Goal: Transaction & Acquisition: Purchase product/service

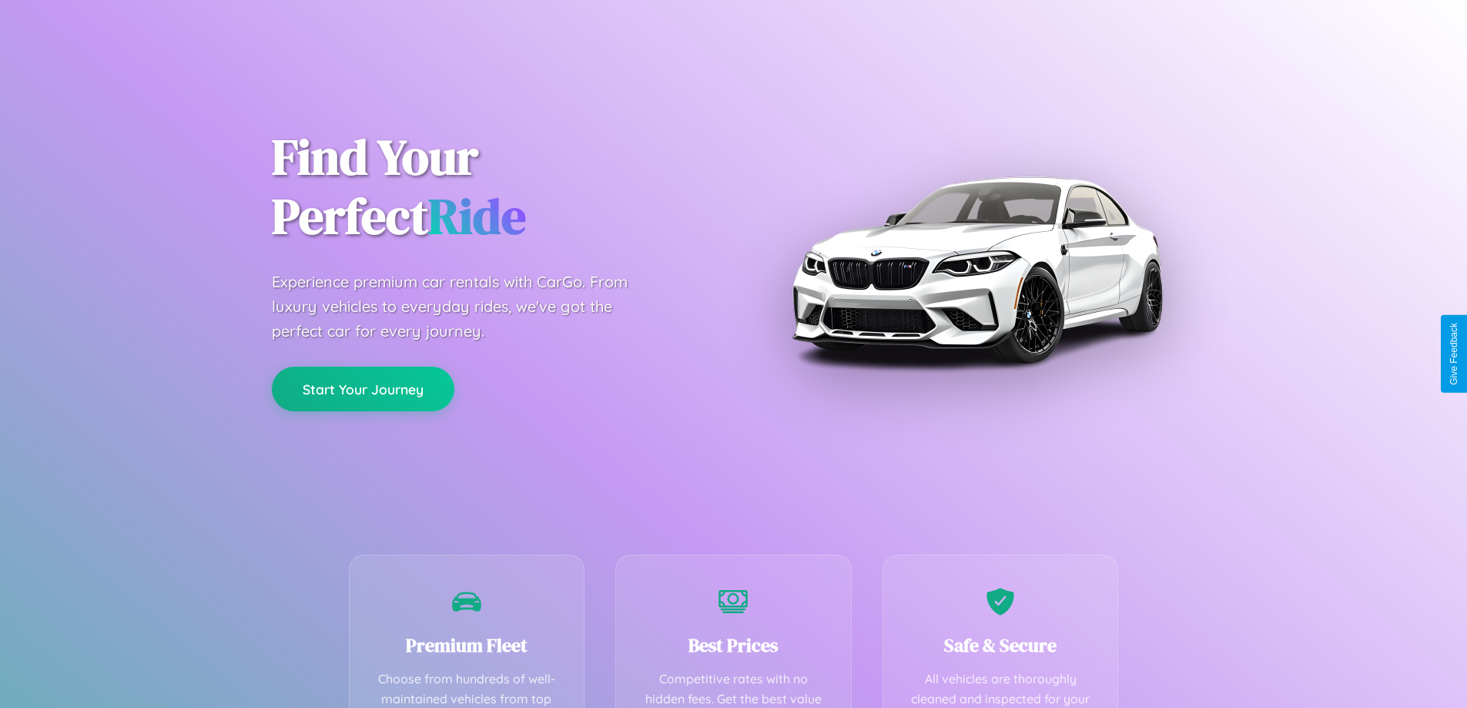
scroll to position [449, 0]
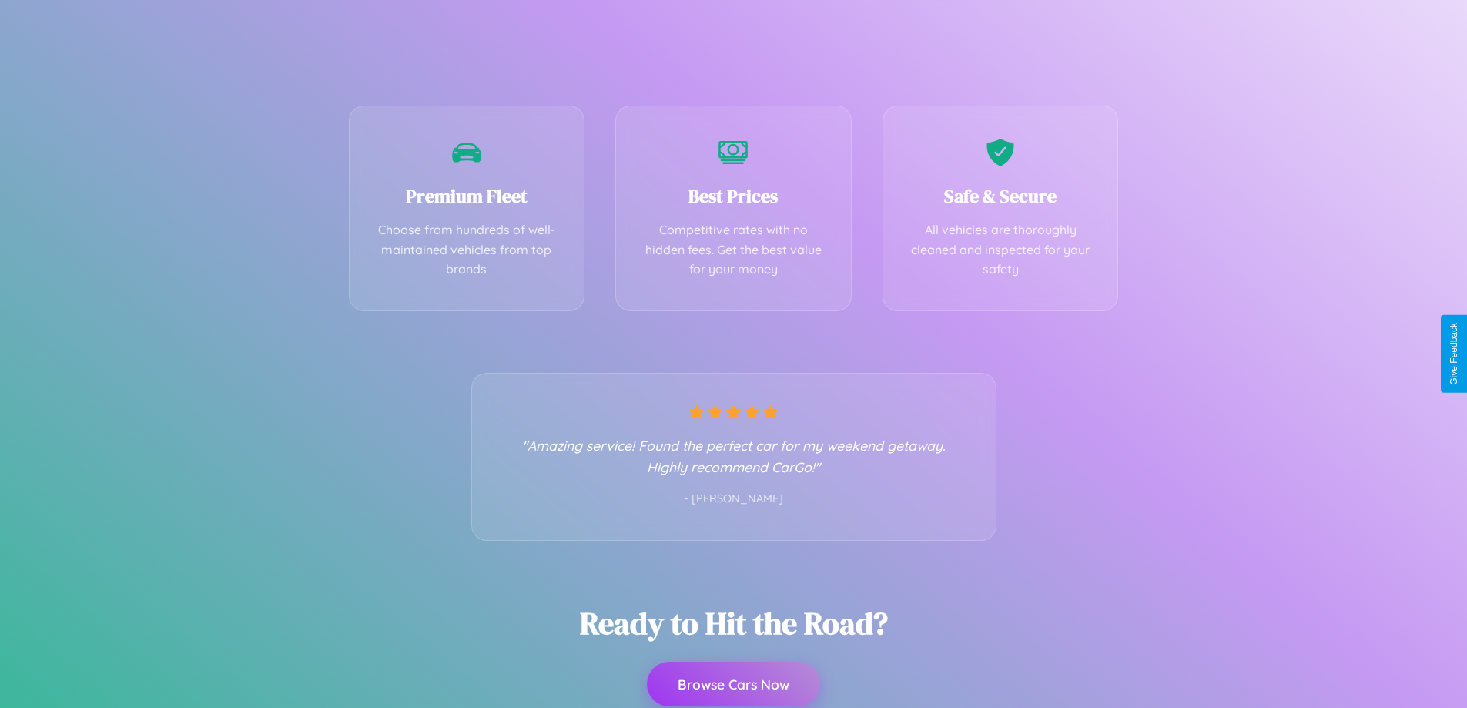
click at [733, 685] on button "Browse Cars Now" at bounding box center [733, 683] width 173 height 45
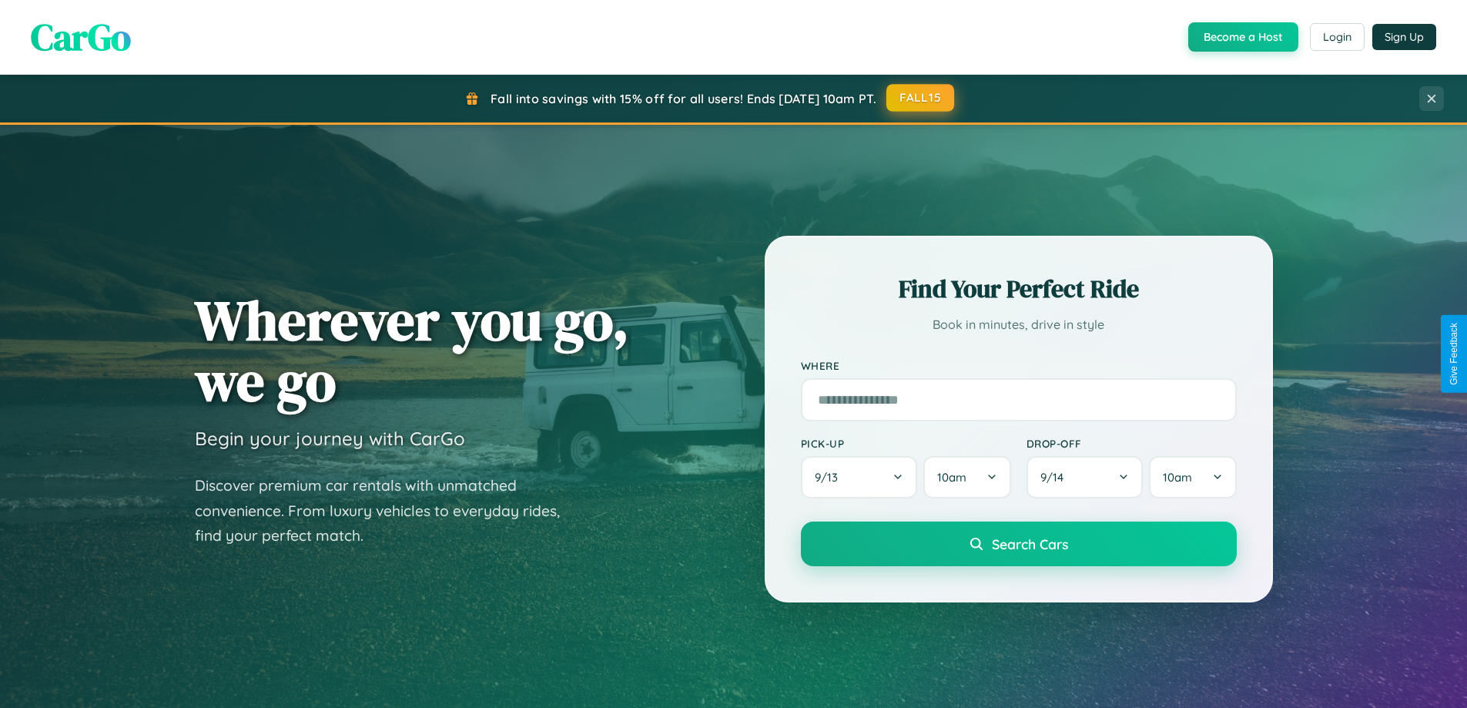
click at [921, 98] on button "FALL15" at bounding box center [920, 98] width 68 height 28
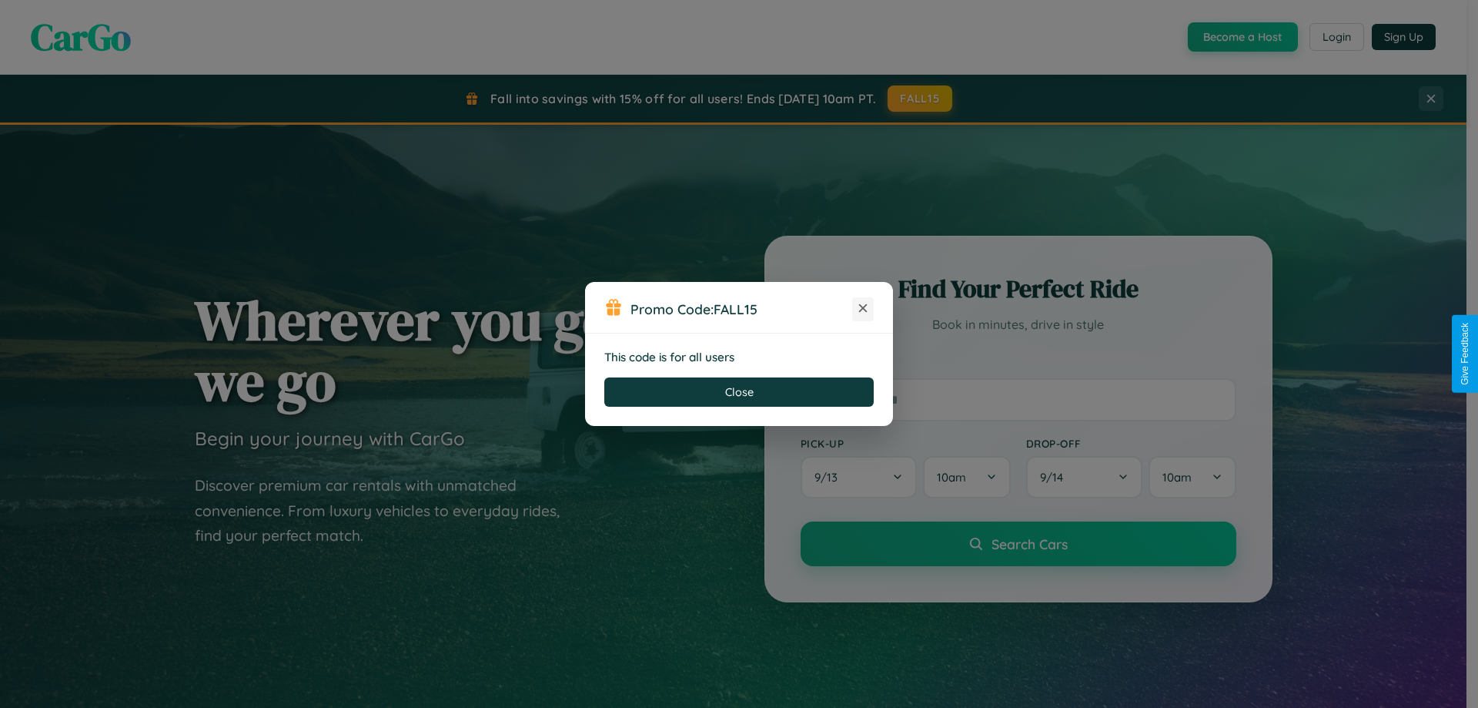
click at [863, 309] on icon at bounding box center [862, 307] width 15 height 15
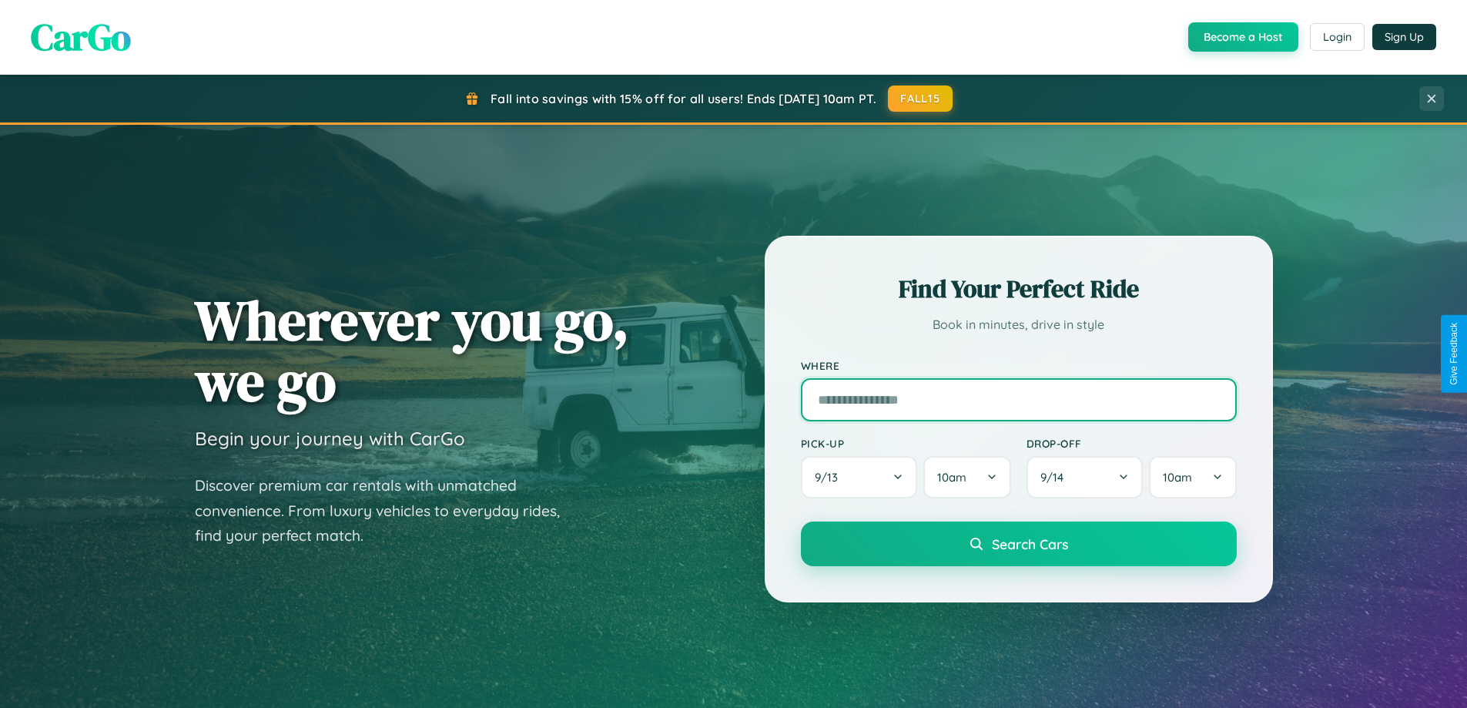
scroll to position [45, 0]
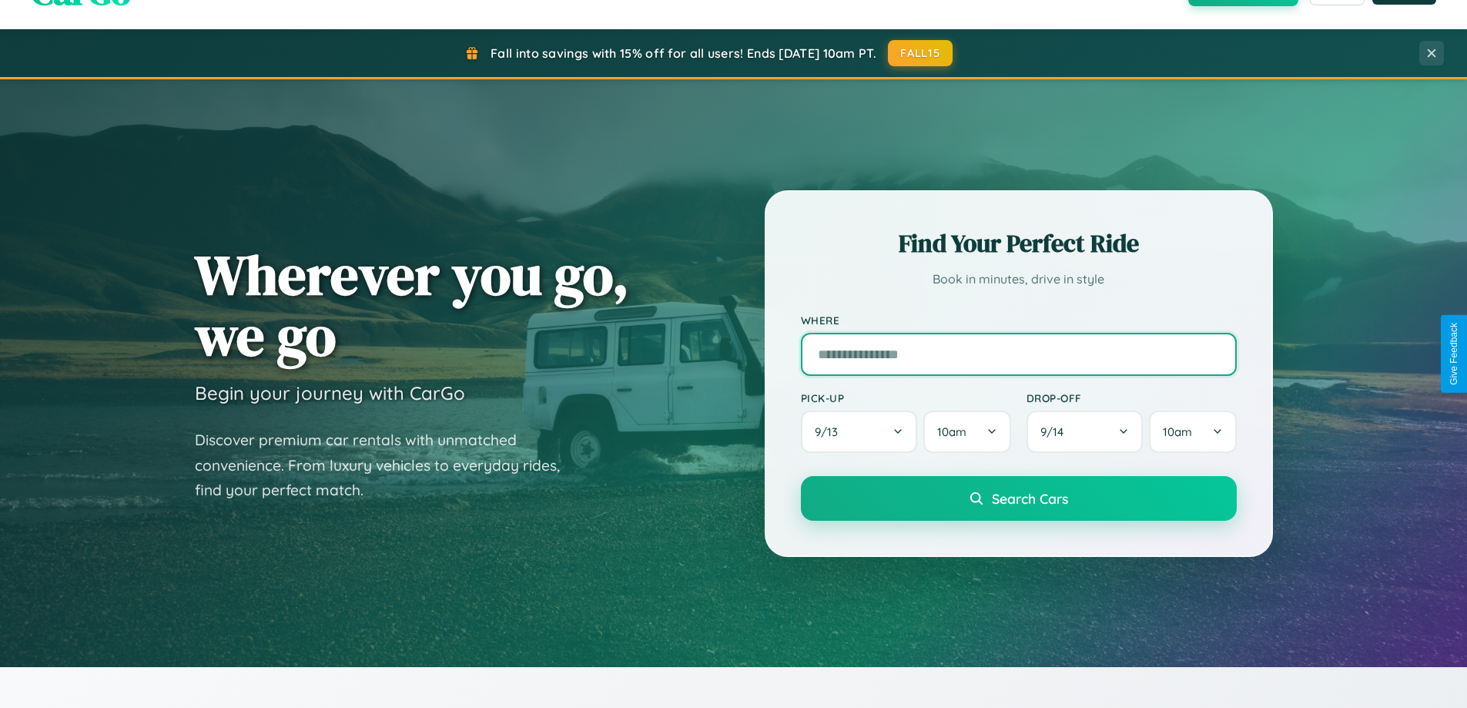
click at [1018, 353] on input "text" at bounding box center [1019, 354] width 436 height 43
type input "**********"
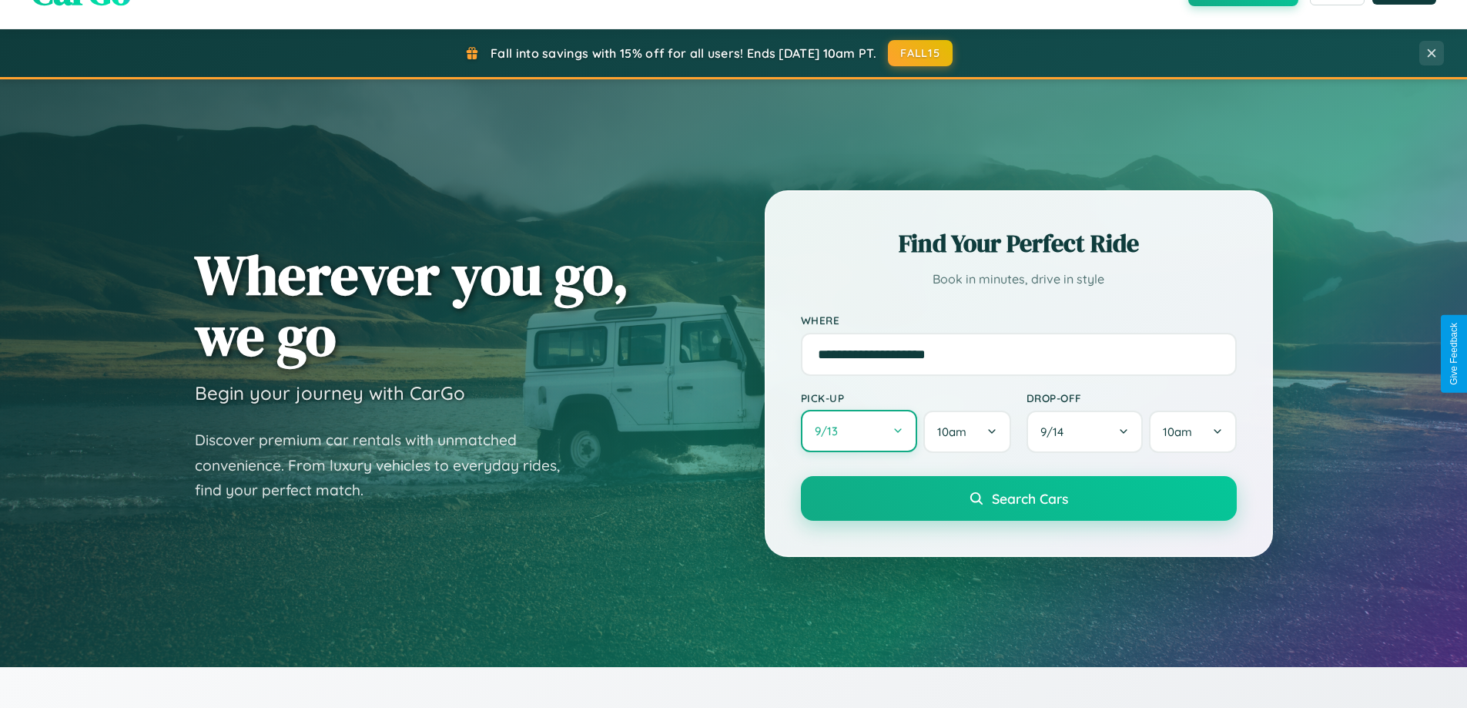
click at [858, 431] on button "9 / 13" at bounding box center [859, 431] width 117 height 42
select select "*"
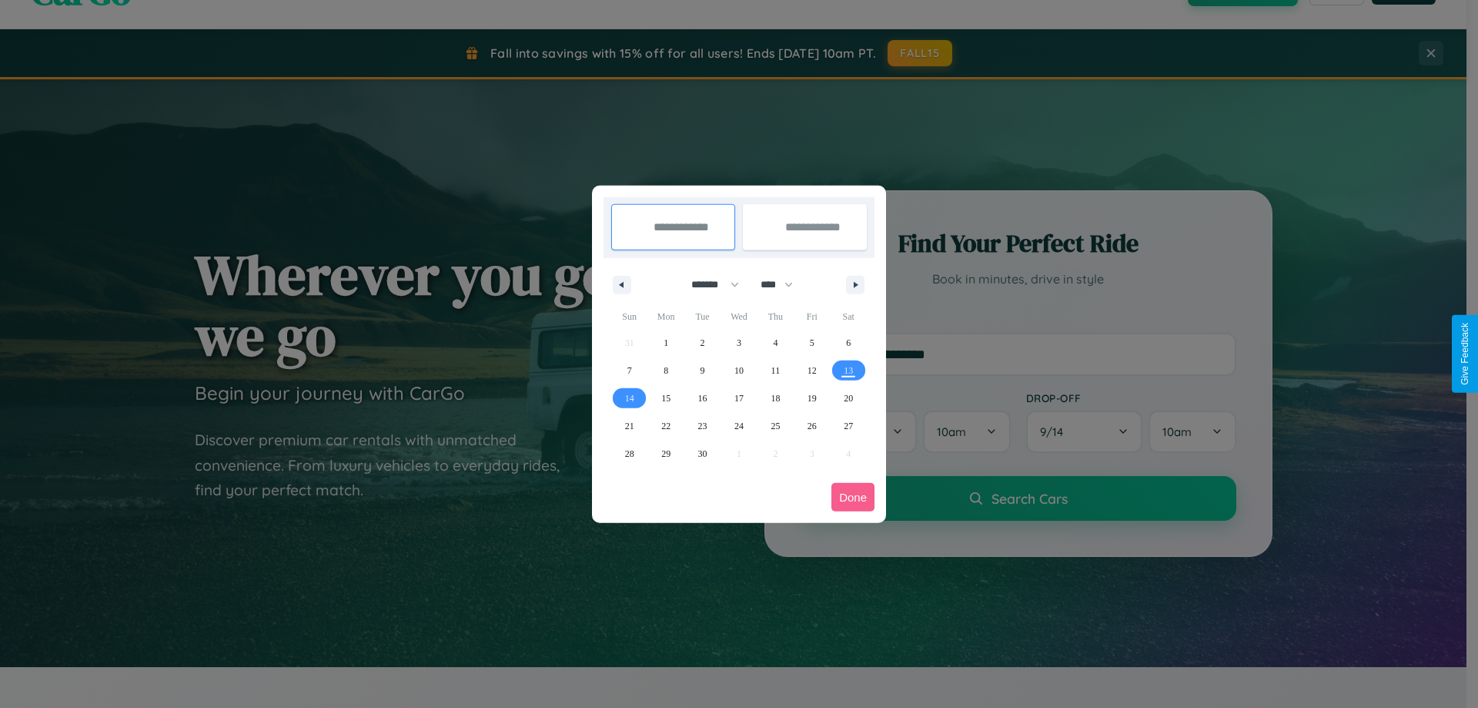
drag, startPoint x: 708, startPoint y: 284, endPoint x: 739, endPoint y: 309, distance: 39.4
click at [708, 284] on select "******* ******** ***** ***** *** **** **** ****** ********* ******* ******** **…" at bounding box center [712, 284] width 65 height 25
drag, startPoint x: 784, startPoint y: 284, endPoint x: 739, endPoint y: 309, distance: 51.0
click at [784, 284] on select "**** **** **** **** **** **** **** **** **** **** **** **** **** **** **** ****…" at bounding box center [776, 284] width 46 height 25
select select "****"
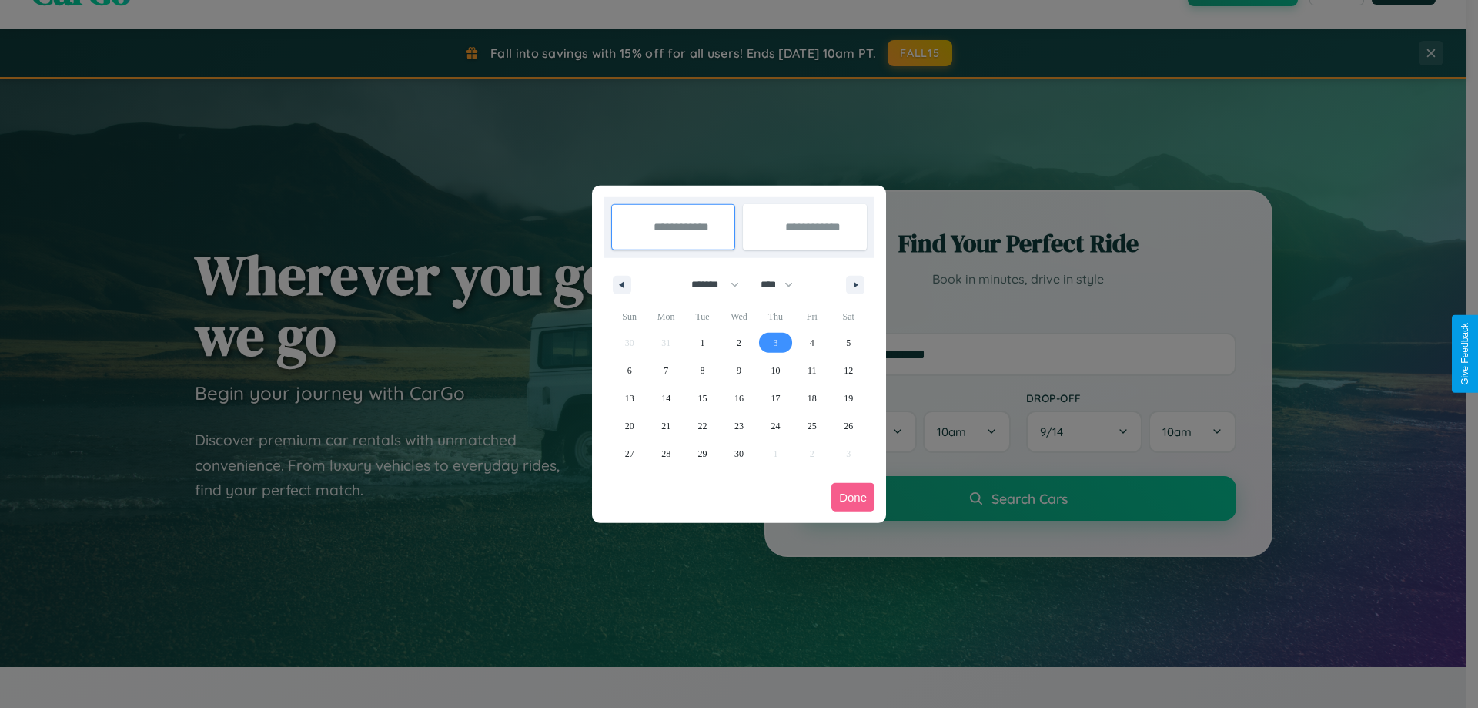
click at [775, 342] on span "3" at bounding box center [775, 343] width 5 height 28
type input "**********"
click at [812, 370] on span "11" at bounding box center [812, 370] width 9 height 28
type input "**********"
click at [853, 497] on button "Done" at bounding box center [853, 497] width 43 height 28
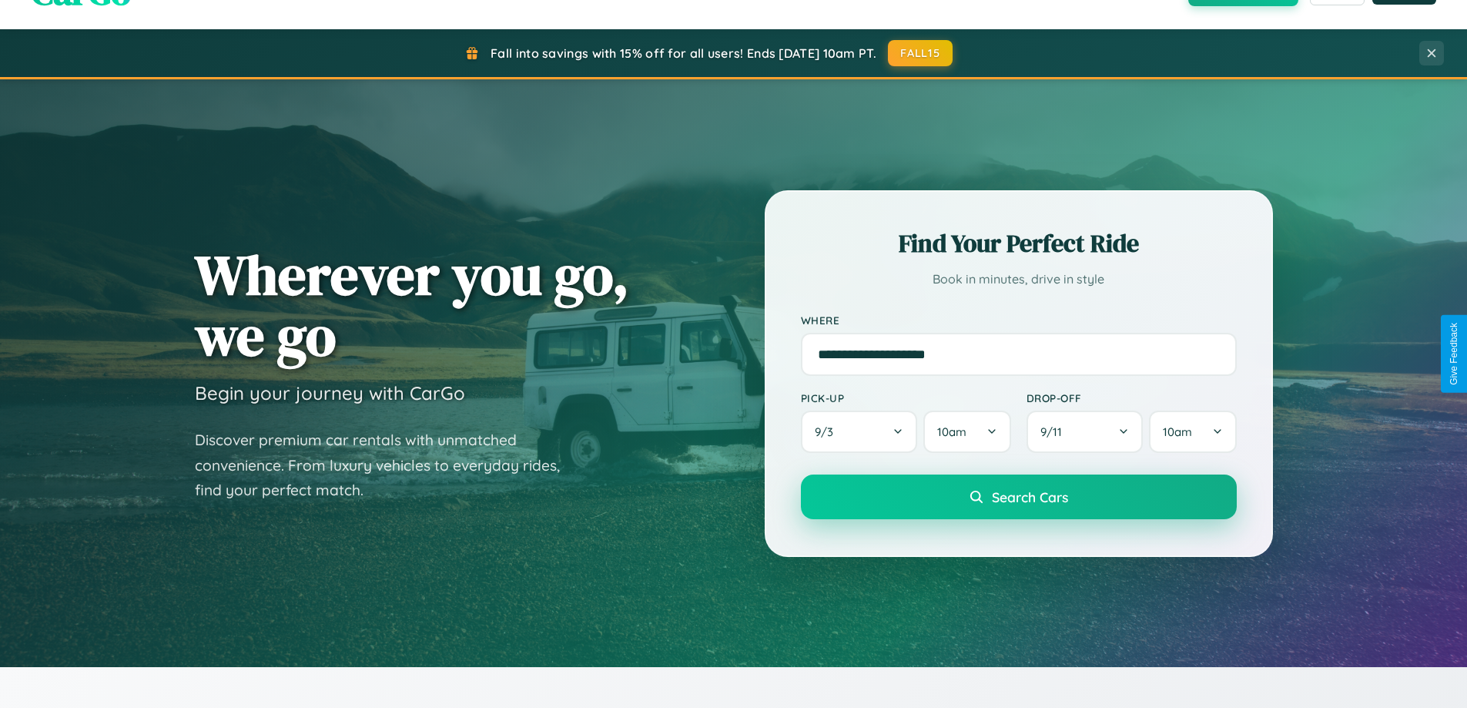
click at [1018, 497] on span "Search Cars" at bounding box center [1030, 496] width 76 height 17
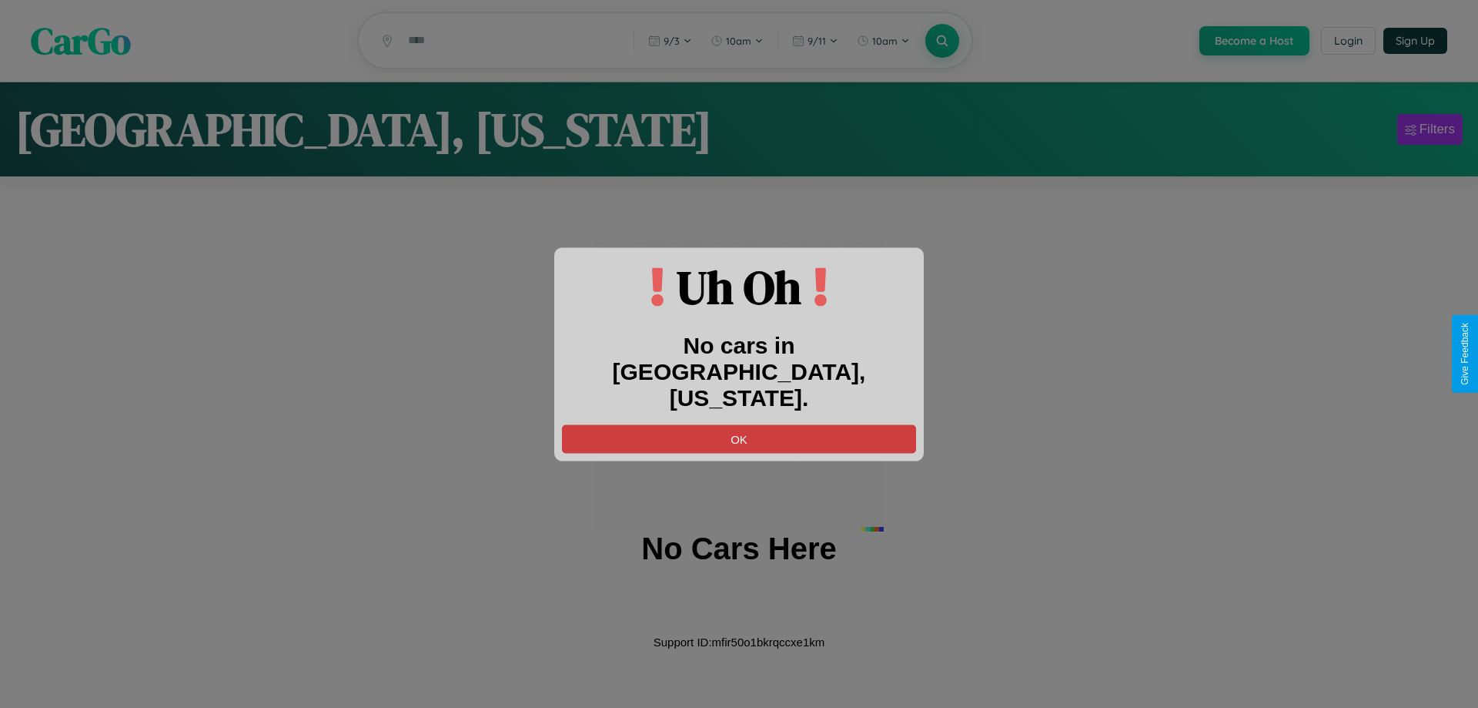
click at [739, 425] on button "OK" at bounding box center [739, 438] width 354 height 28
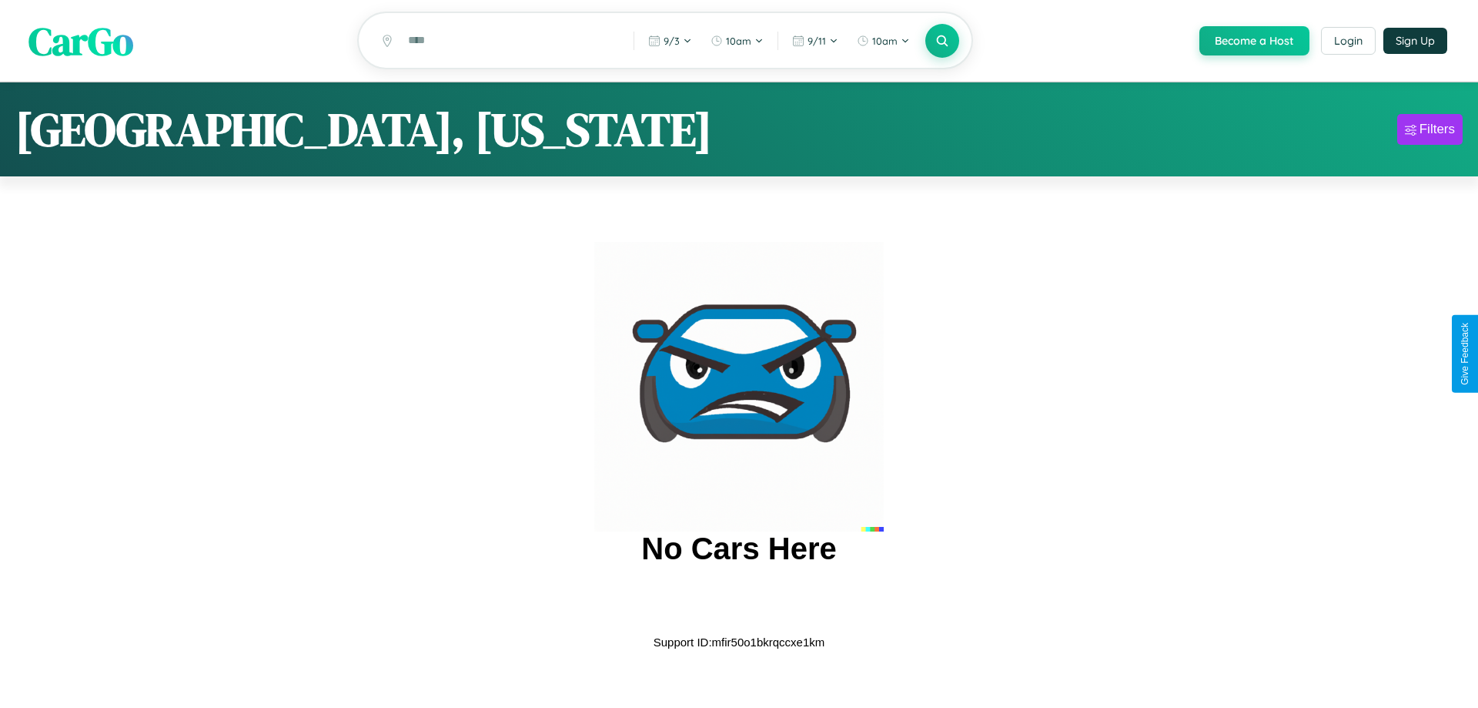
click at [81, 42] on span "CarGo" at bounding box center [80, 40] width 105 height 53
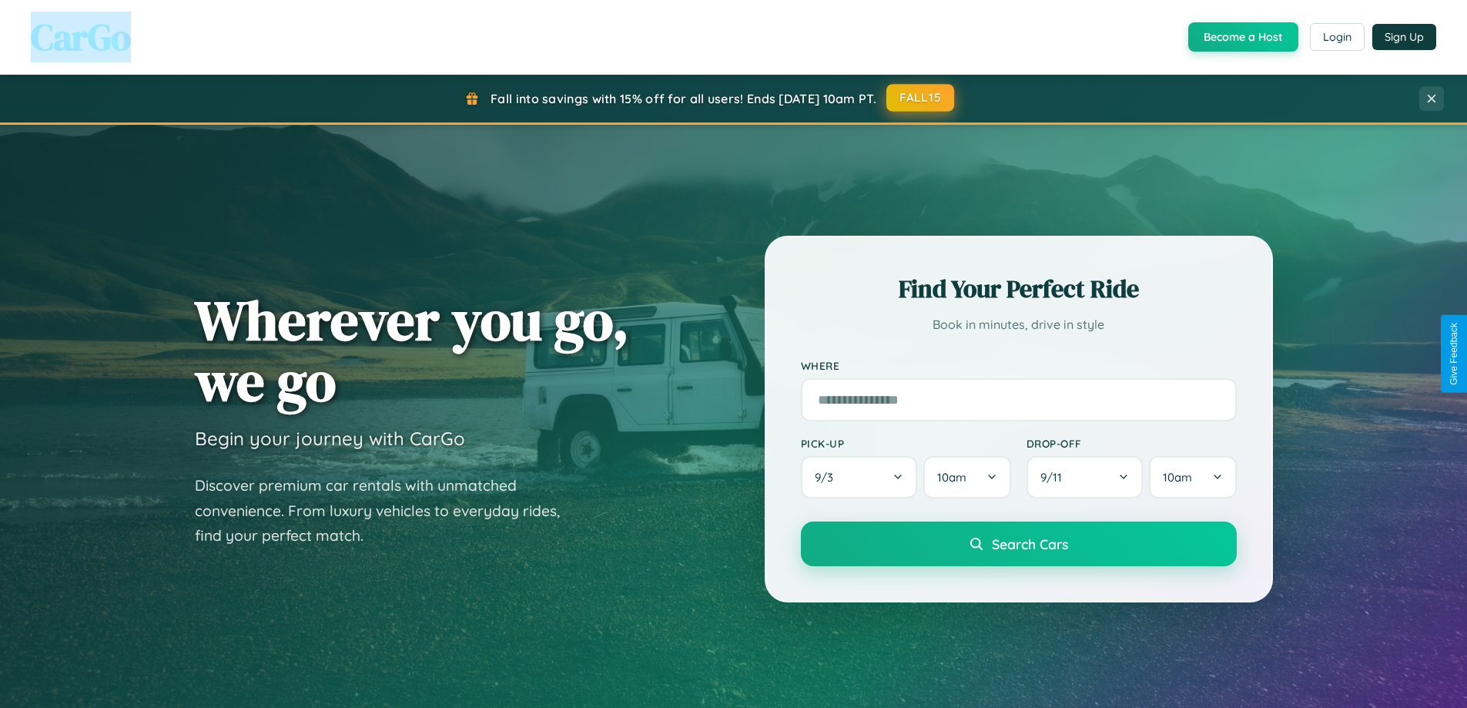
click at [921, 99] on button "FALL15" at bounding box center [920, 98] width 68 height 28
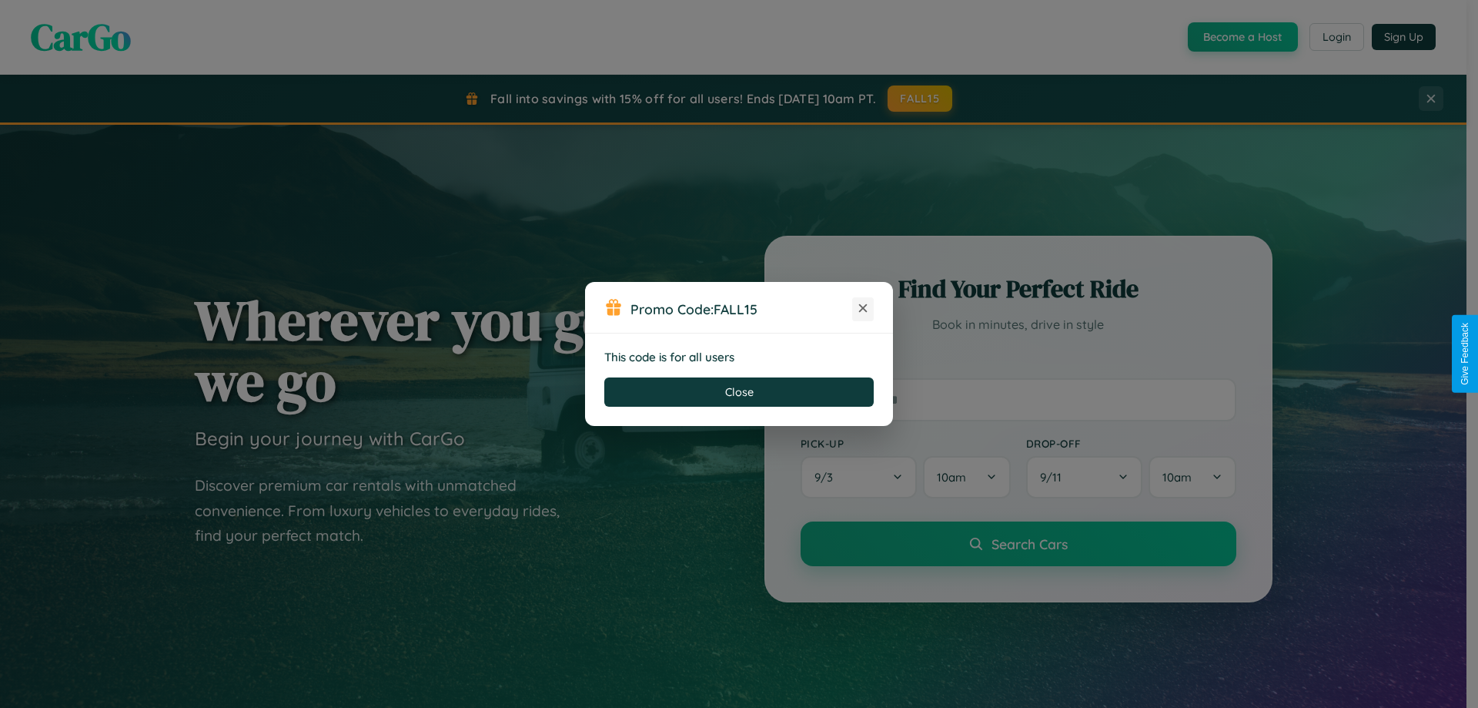
click at [863, 309] on icon at bounding box center [862, 307] width 15 height 15
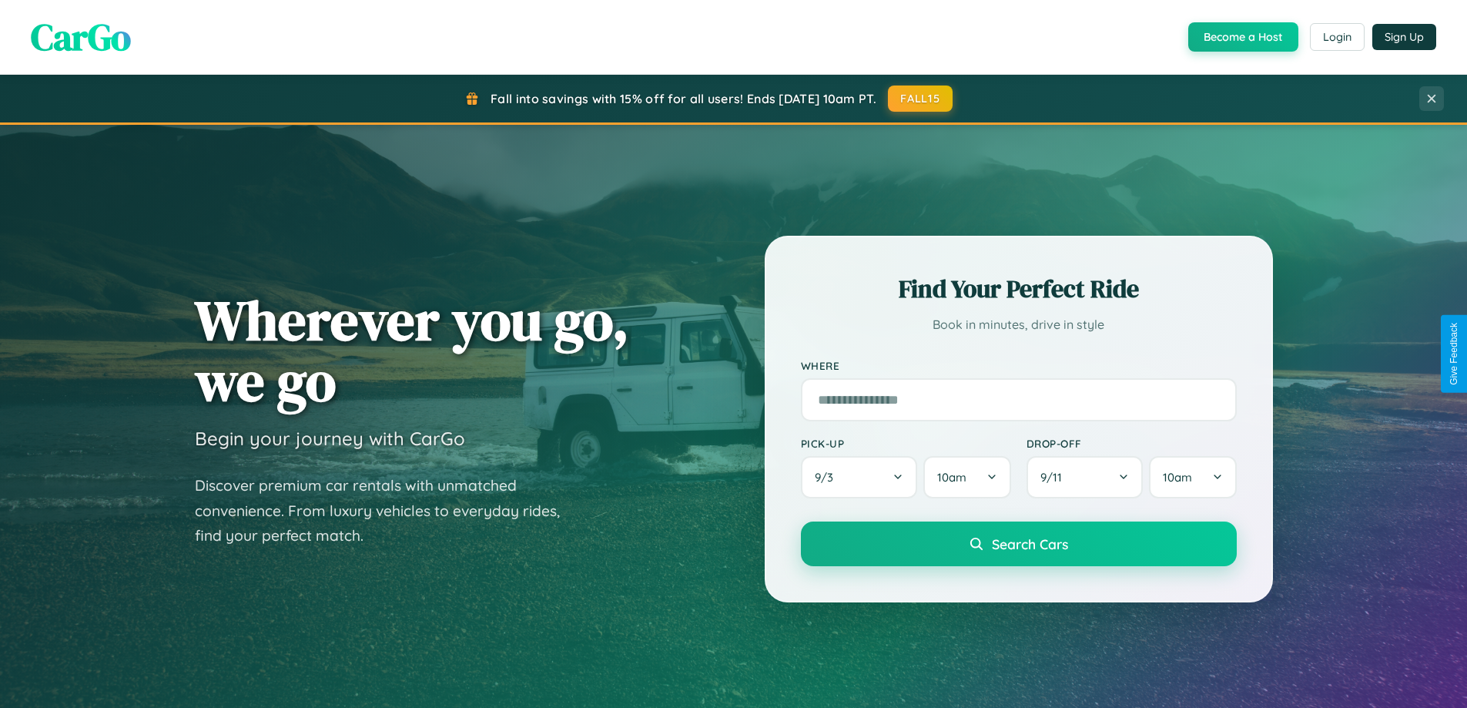
scroll to position [1059, 0]
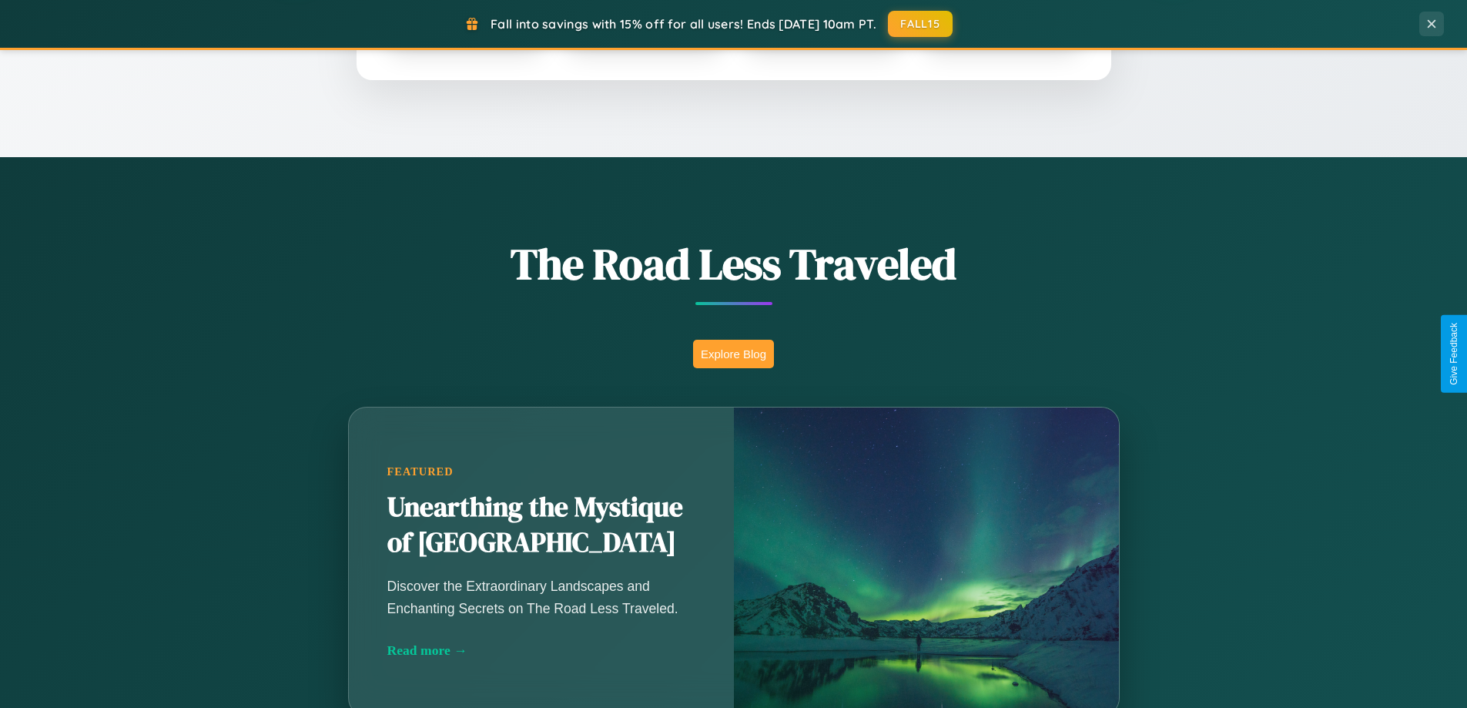
click at [733, 353] on button "Explore Blog" at bounding box center [733, 354] width 81 height 28
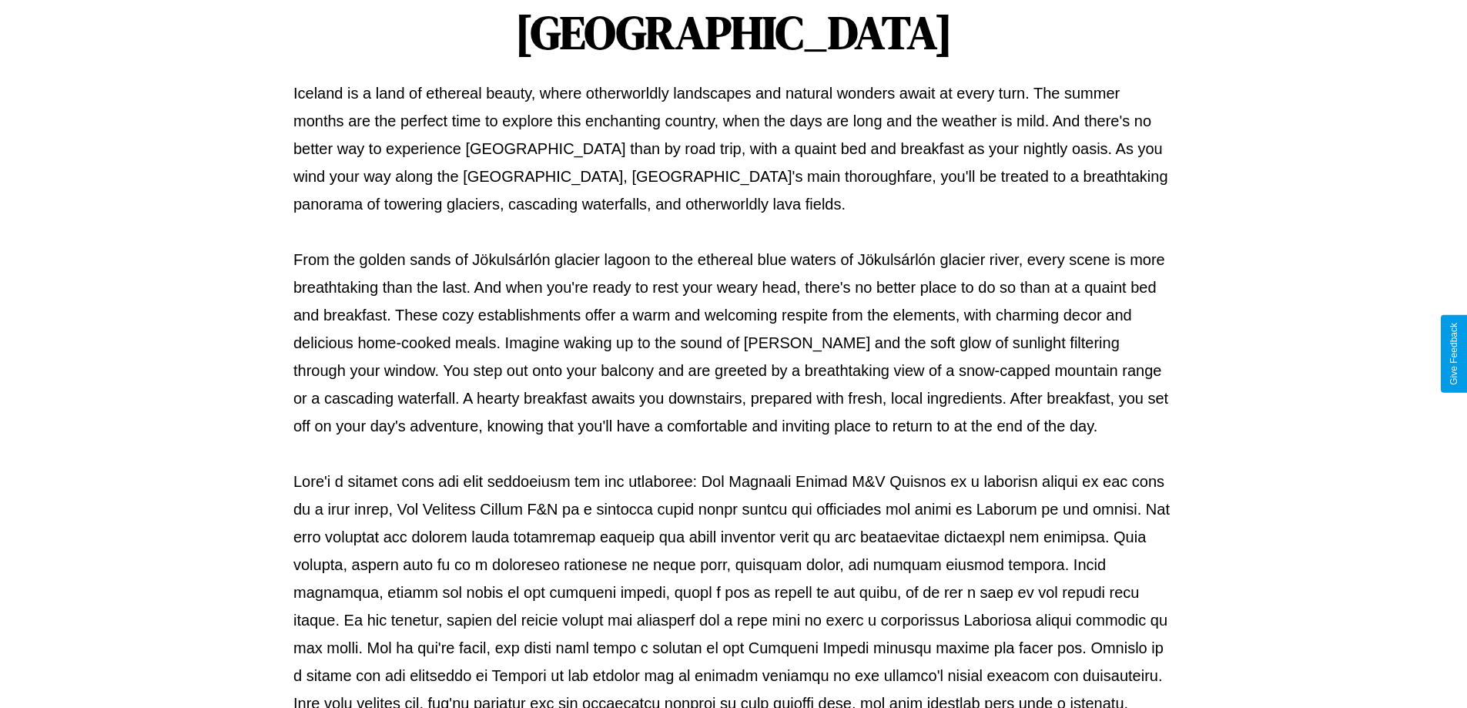
scroll to position [498, 0]
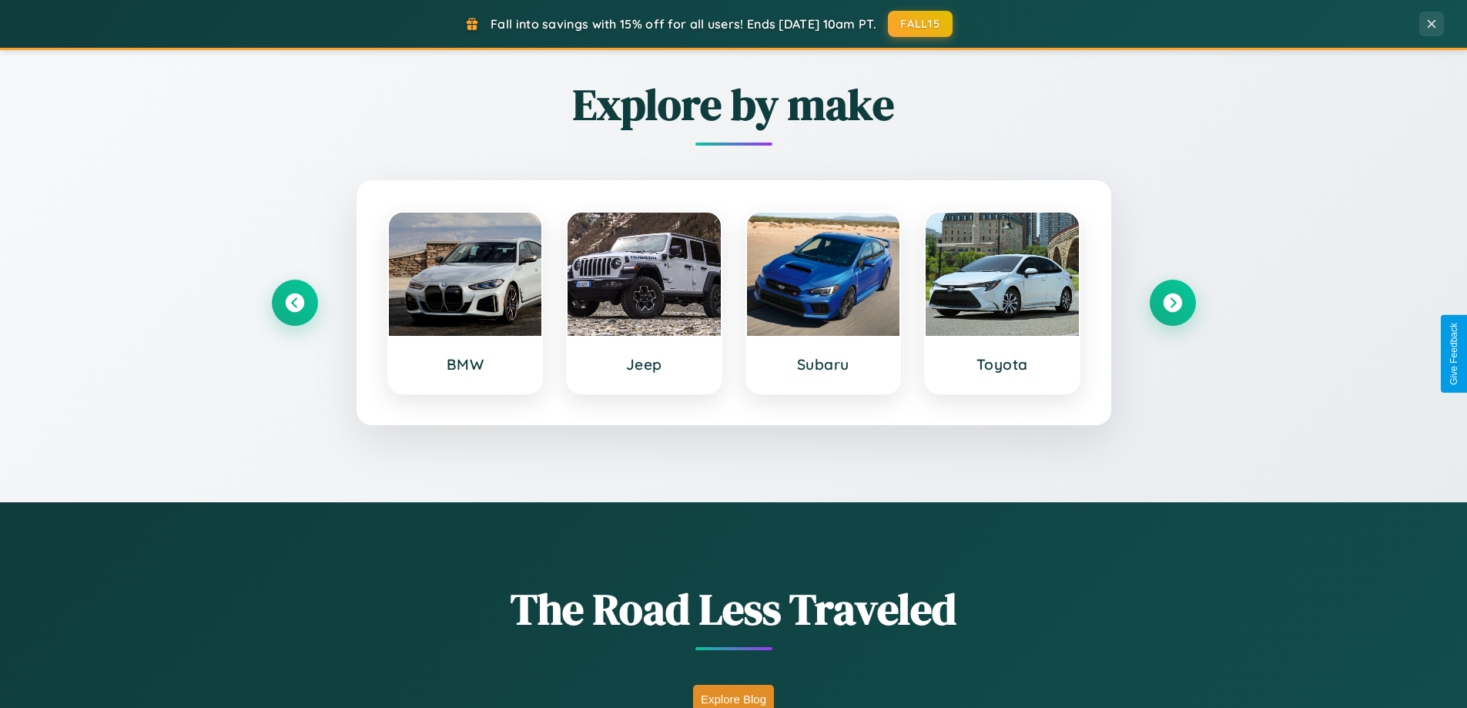
scroll to position [664, 0]
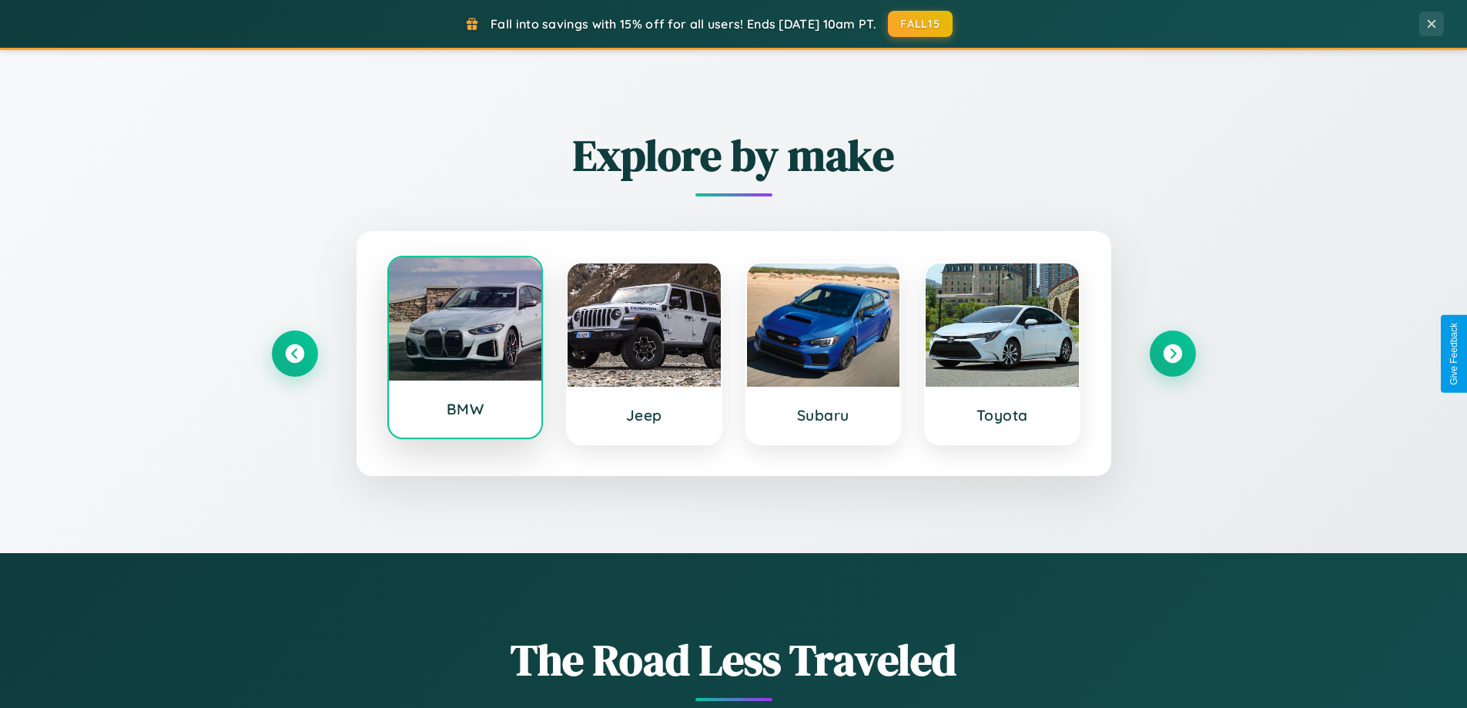
click at [464, 353] on div at bounding box center [465, 318] width 153 height 123
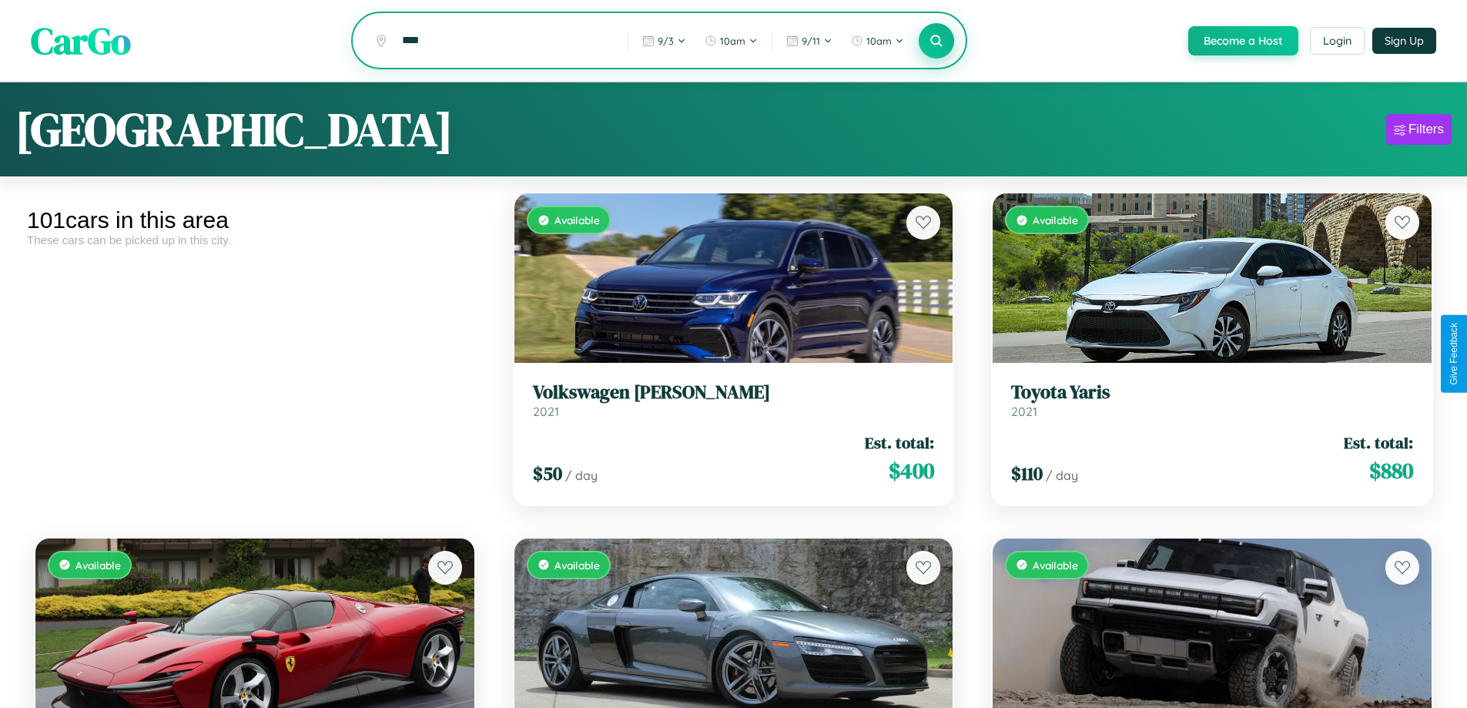
click at [935, 42] on icon at bounding box center [936, 40] width 15 height 15
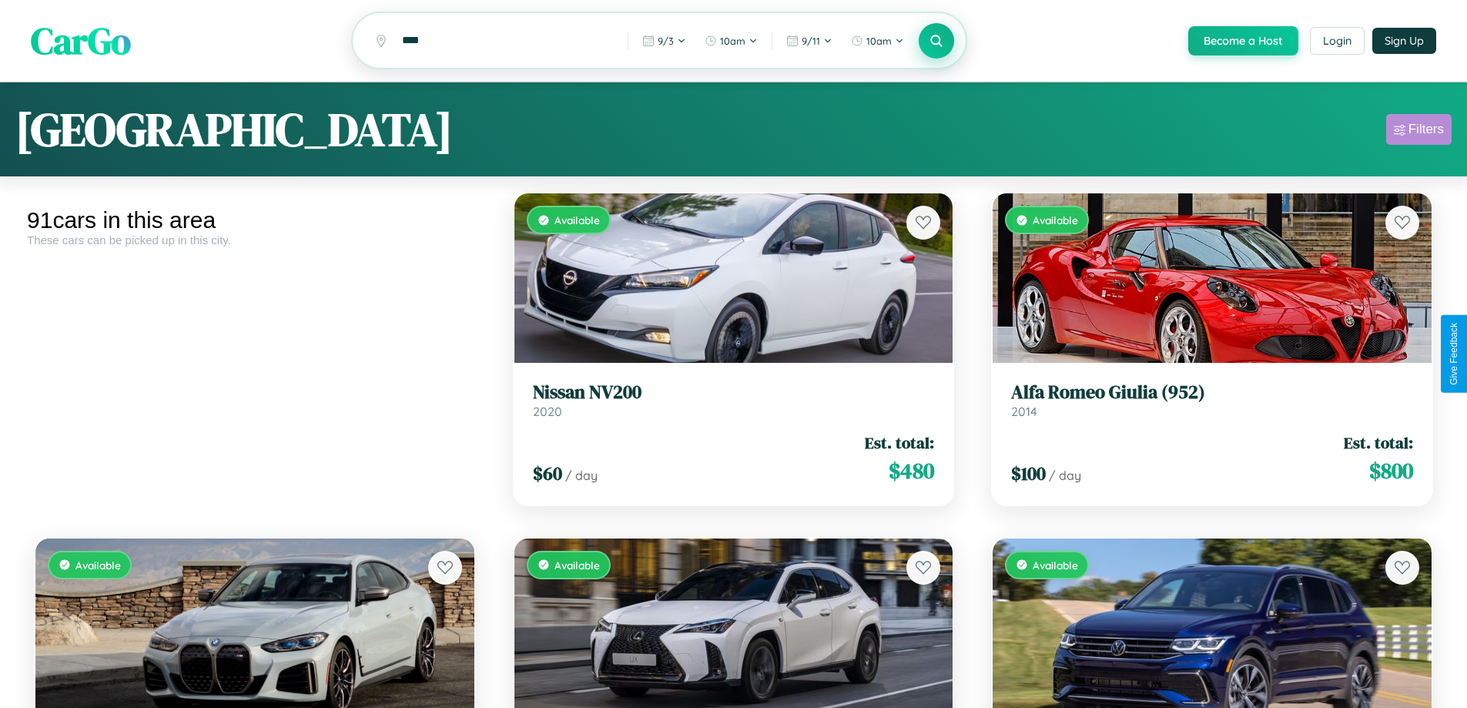
click at [1418, 132] on div "Filters" at bounding box center [1425, 129] width 35 height 15
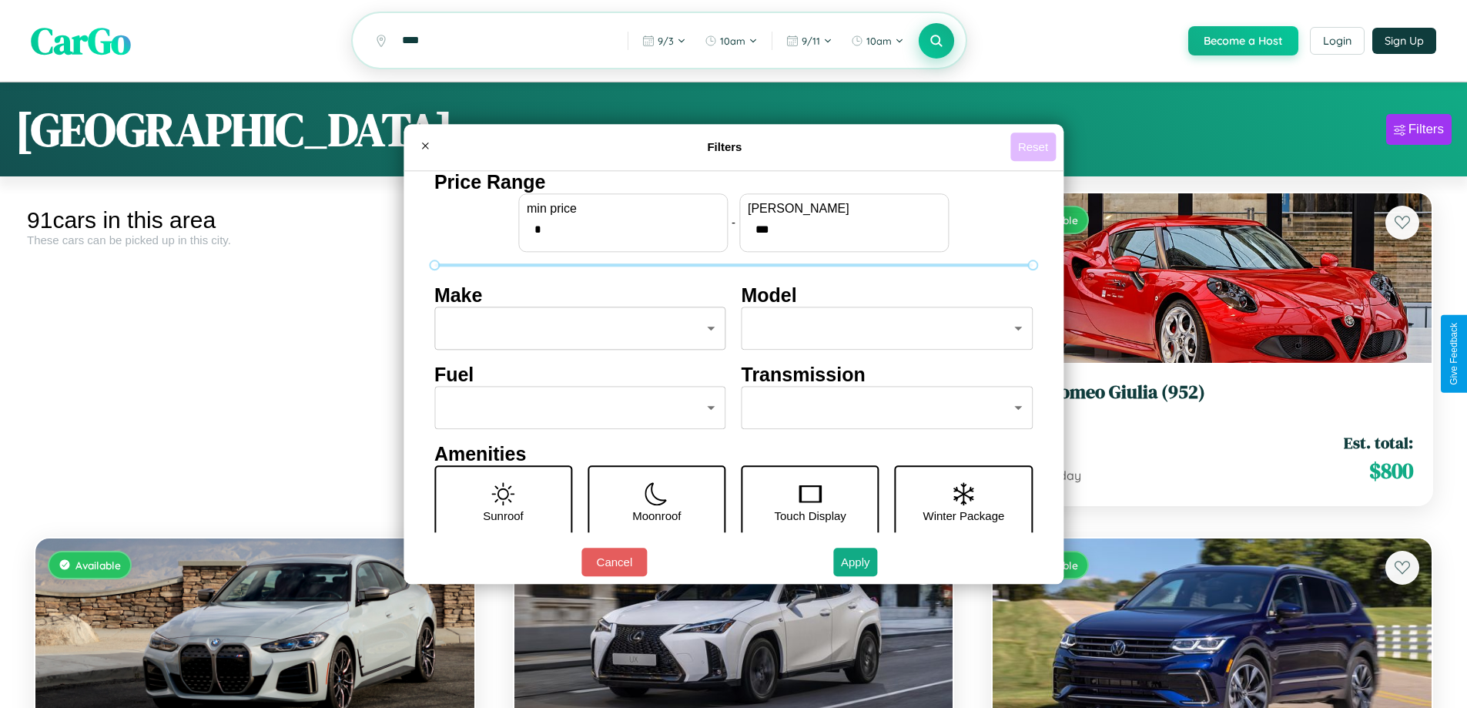
click at [1035, 146] on button "Reset" at bounding box center [1032, 146] width 45 height 28
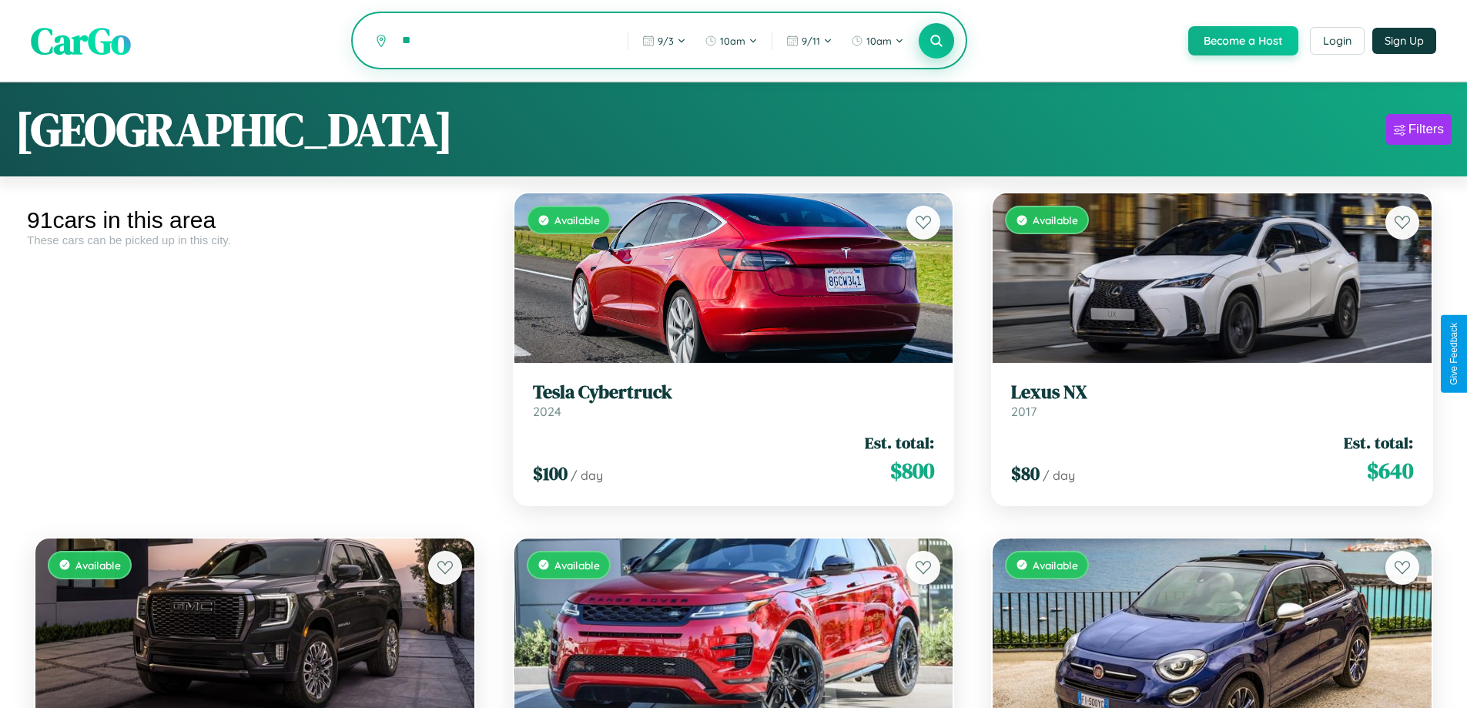
type input "*"
type input "*********"
click at [935, 42] on icon at bounding box center [936, 40] width 15 height 15
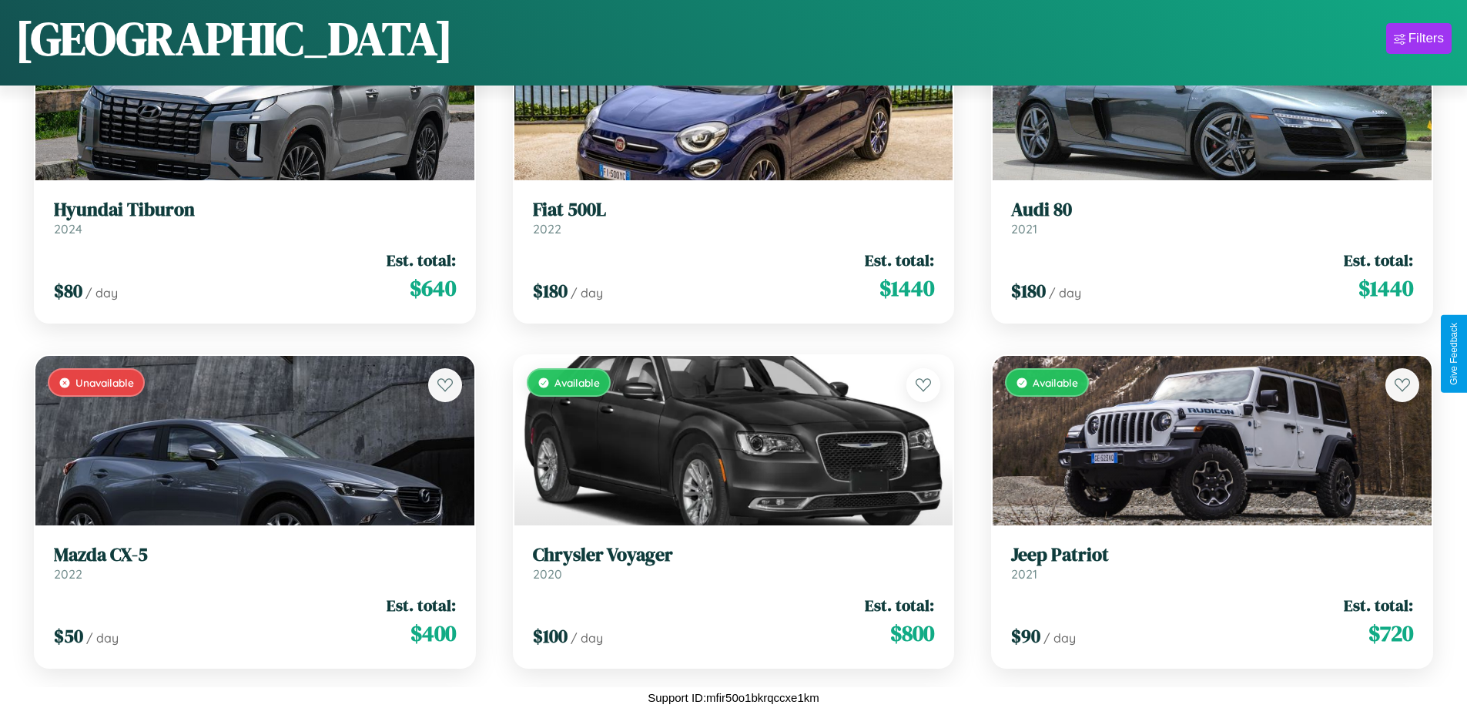
scroll to position [2975, 0]
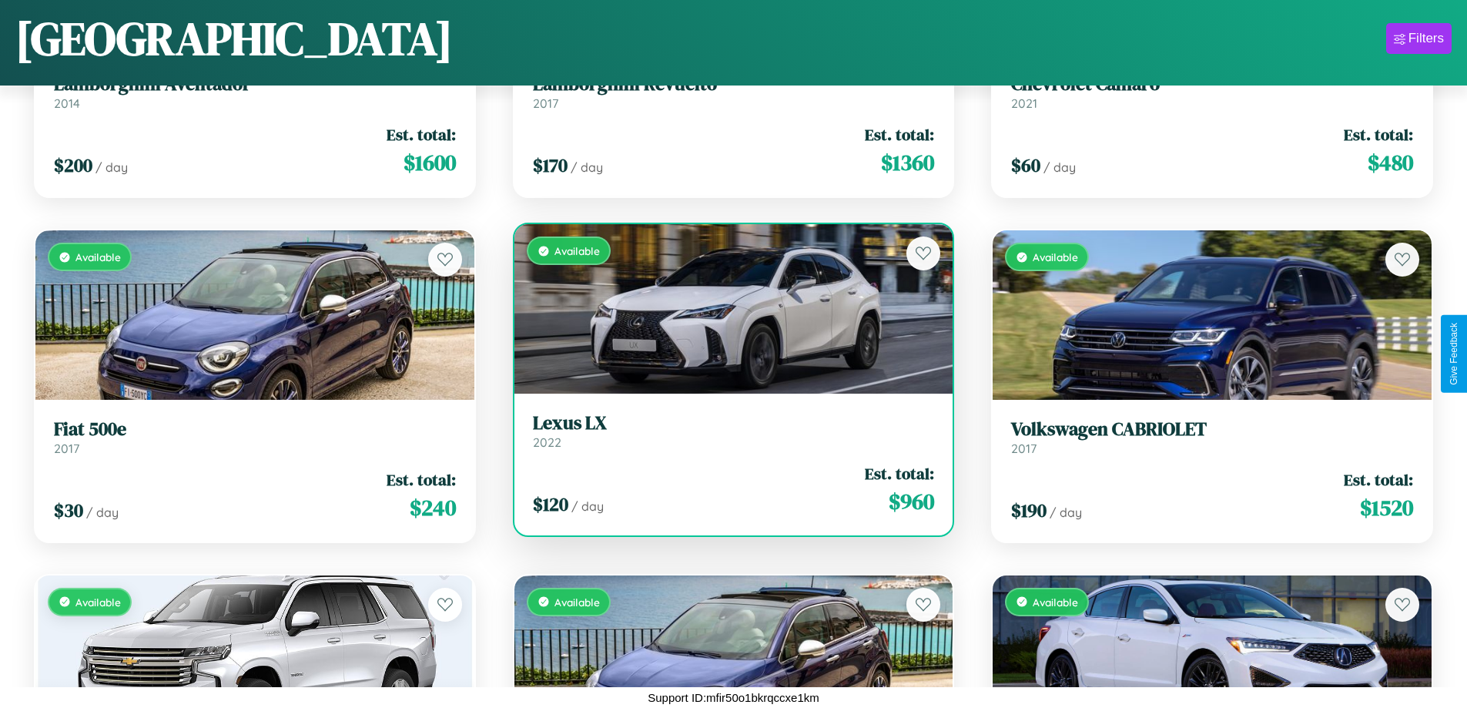
click at [727, 437] on link "Lexus LX 2022" at bounding box center [734, 431] width 402 height 38
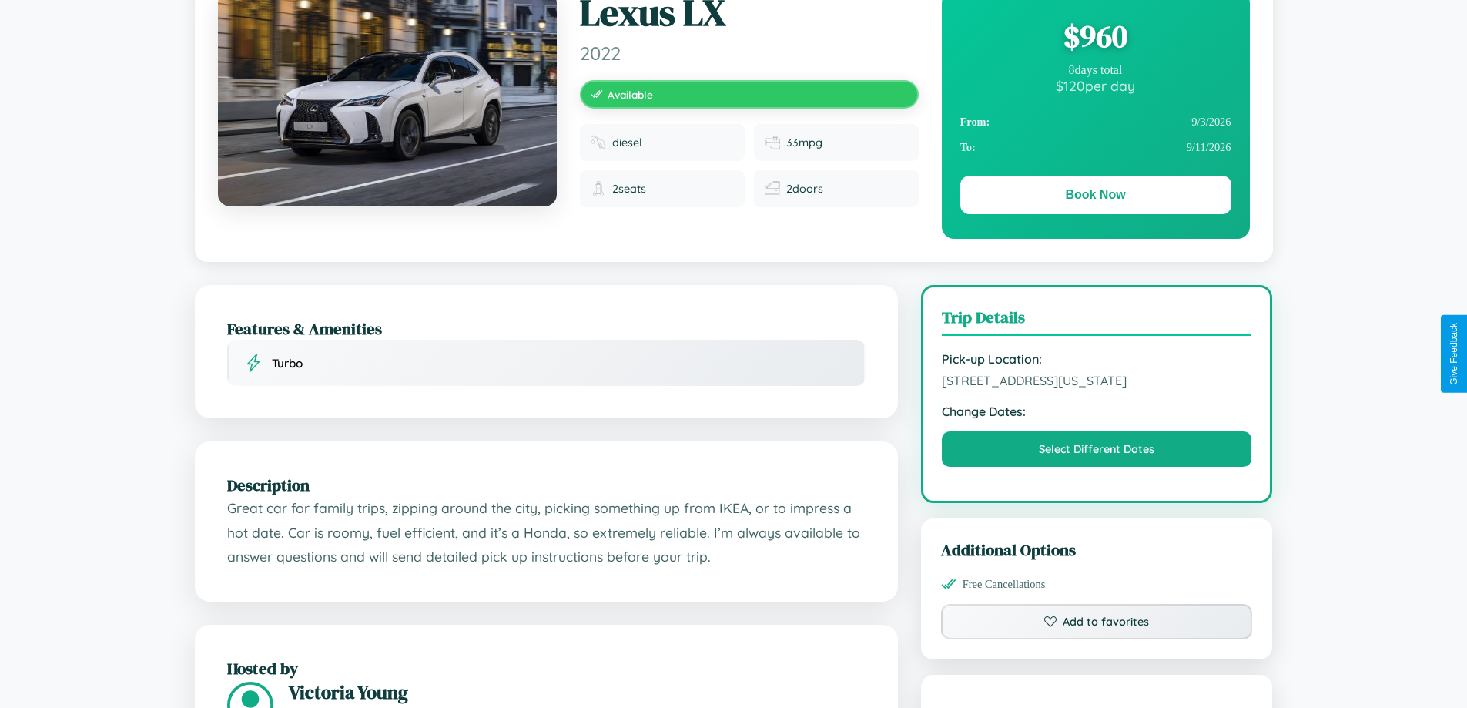
scroll to position [872, 0]
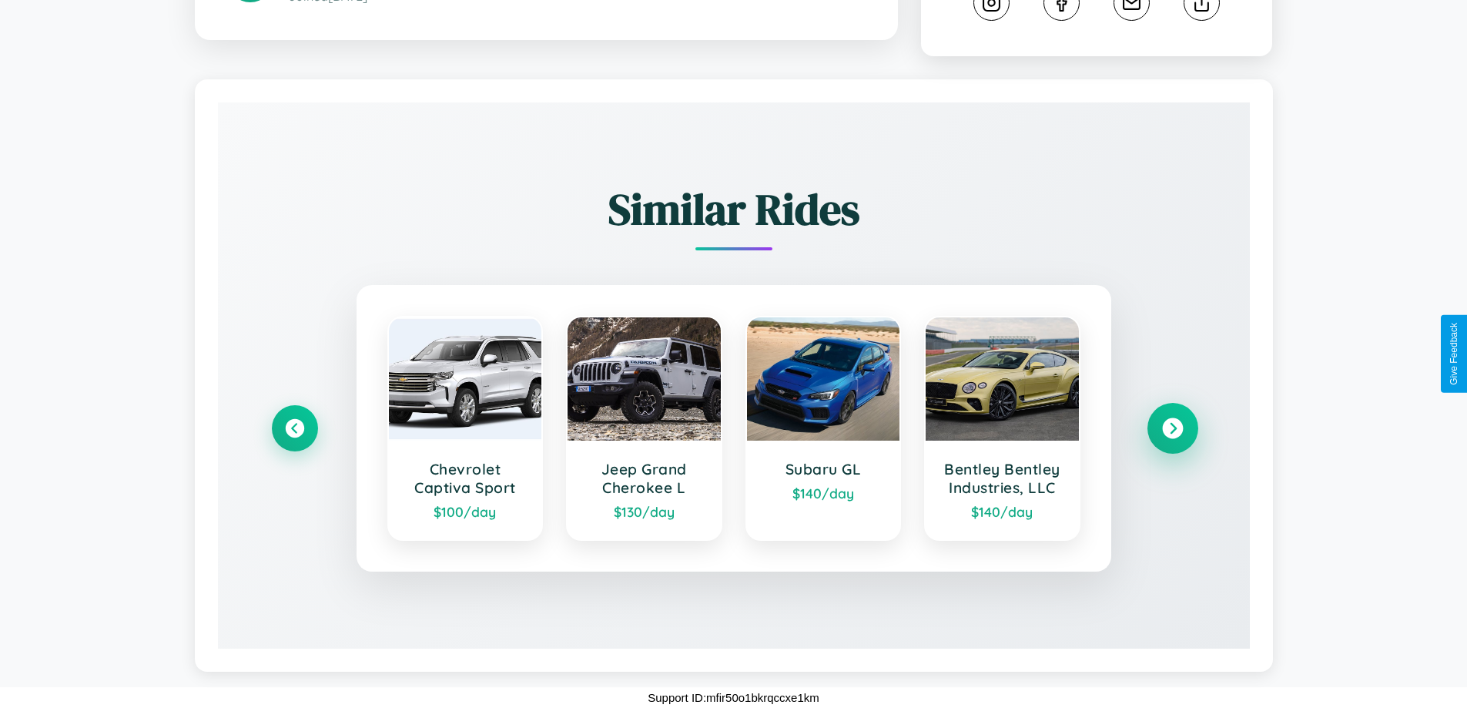
click at [1172, 428] on icon at bounding box center [1172, 428] width 21 height 21
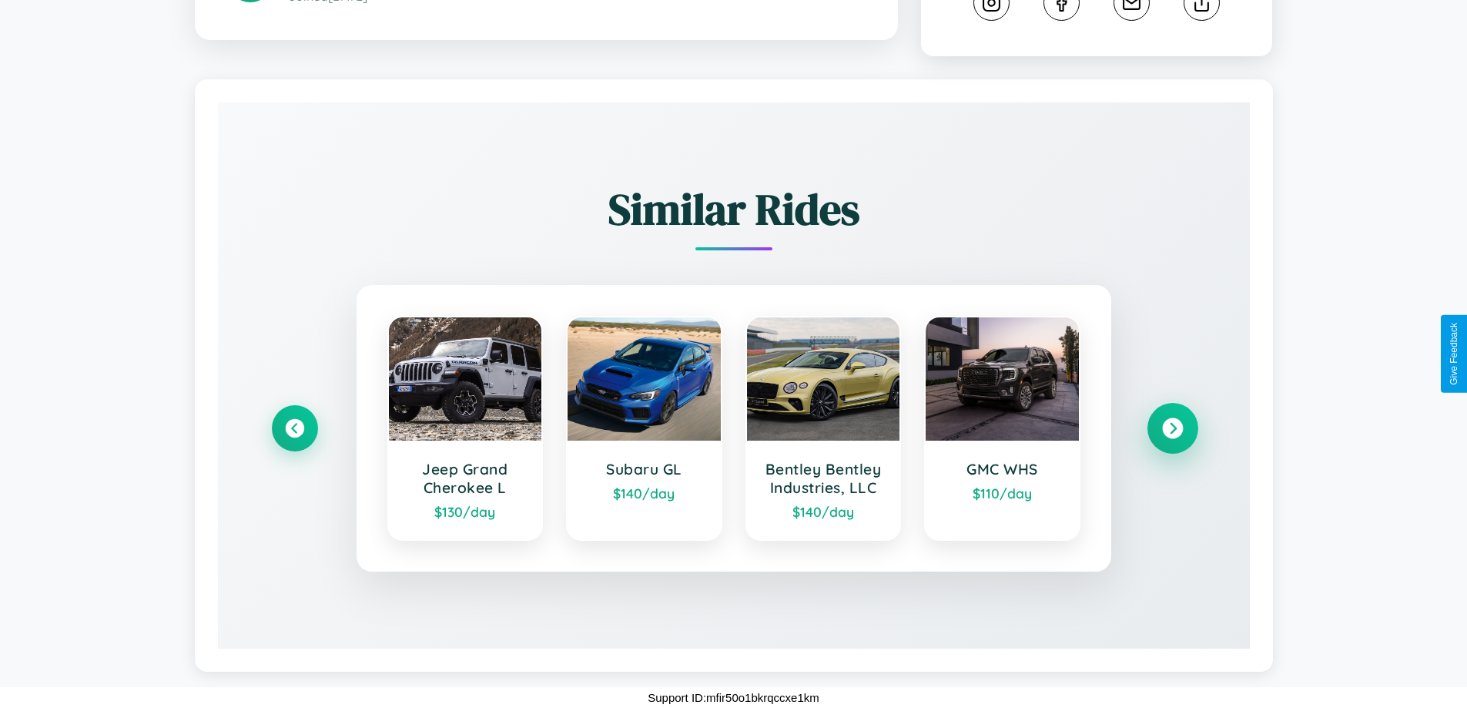
click at [1172, 428] on icon at bounding box center [1172, 428] width 21 height 21
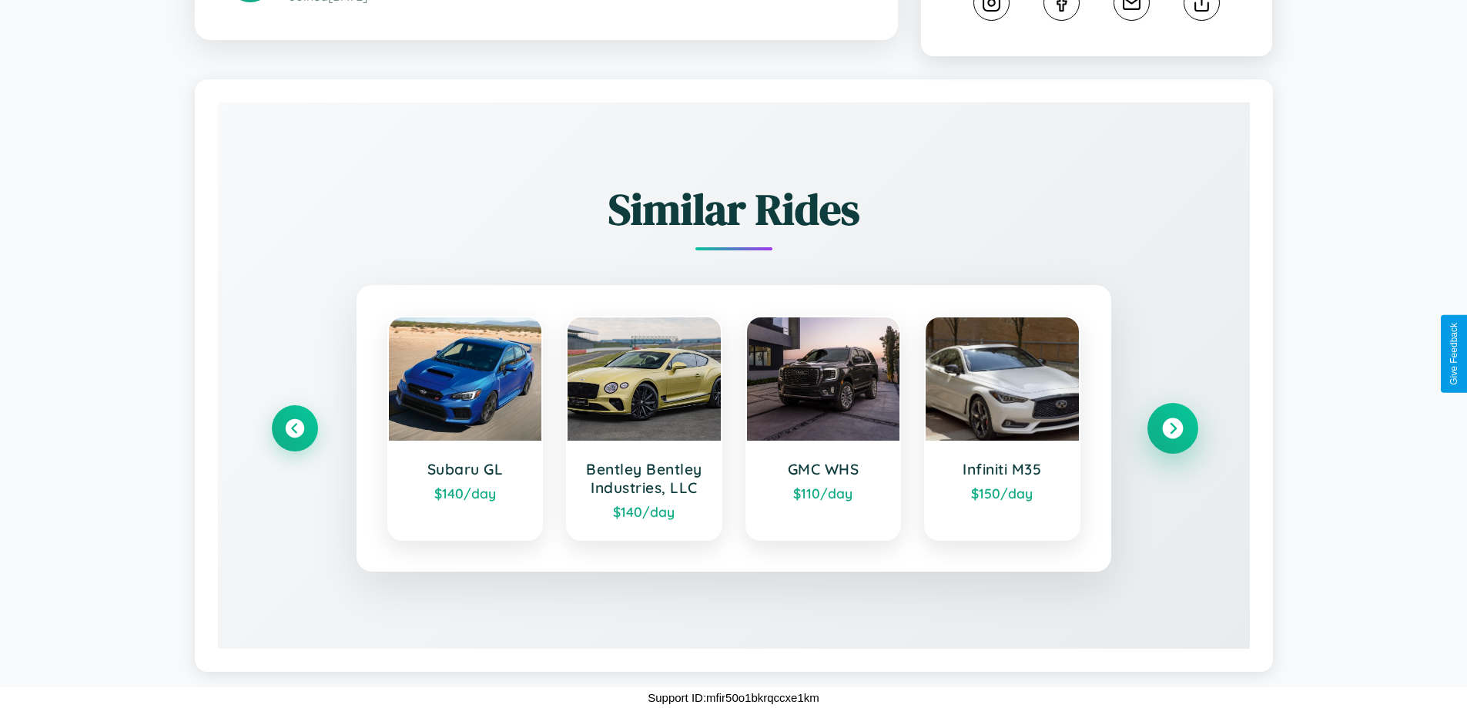
click at [1172, 428] on icon at bounding box center [1172, 428] width 21 height 21
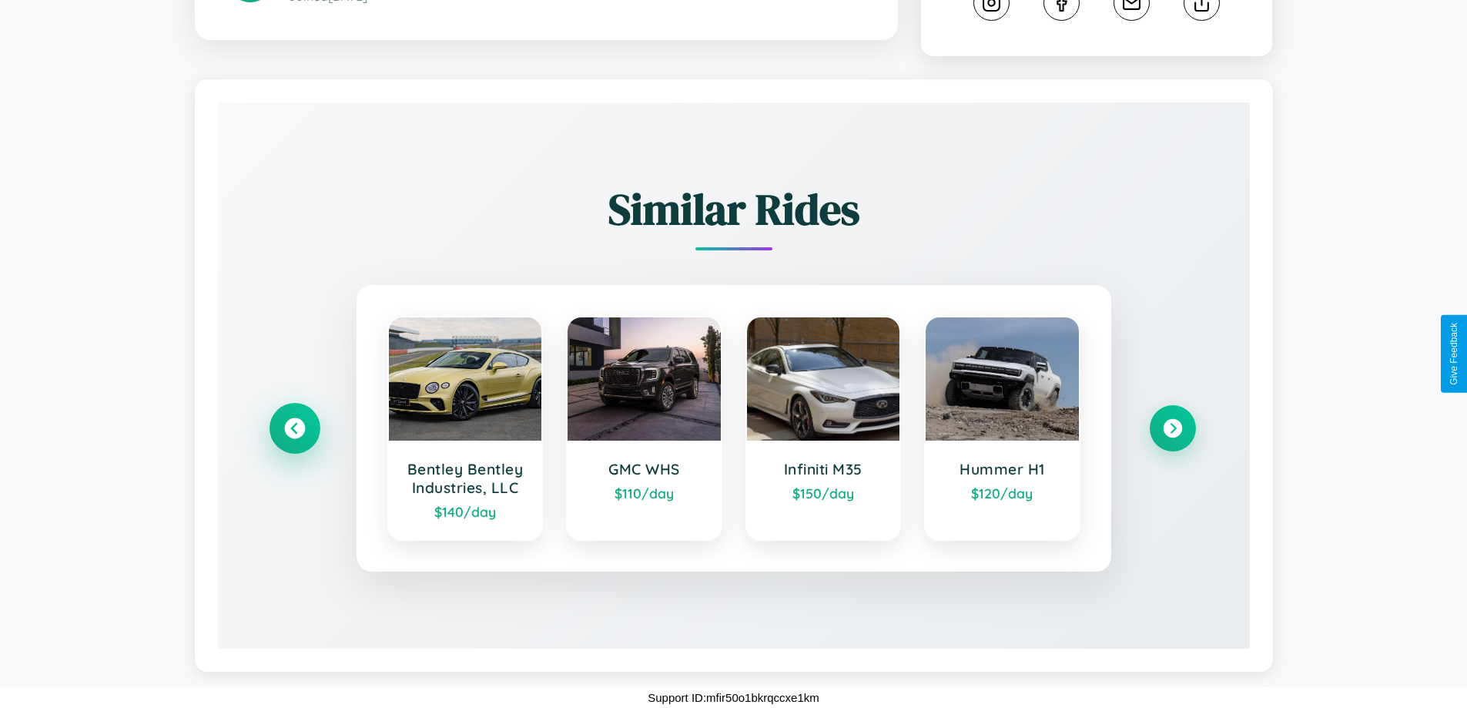
click at [294, 428] on icon at bounding box center [294, 428] width 21 height 21
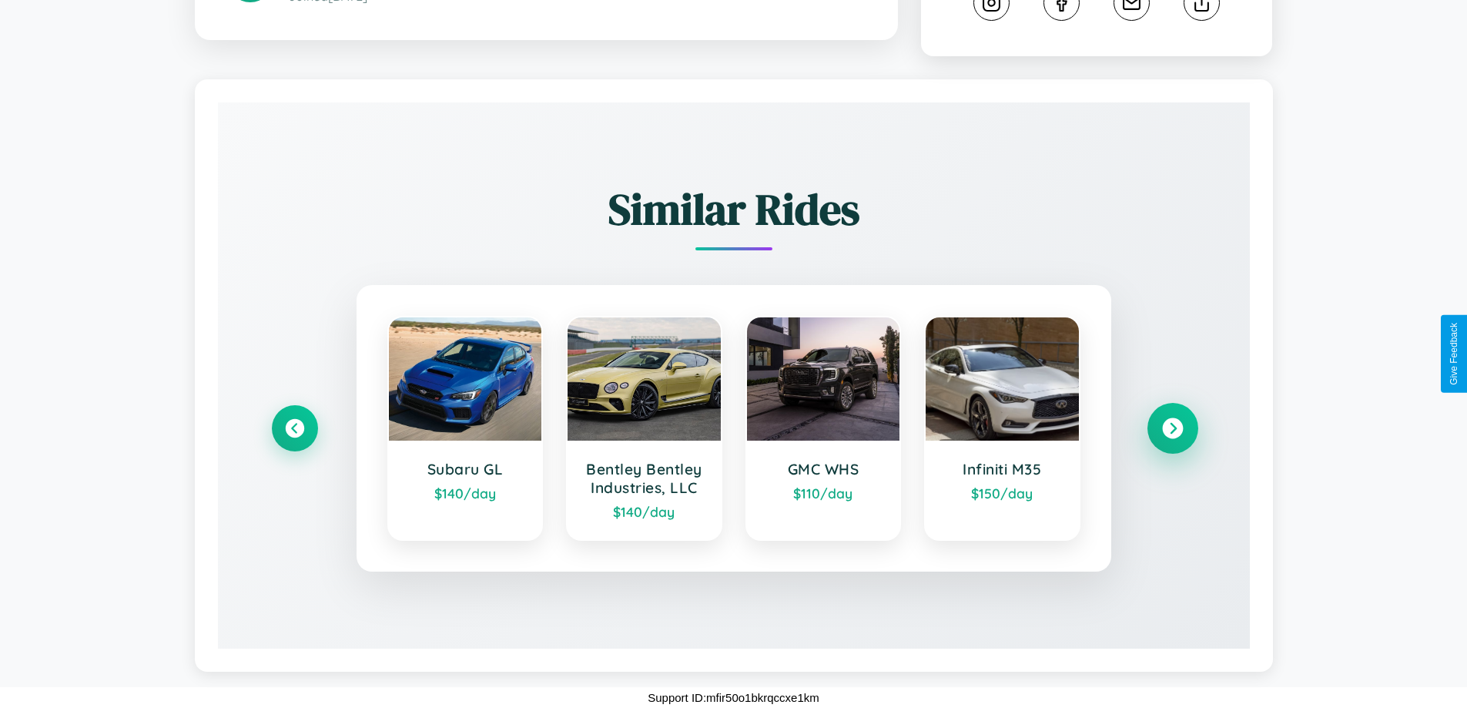
click at [1172, 428] on icon at bounding box center [1172, 428] width 21 height 21
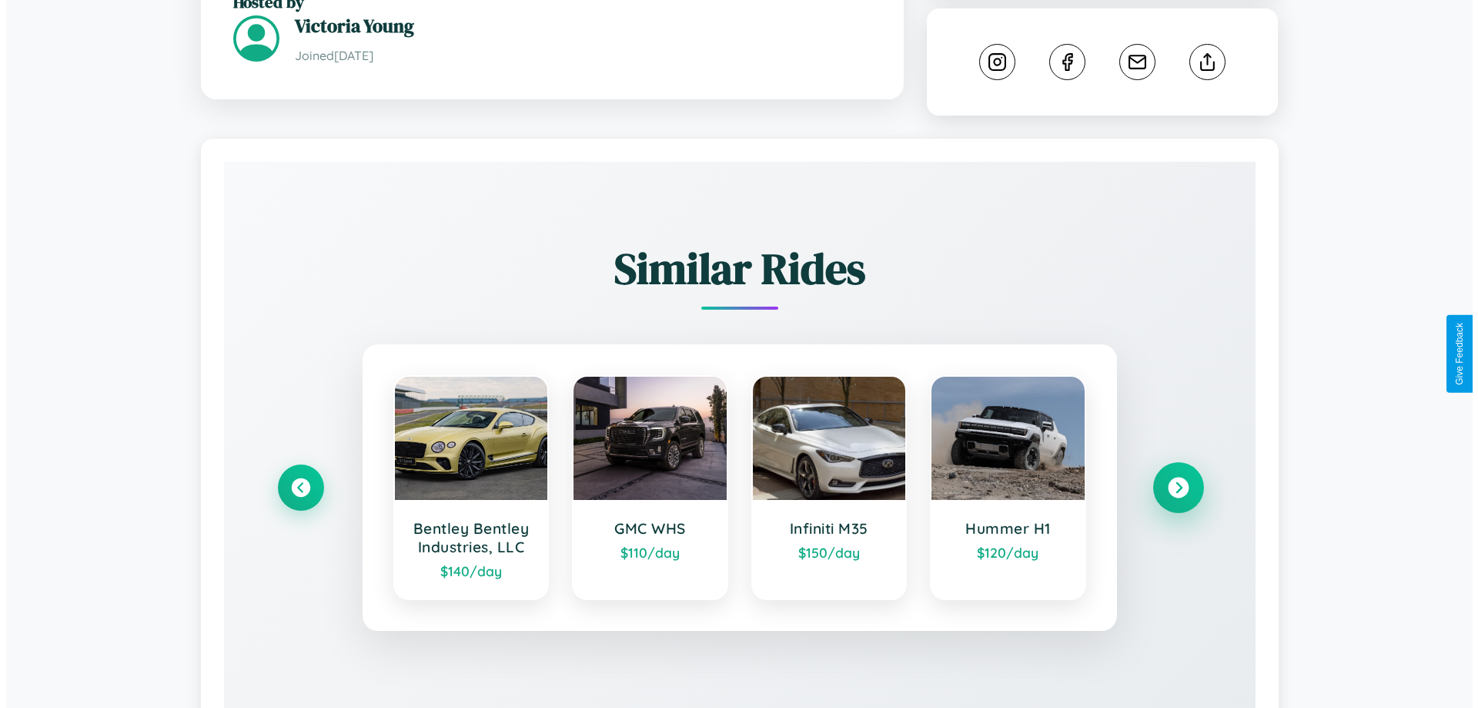
scroll to position [0, 0]
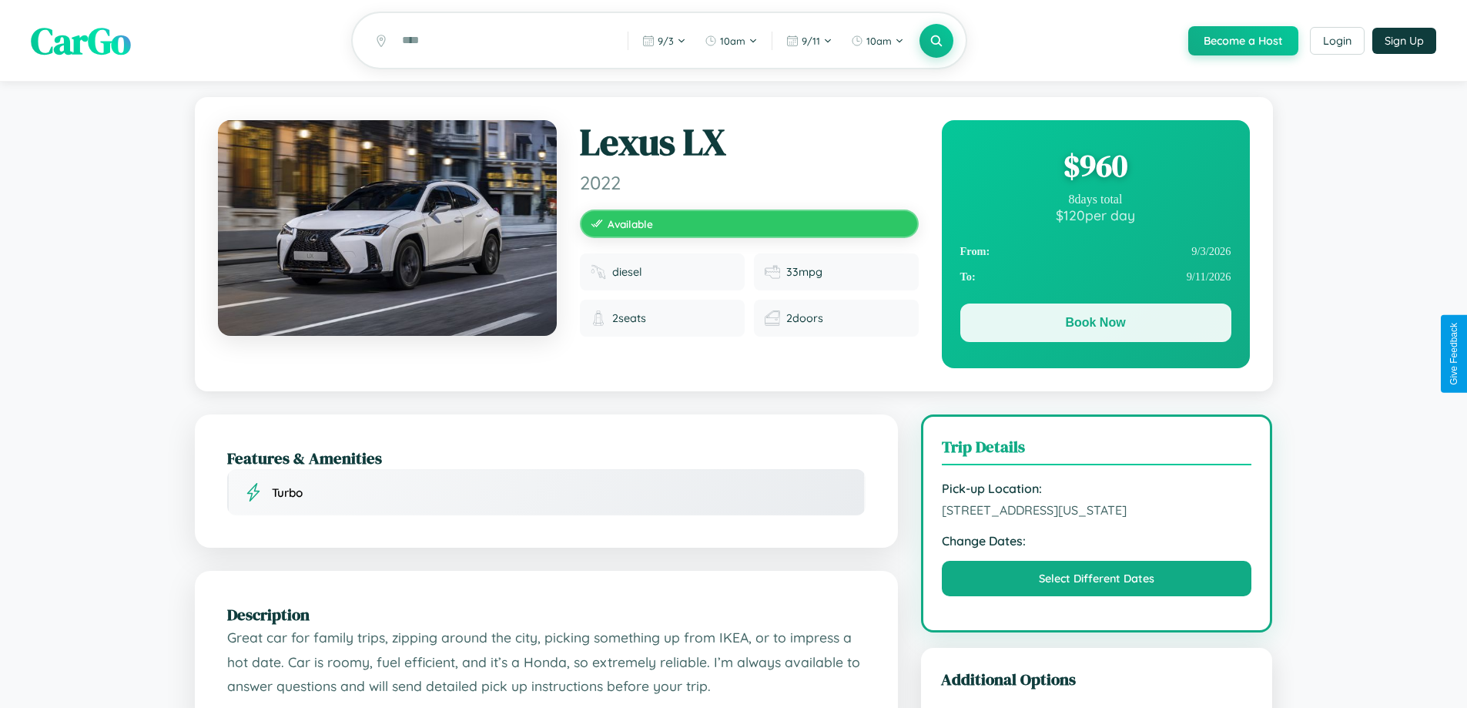
click at [1095, 325] on button "Book Now" at bounding box center [1095, 322] width 271 height 38
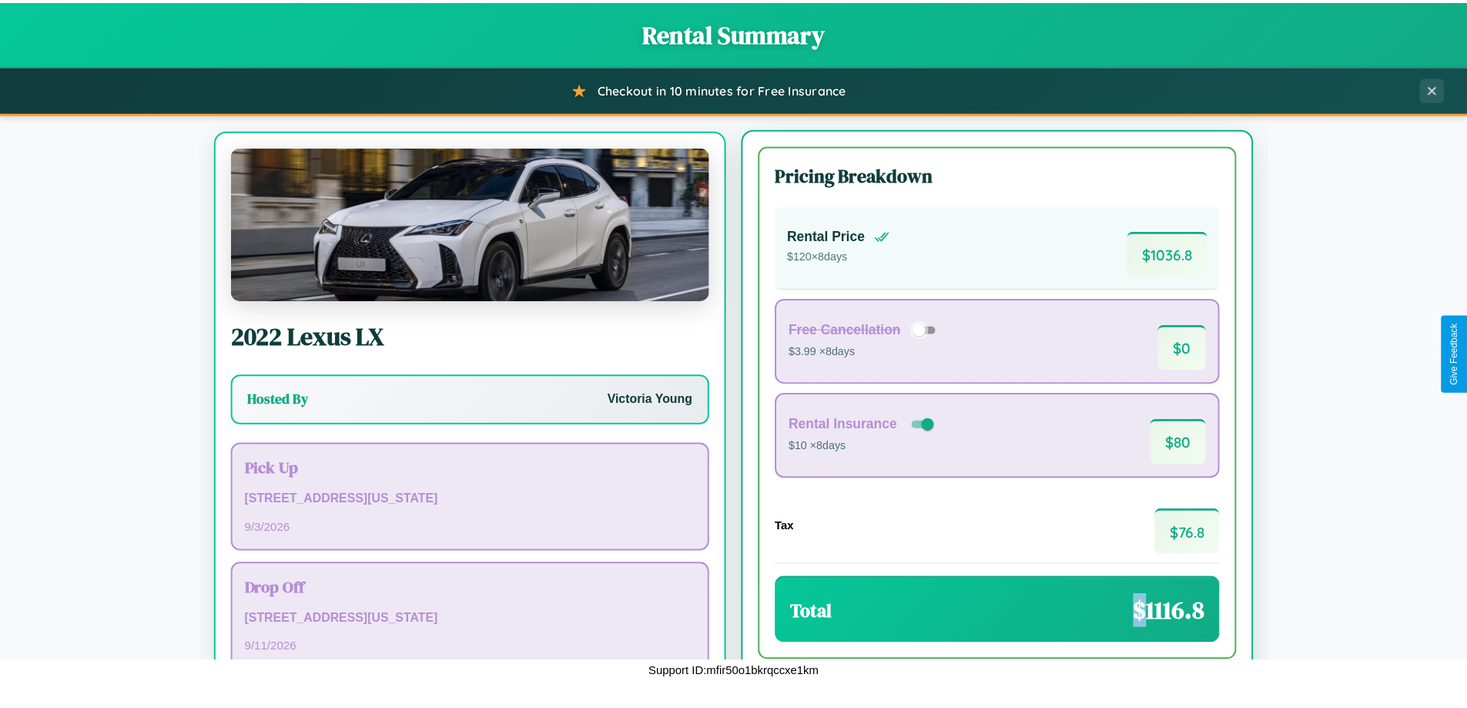
scroll to position [72, 0]
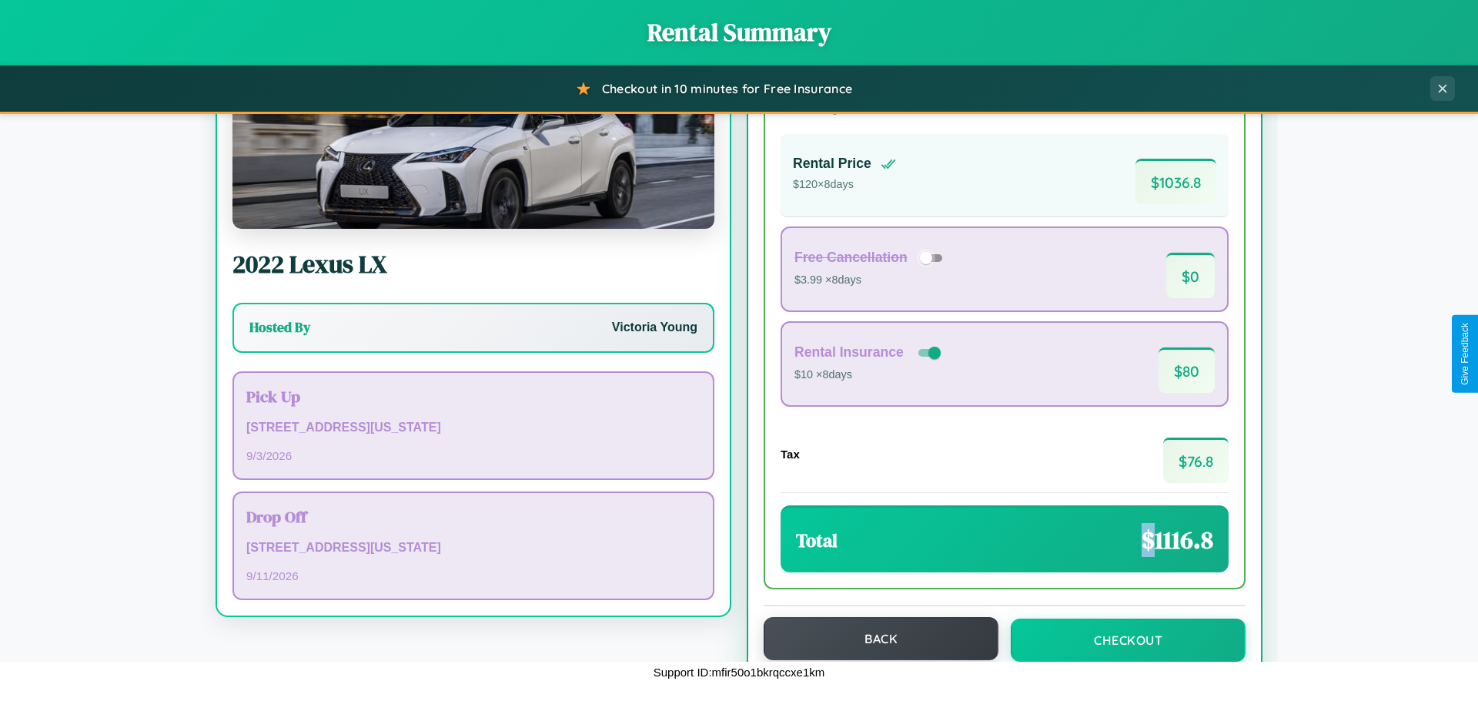
click at [874, 638] on button "Back" at bounding box center [881, 638] width 235 height 43
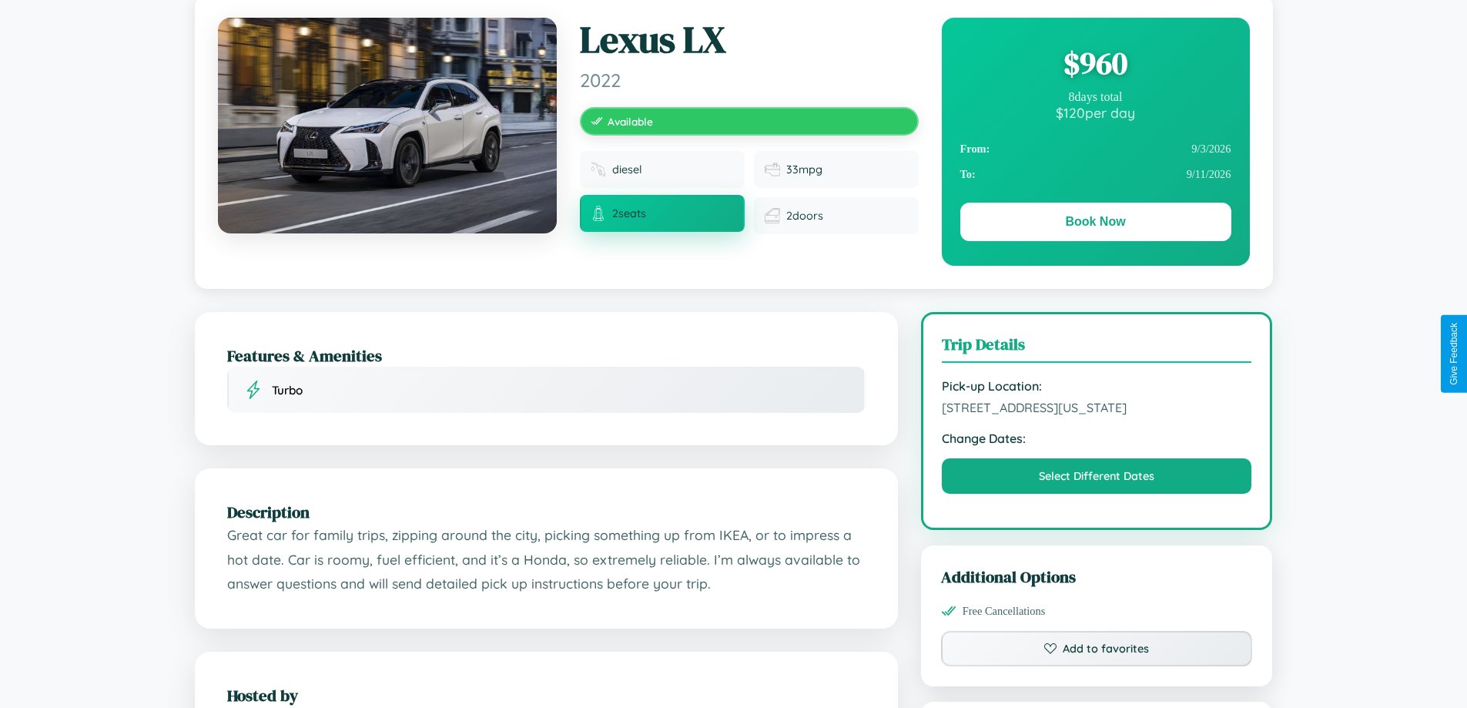
scroll to position [415, 0]
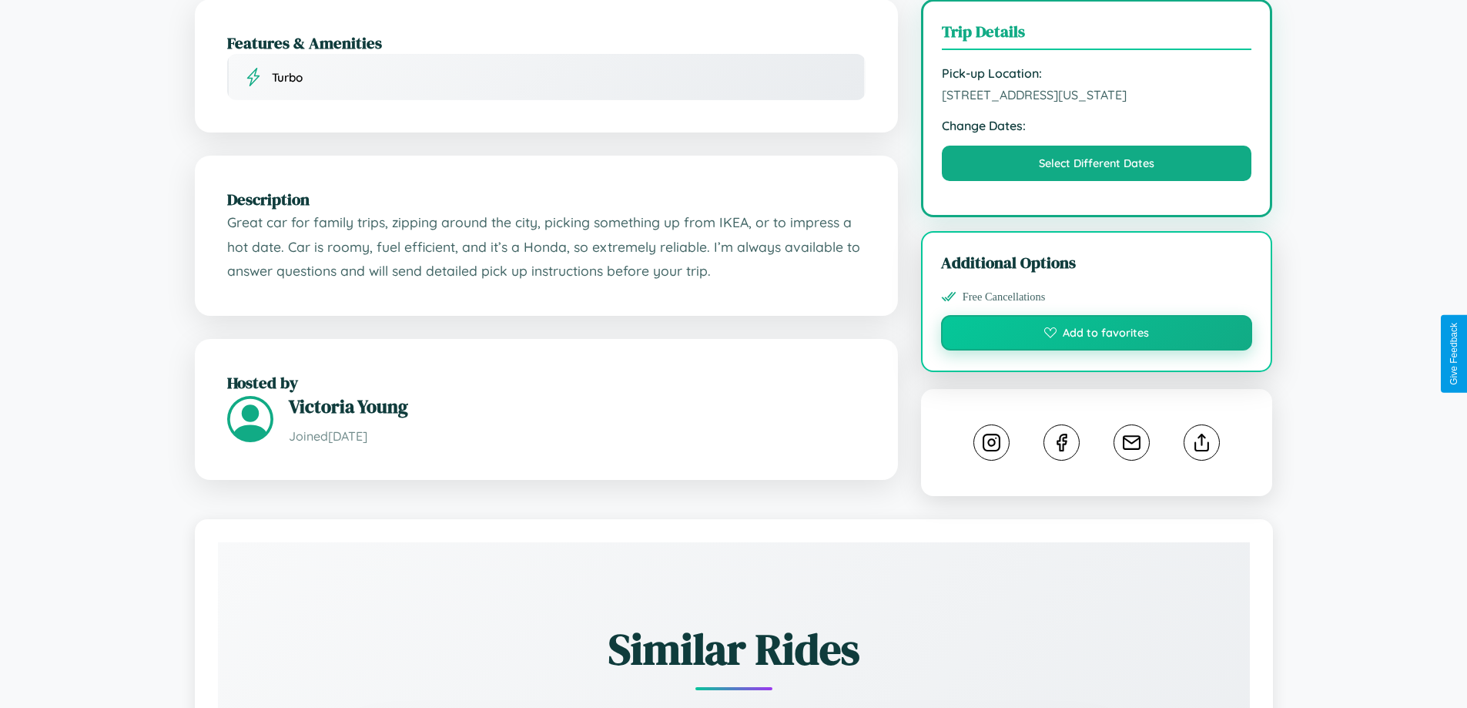
click at [1096, 350] on button "Add to favorites" at bounding box center [1097, 332] width 312 height 35
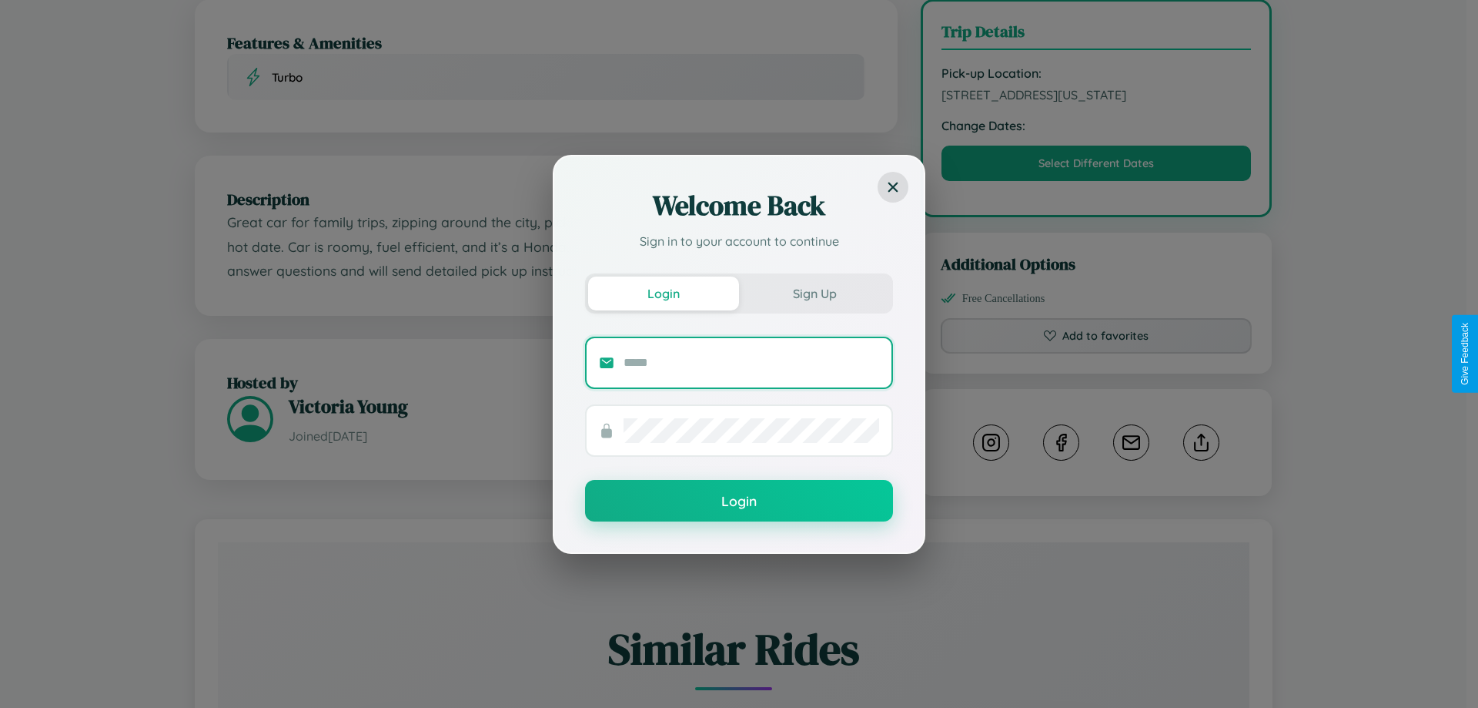
click at [751, 362] on input "text" at bounding box center [752, 362] width 256 height 25
type input "**********"
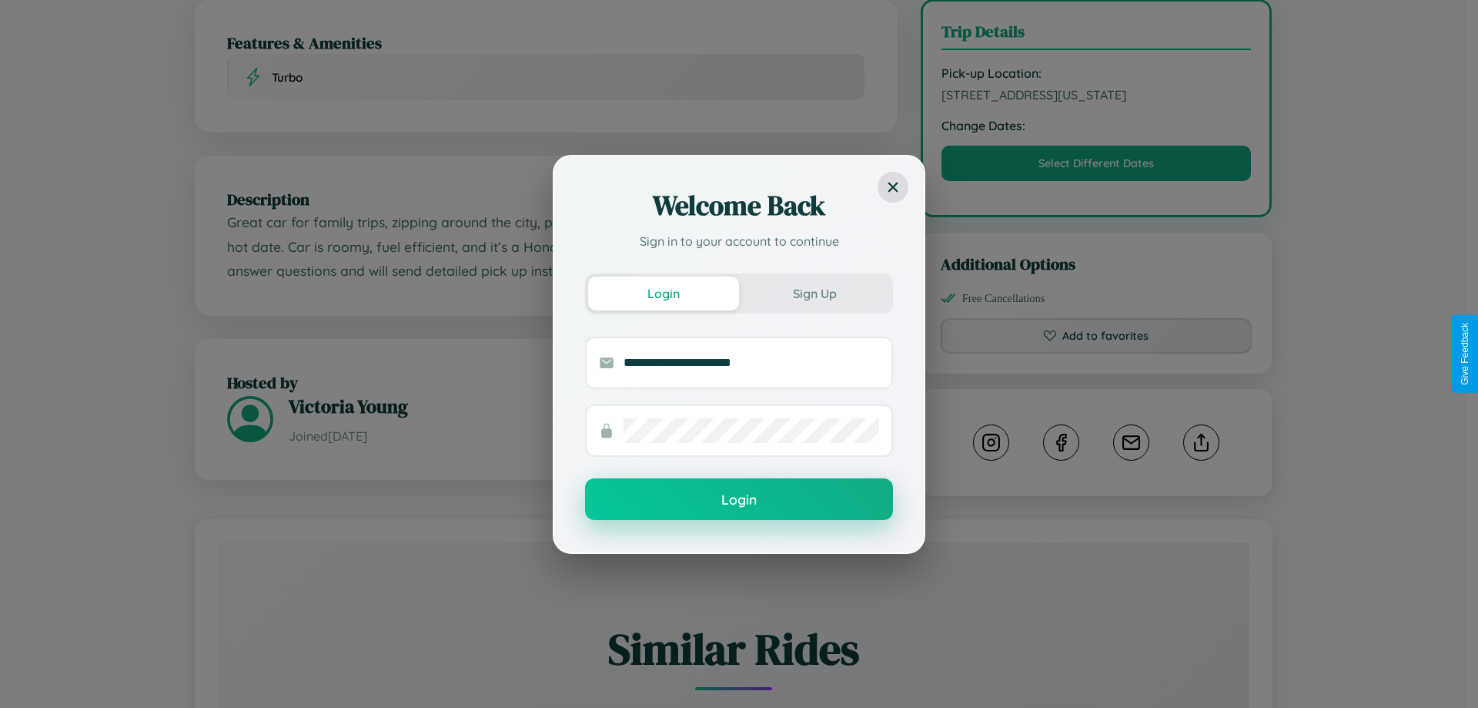
click at [739, 499] on button "Login" at bounding box center [739, 499] width 308 height 42
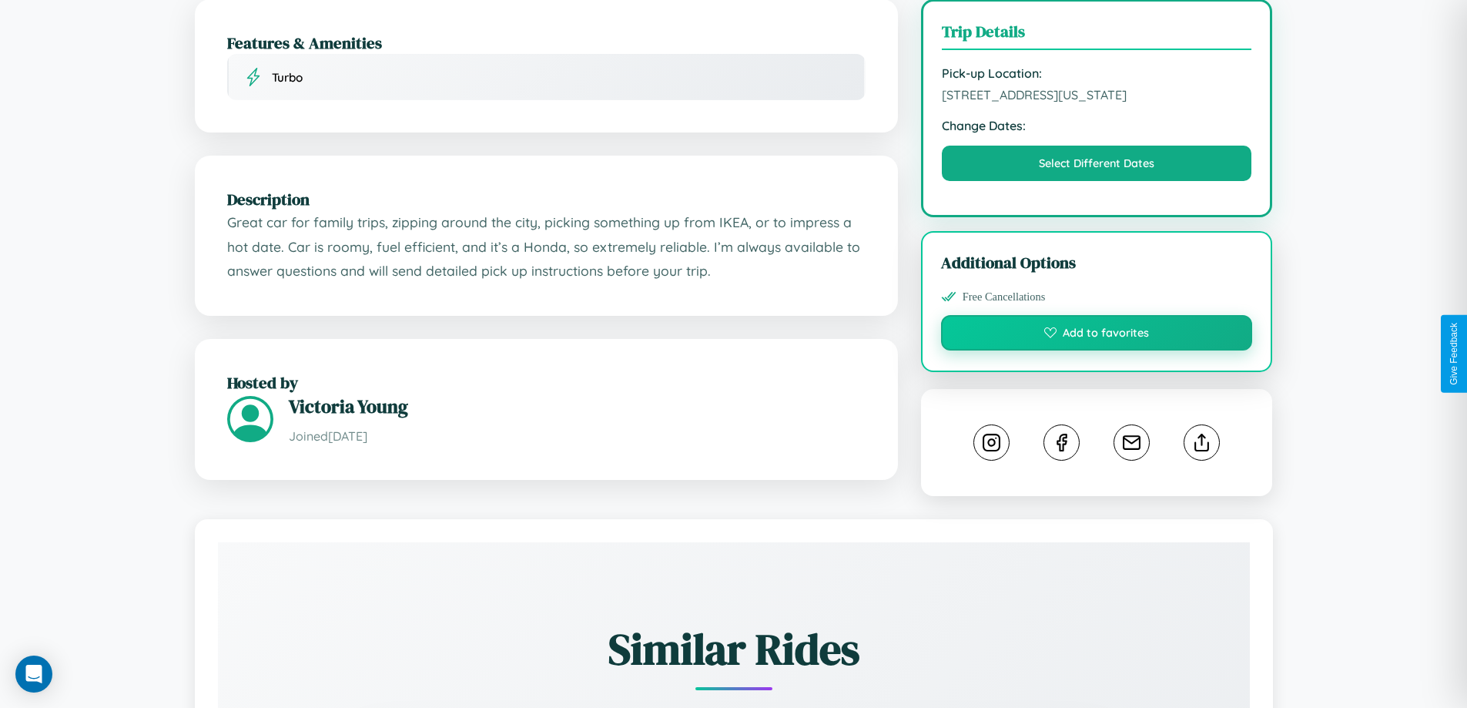
click at [1096, 350] on button "Add to favorites" at bounding box center [1097, 332] width 312 height 35
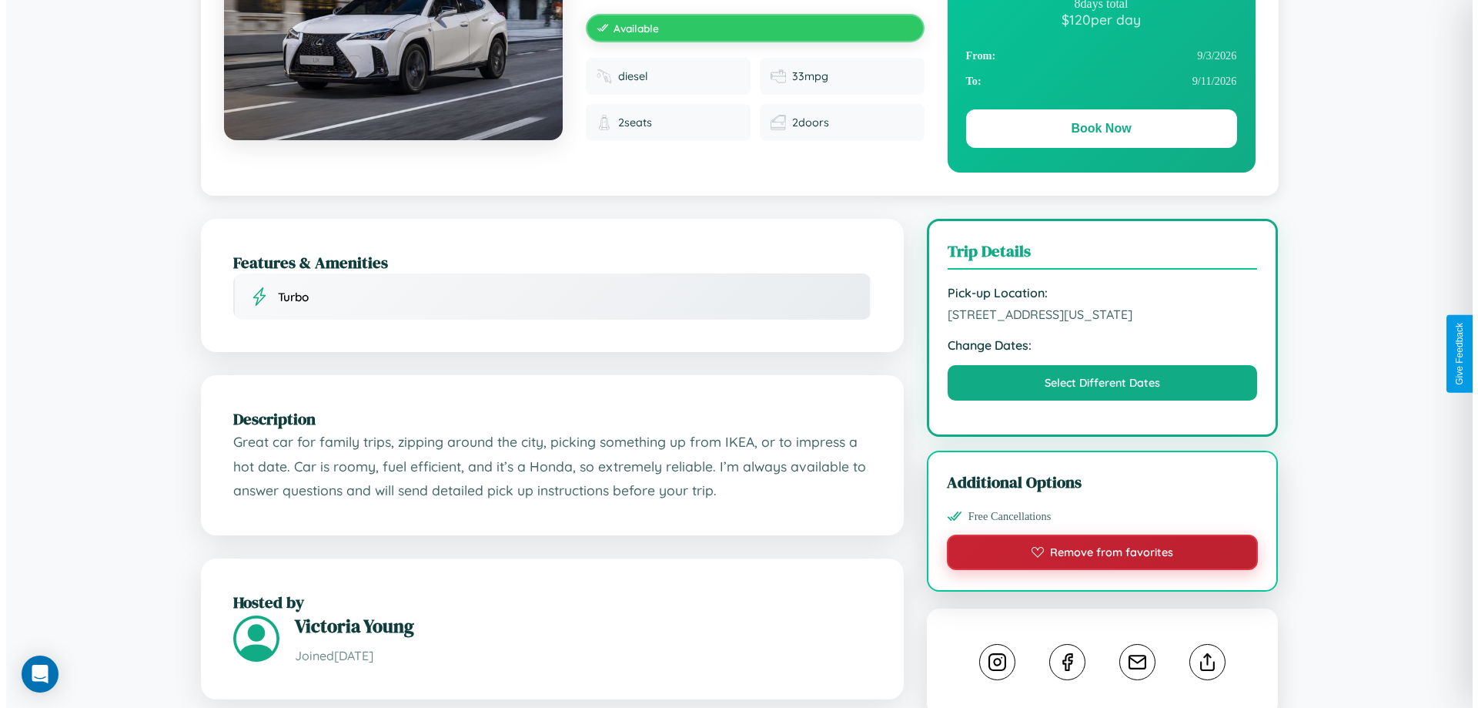
scroll to position [0, 0]
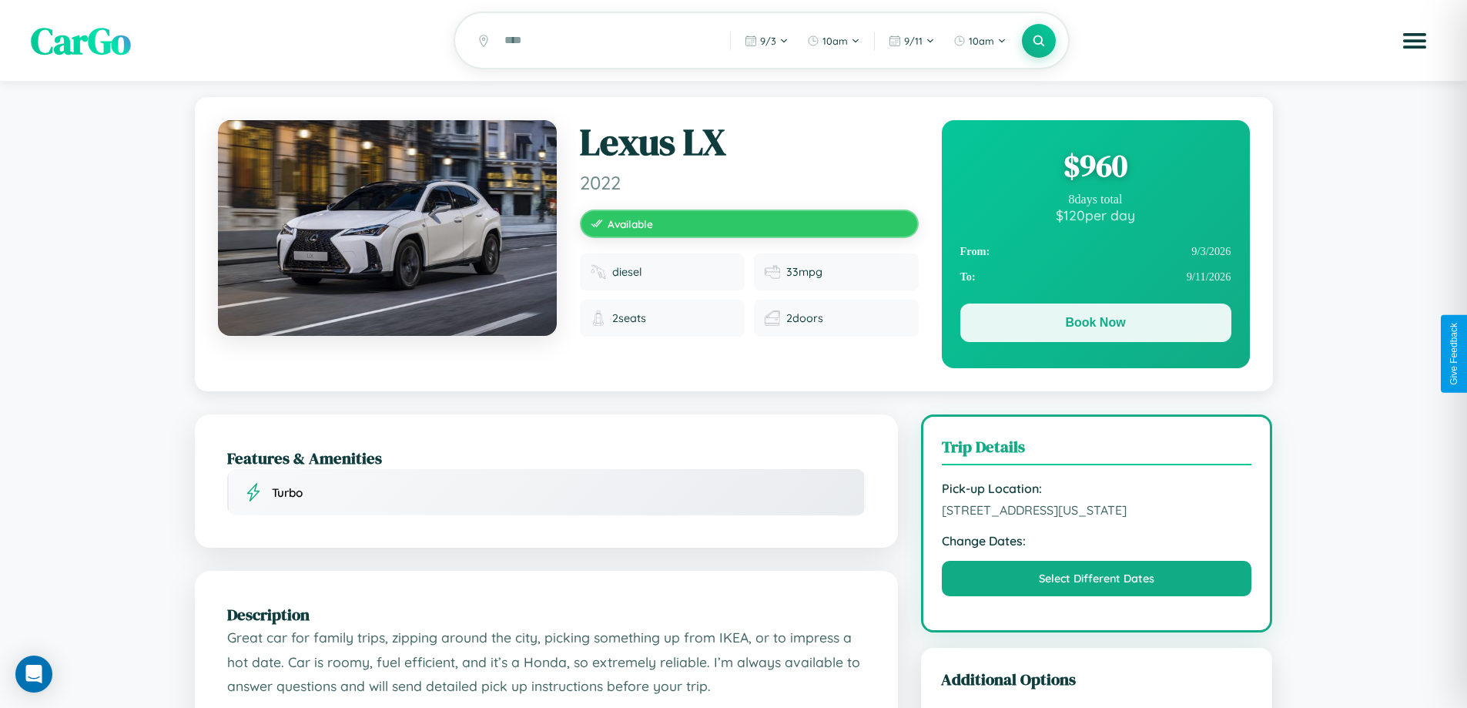
click at [1095, 326] on button "Book Now" at bounding box center [1095, 322] width 271 height 38
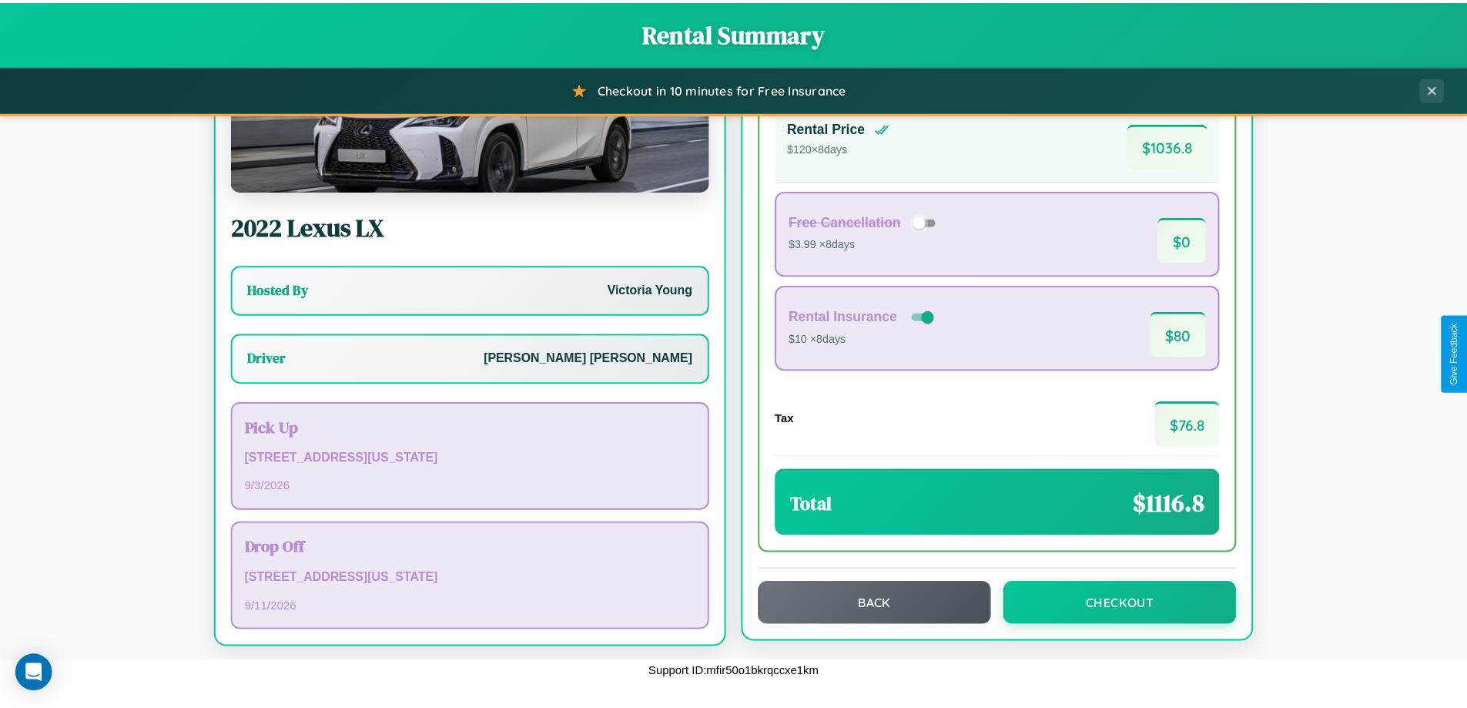
scroll to position [111, 0]
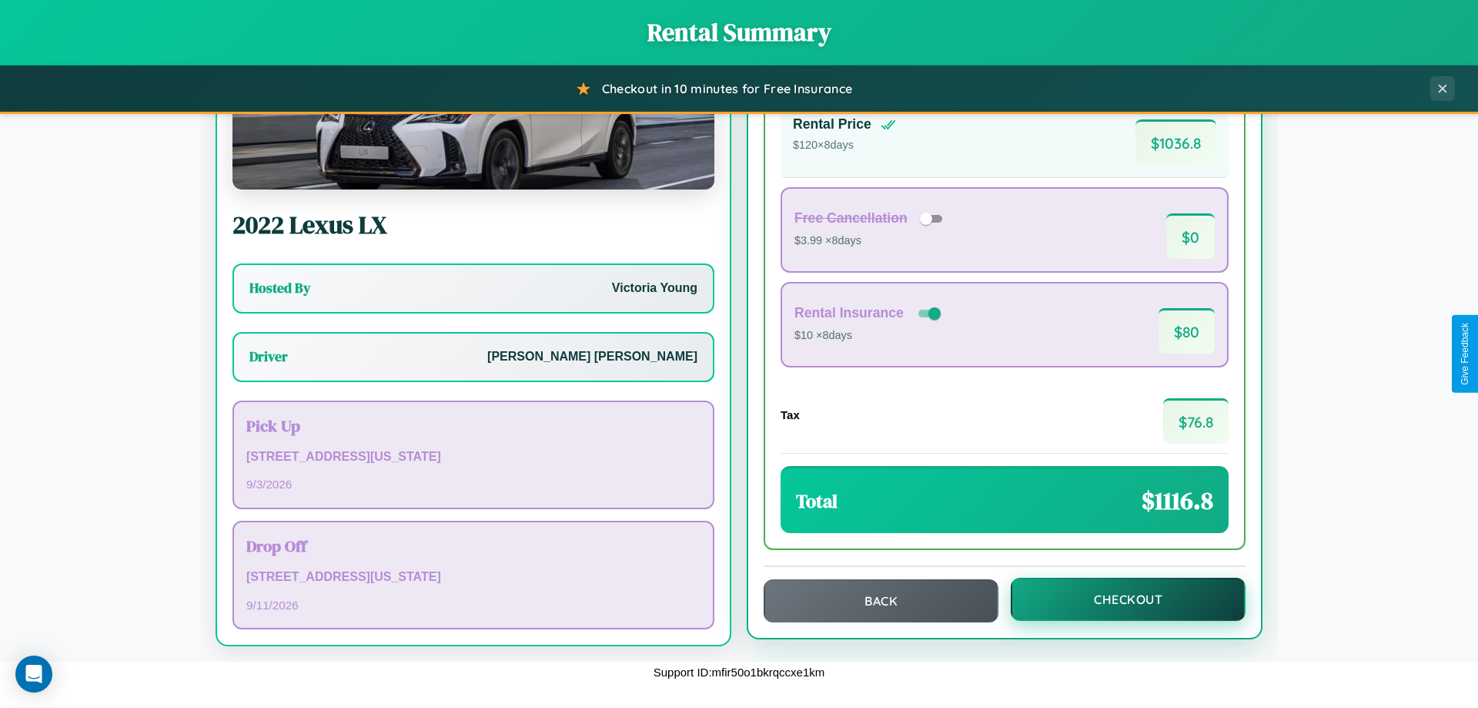
click at [1118, 599] on button "Checkout" at bounding box center [1128, 598] width 235 height 43
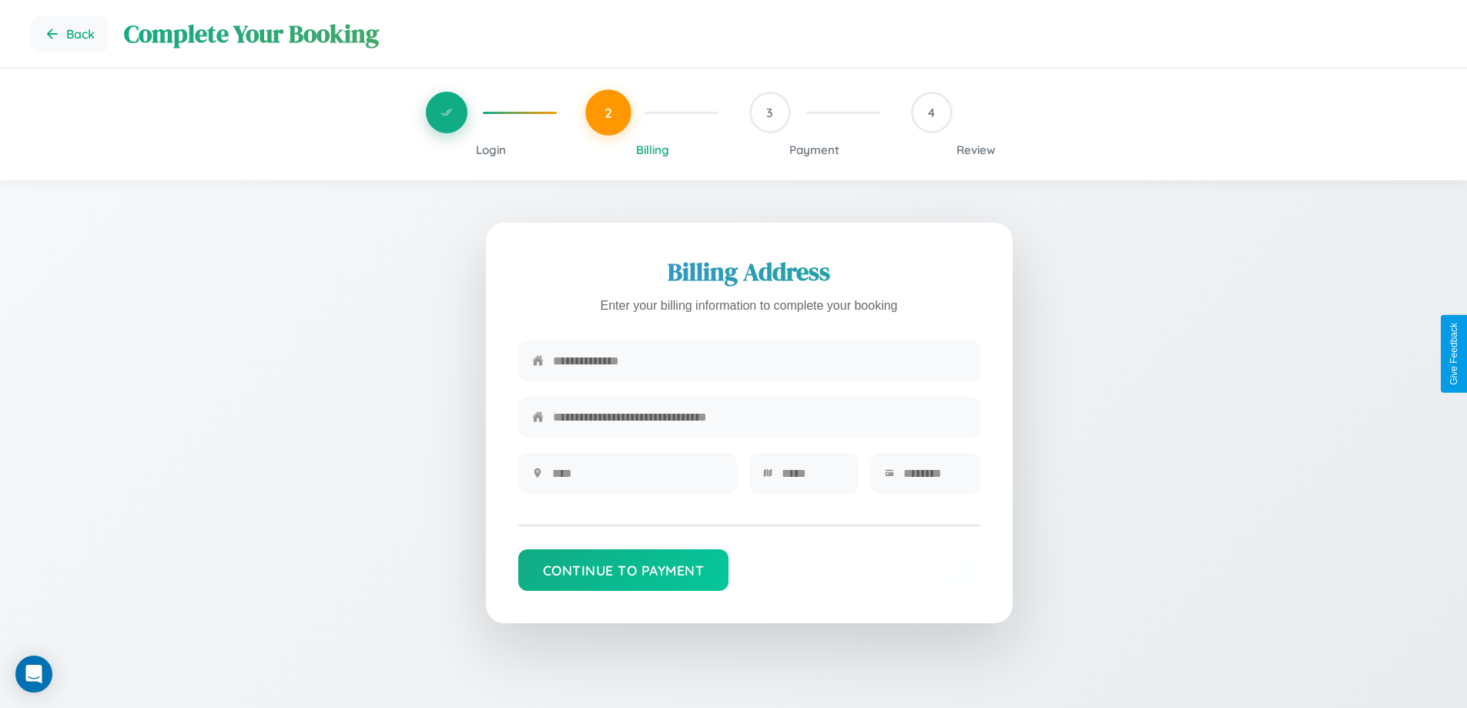
click at [759, 363] on input "text" at bounding box center [759, 361] width 413 height 38
type input "**********"
click at [637, 478] on input "text" at bounding box center [637, 473] width 171 height 38
type input "********"
click at [812, 478] on input "text" at bounding box center [812, 473] width 63 height 38
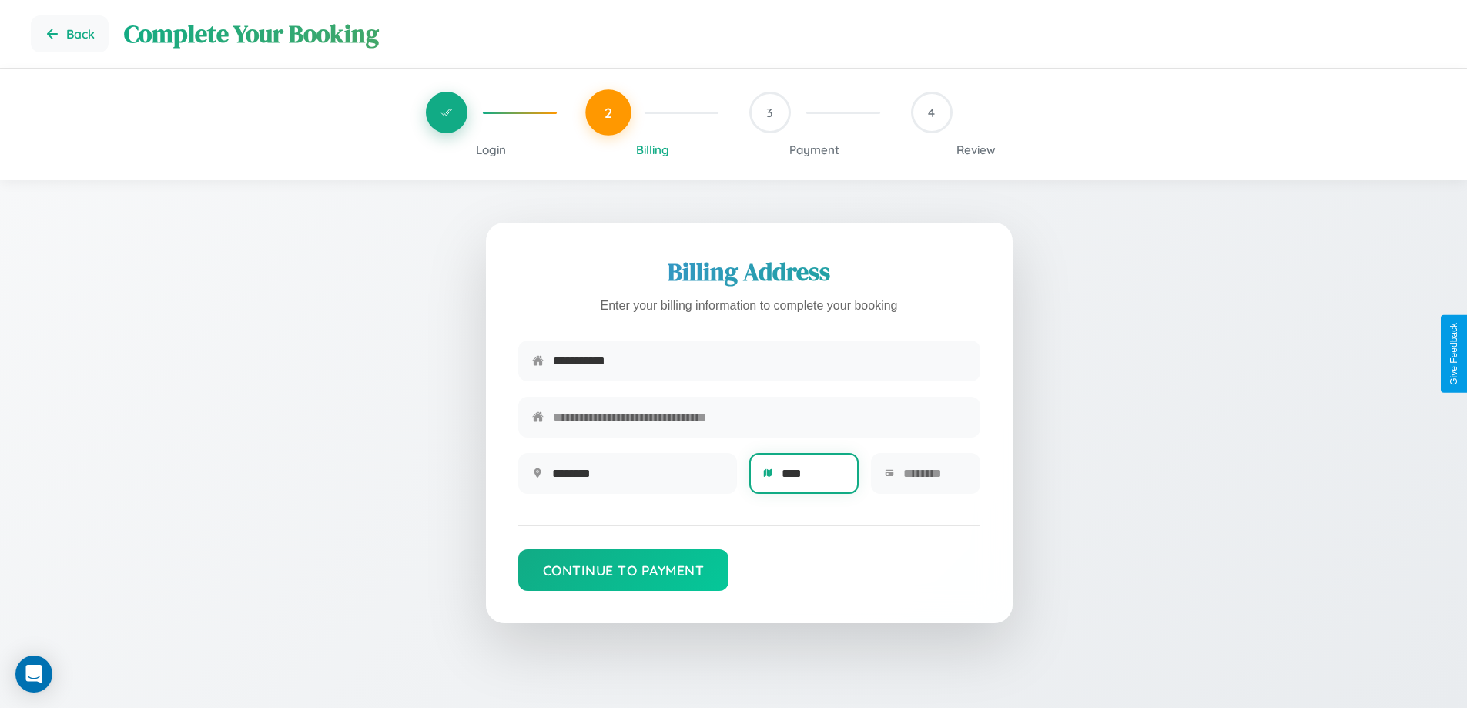
type input "****"
click at [934, 478] on input "text" at bounding box center [934, 473] width 63 height 38
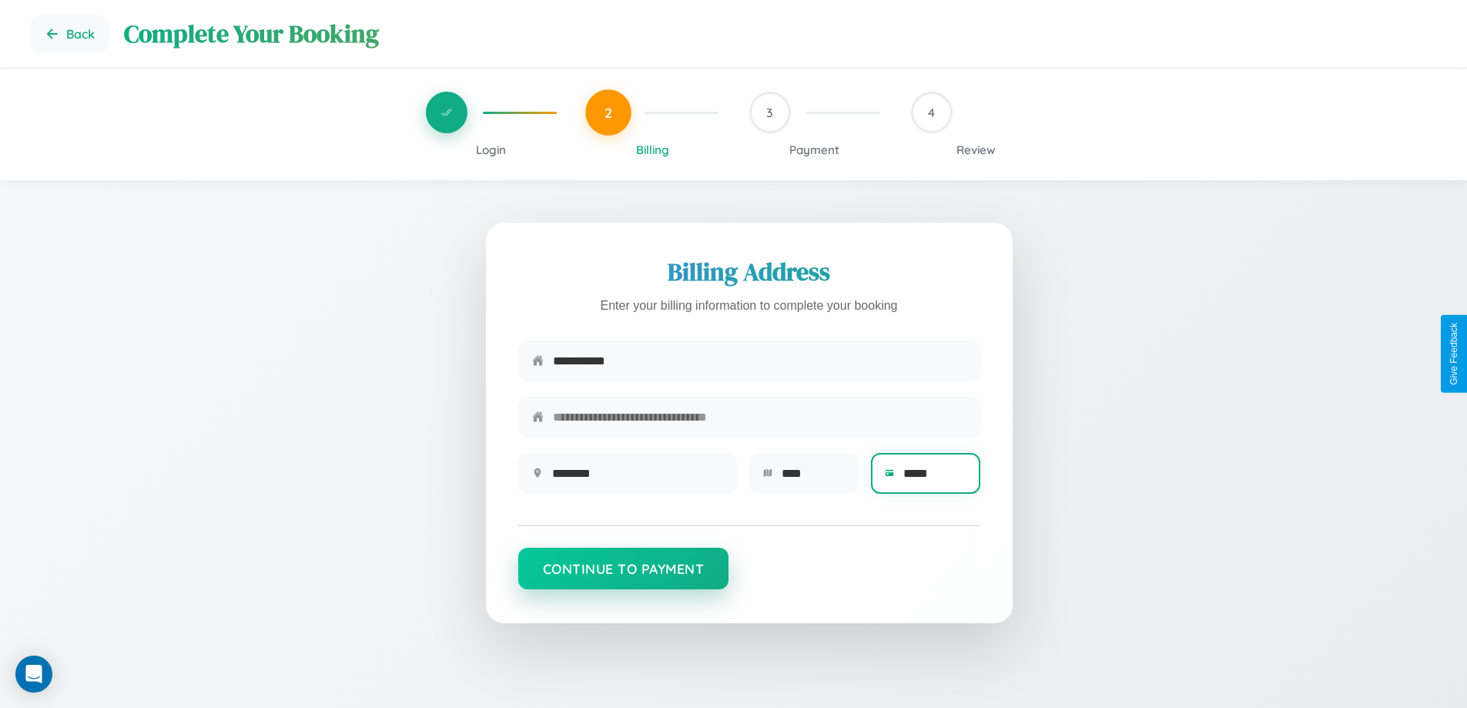
type input "*****"
click at [623, 576] on button "Continue to Payment" at bounding box center [623, 568] width 211 height 42
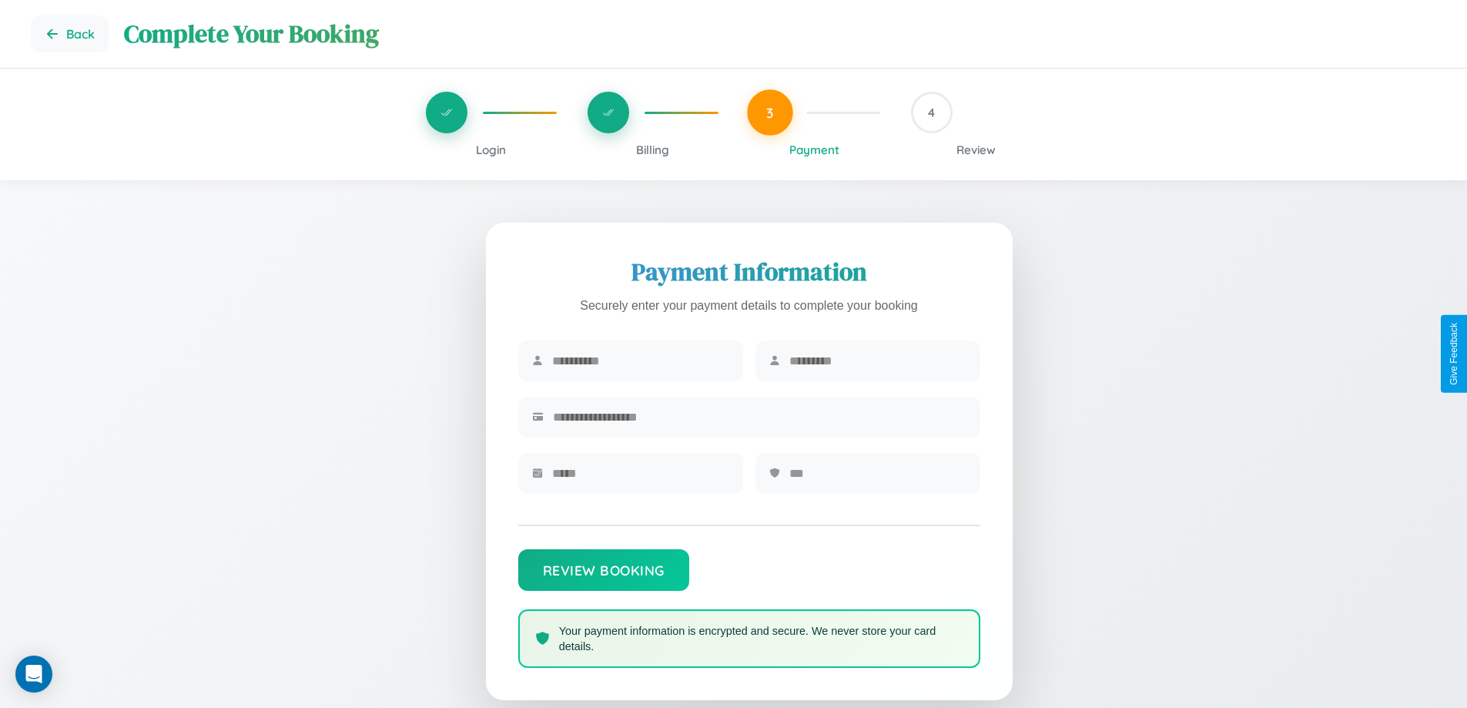
click at [640, 361] on input "text" at bounding box center [640, 361] width 177 height 38
type input "******"
click at [877, 361] on input "text" at bounding box center [877, 361] width 177 height 38
type input "*****"
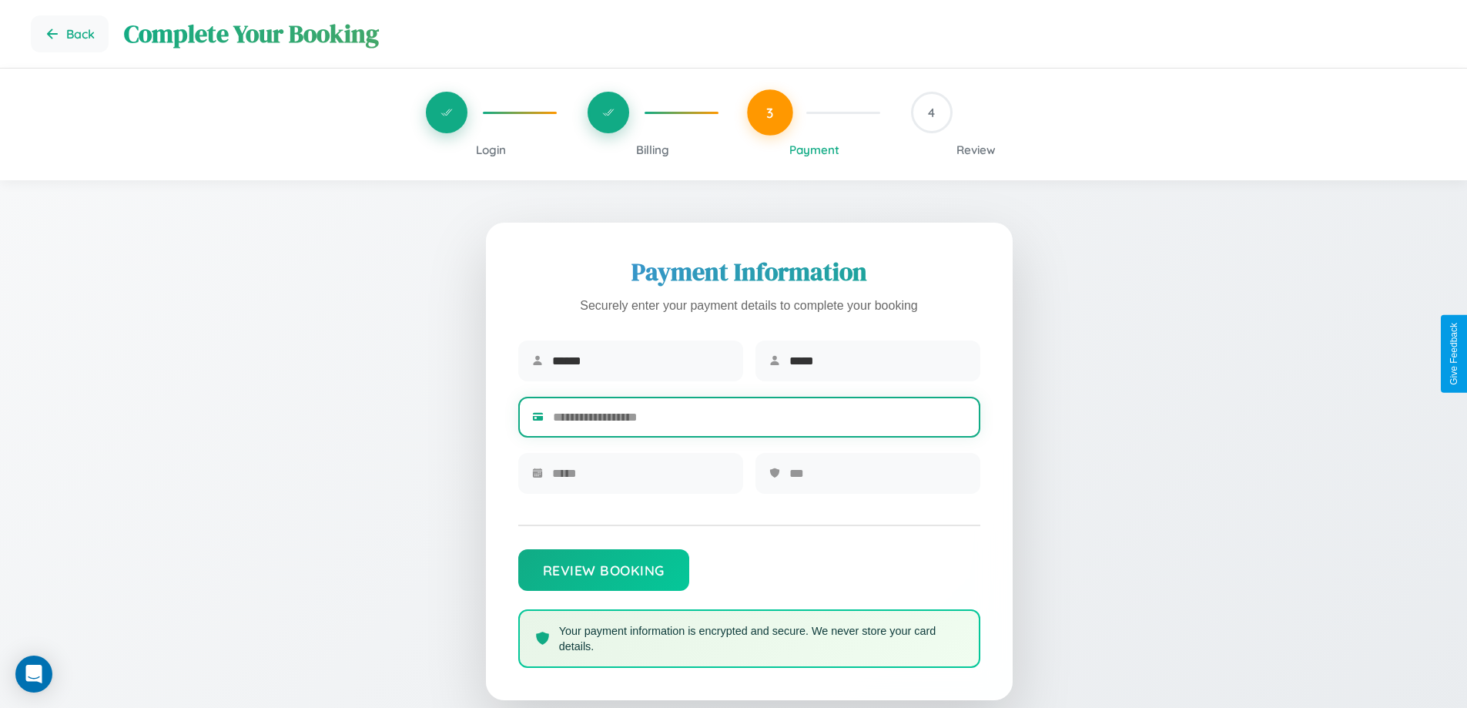
click at [759, 420] on input "text" at bounding box center [759, 417] width 413 height 38
type input "**********"
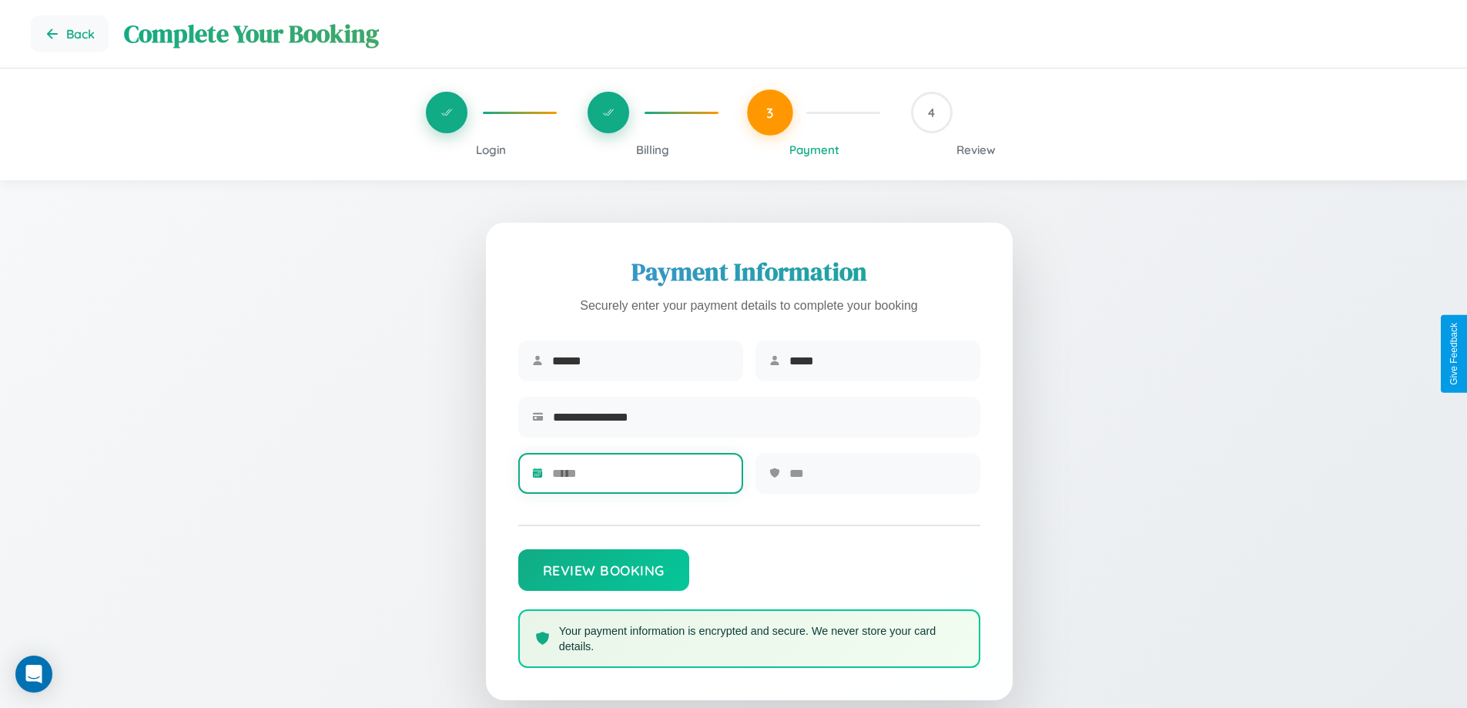
click at [640, 478] on input "text" at bounding box center [640, 473] width 177 height 38
type input "*****"
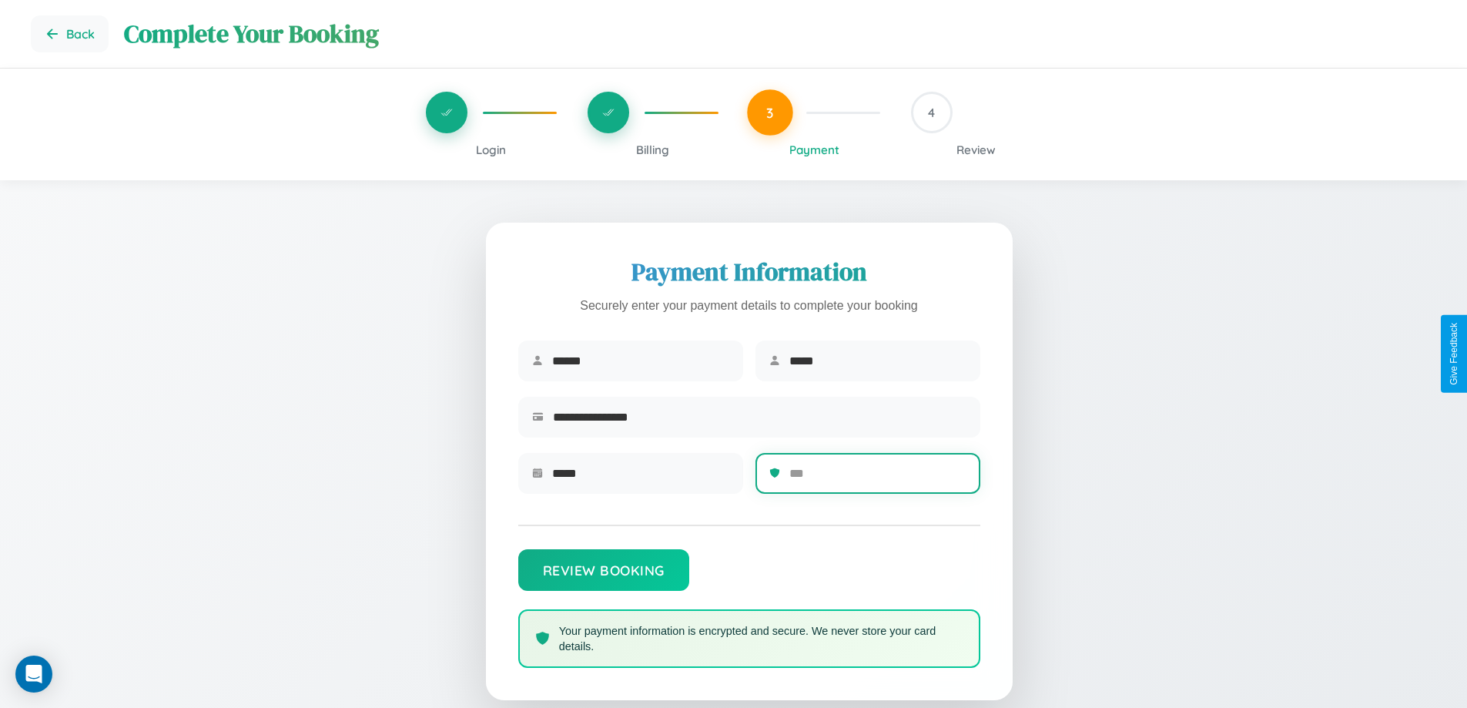
click at [877, 478] on input "text" at bounding box center [877, 473] width 177 height 38
type input "***"
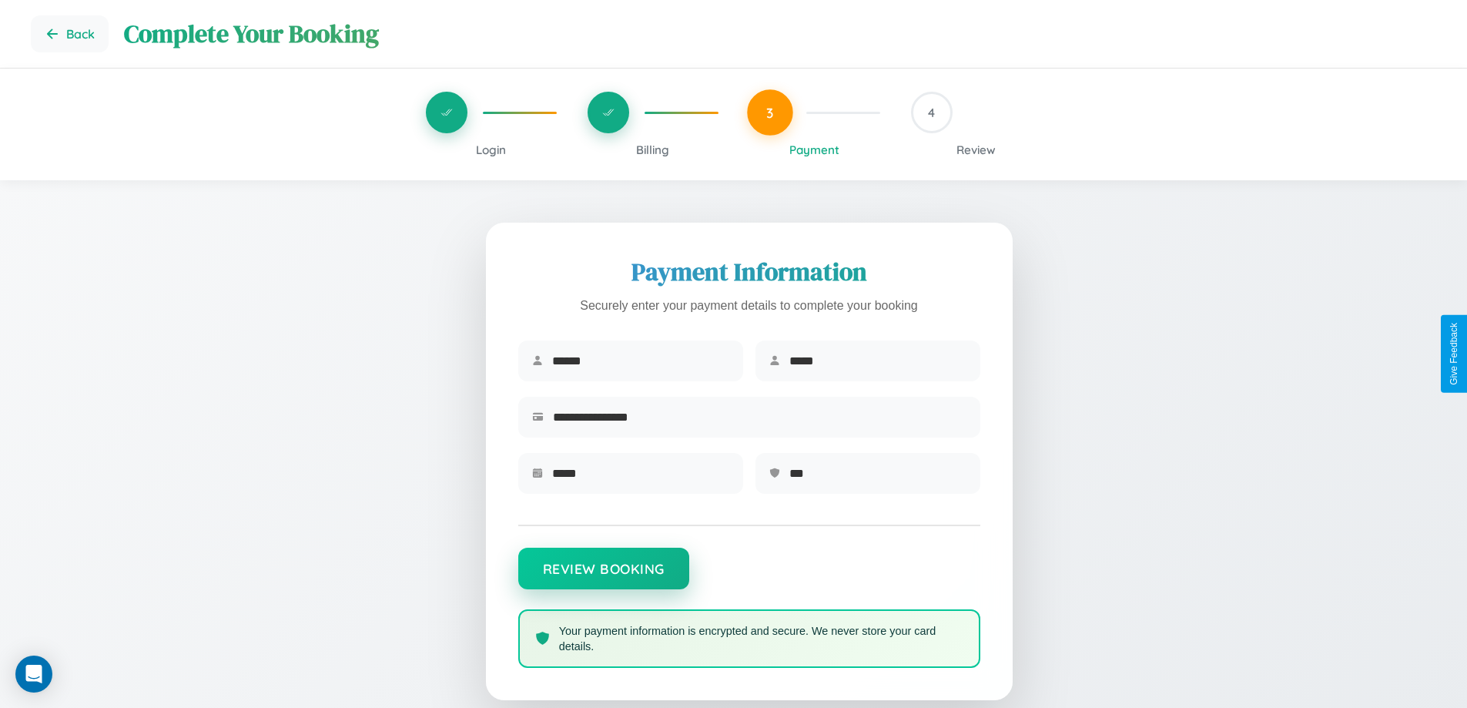
click at [603, 576] on button "Review Booking" at bounding box center [603, 568] width 171 height 42
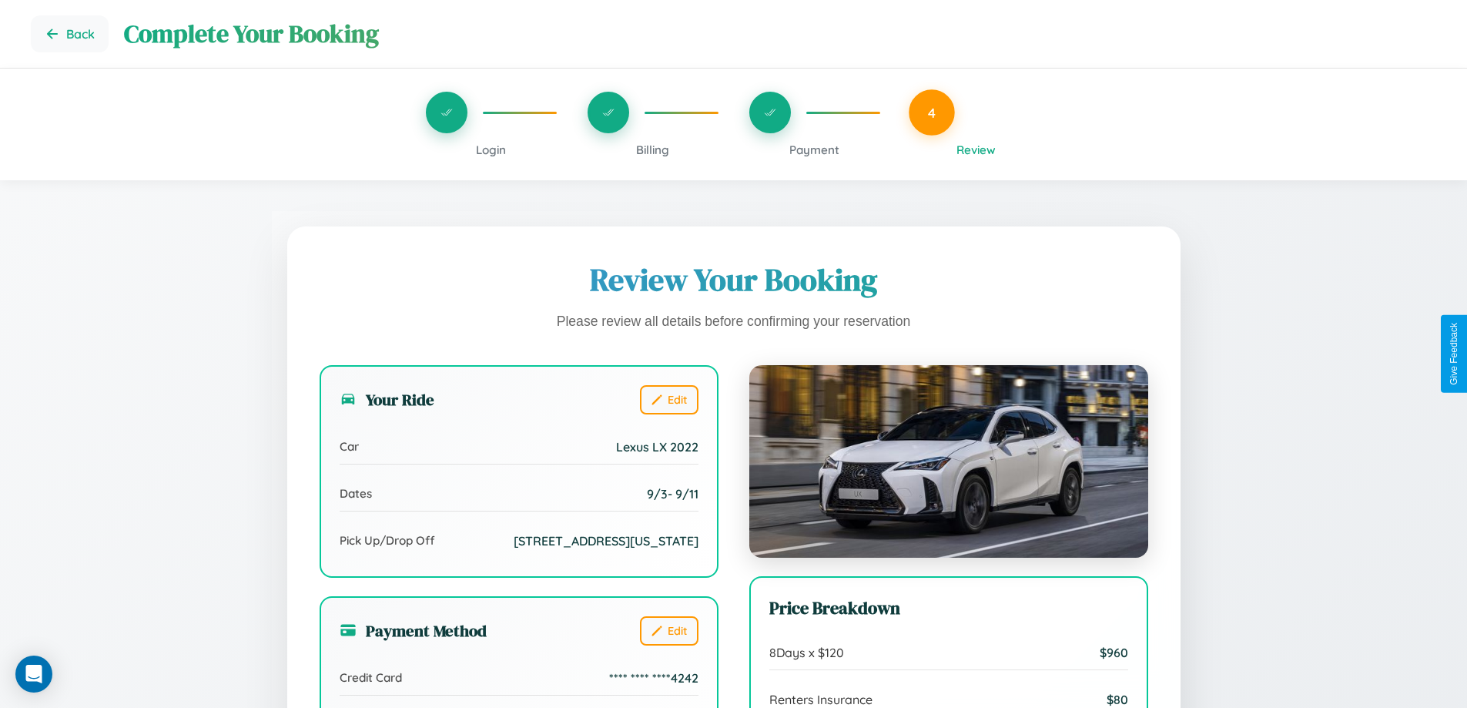
click at [652, 149] on span "Billing" at bounding box center [652, 149] width 33 height 15
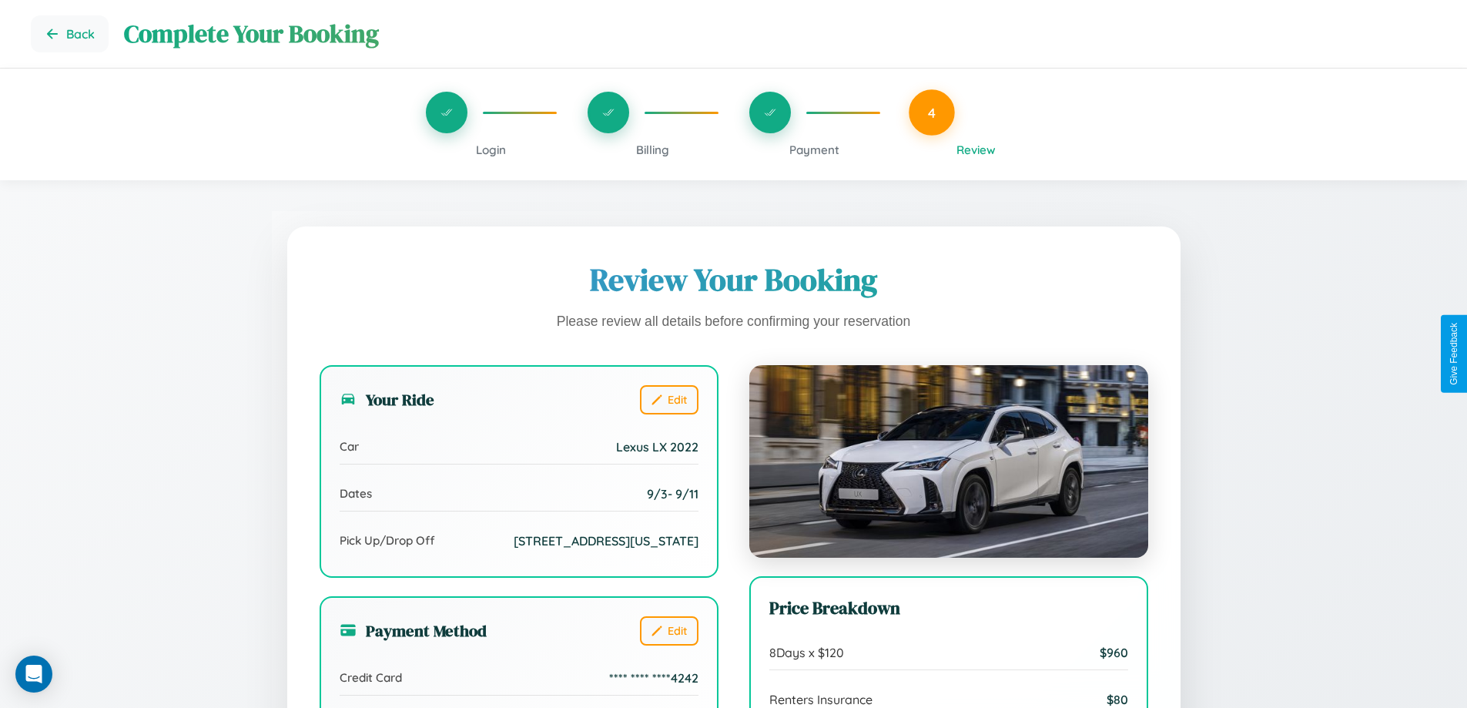
click at [652, 149] on span "Billing" at bounding box center [652, 149] width 33 height 15
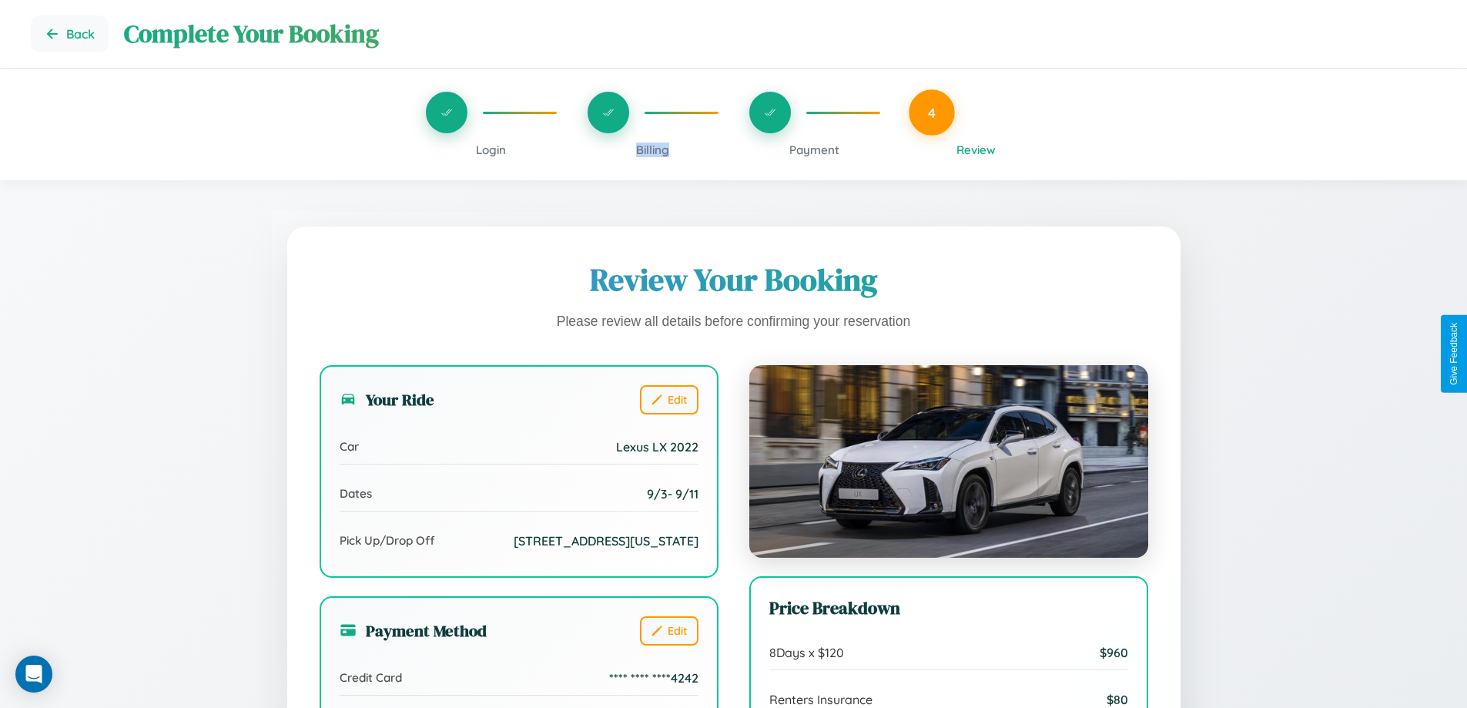
click at [652, 149] on span "Billing" at bounding box center [652, 149] width 33 height 15
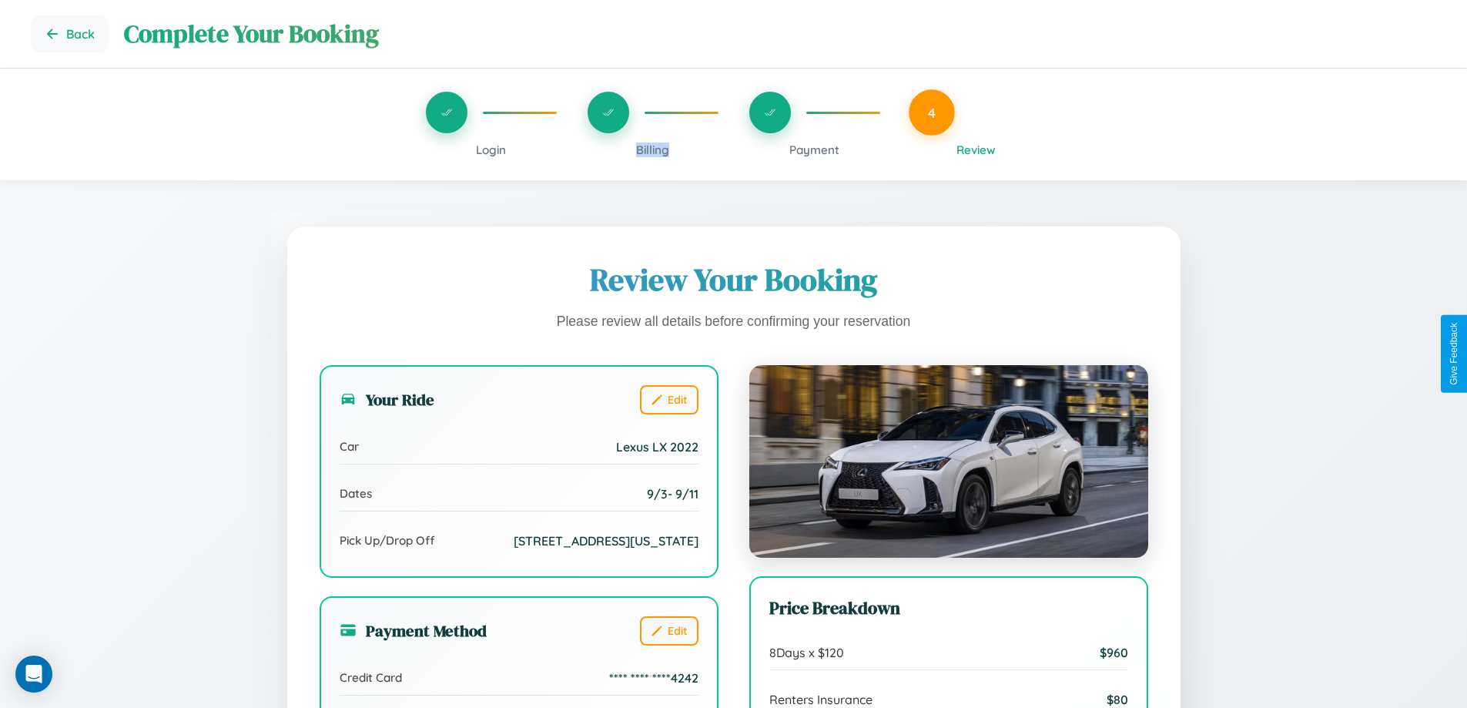
click at [652, 149] on span "Billing" at bounding box center [652, 149] width 33 height 15
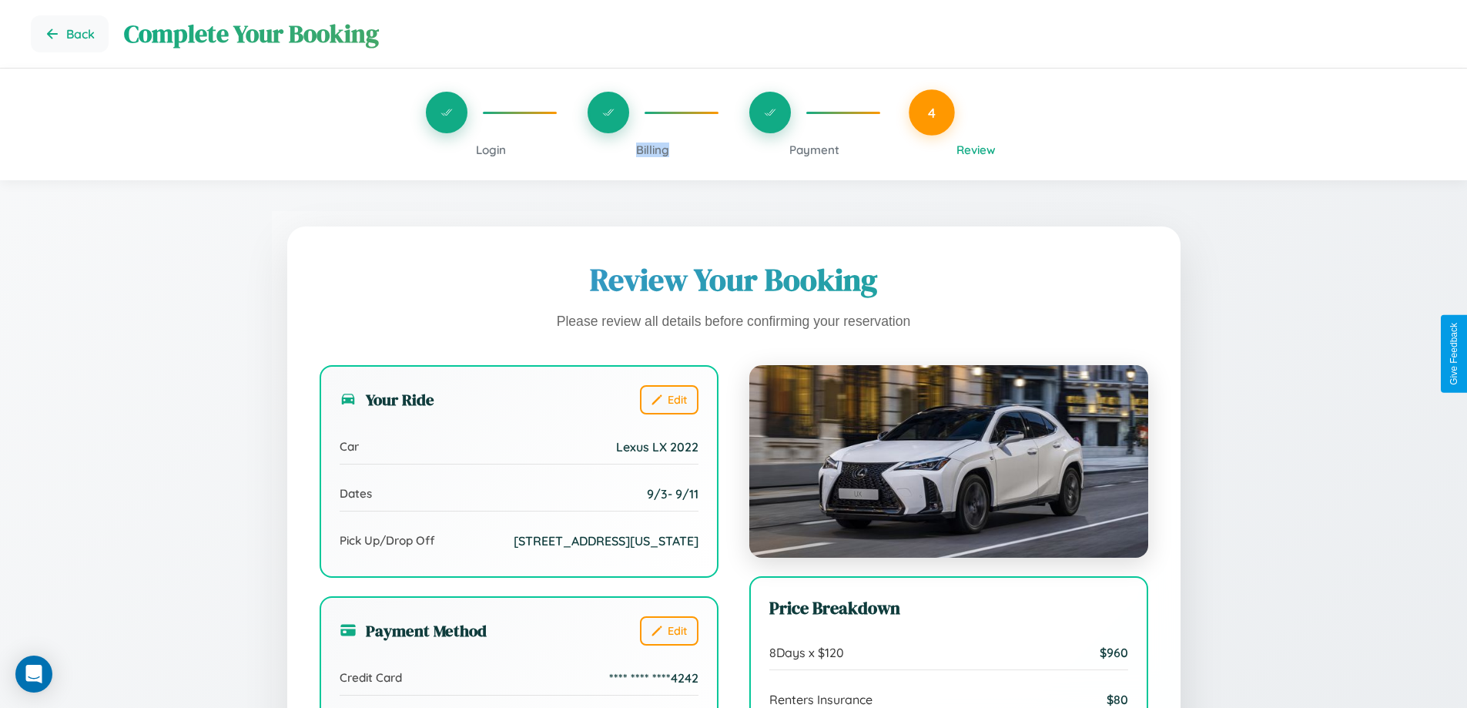
click at [652, 149] on span "Billing" at bounding box center [652, 149] width 33 height 15
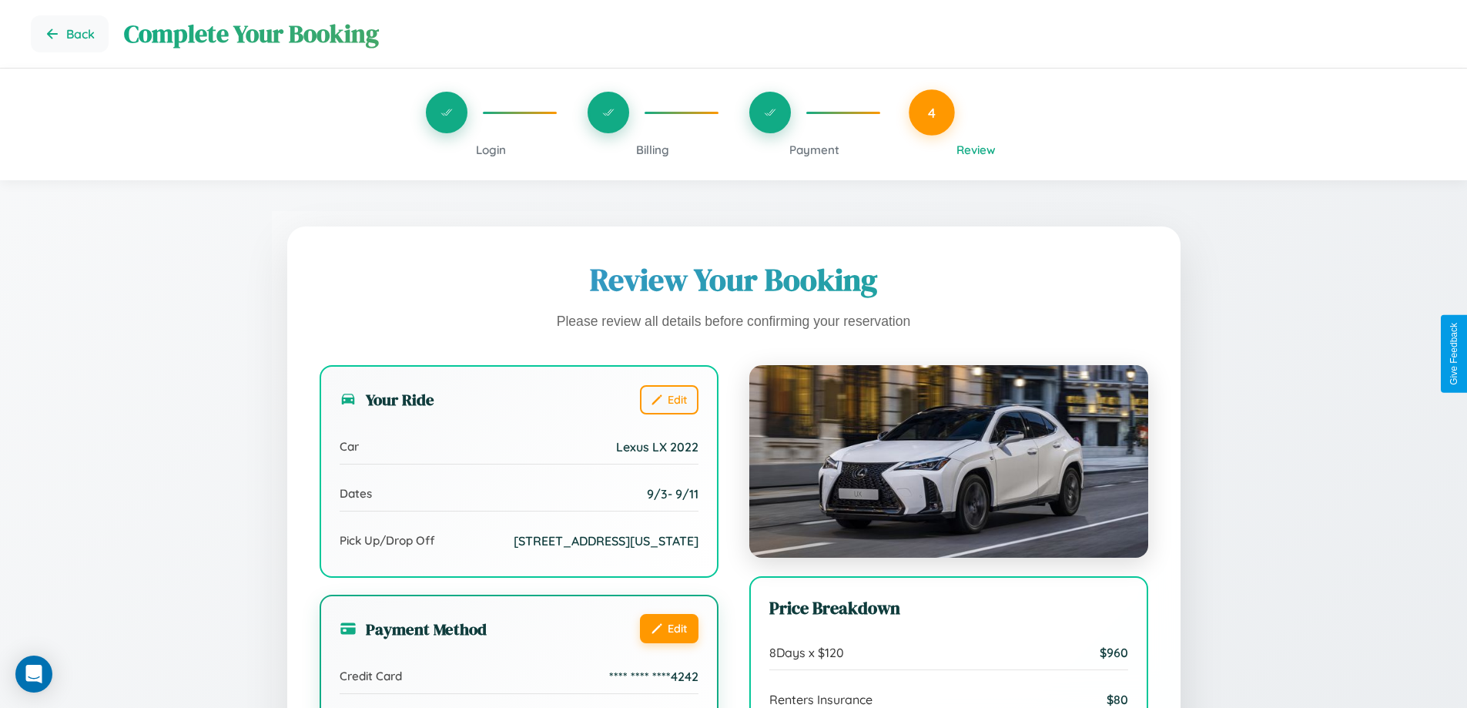
click at [668, 643] on button "Edit" at bounding box center [669, 628] width 59 height 29
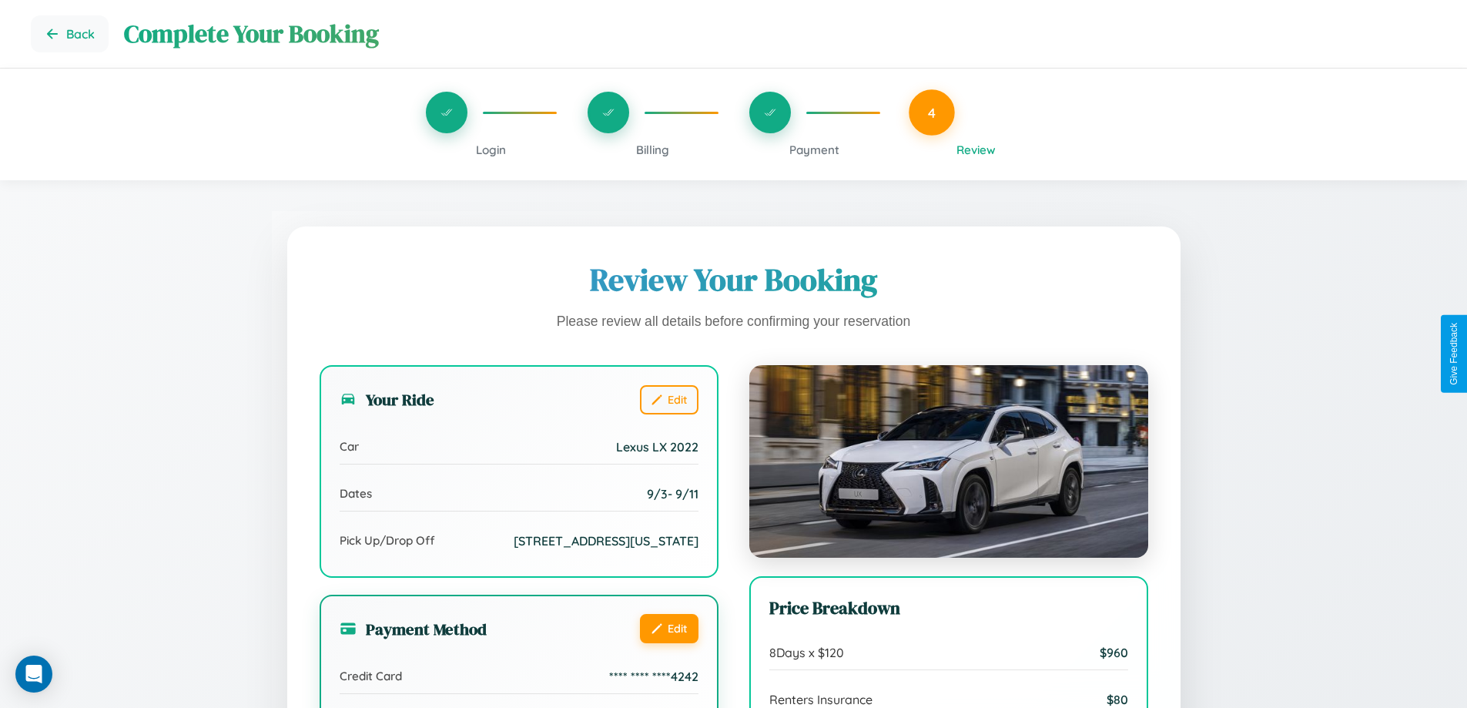
click at [668, 643] on button "Edit" at bounding box center [669, 628] width 59 height 29
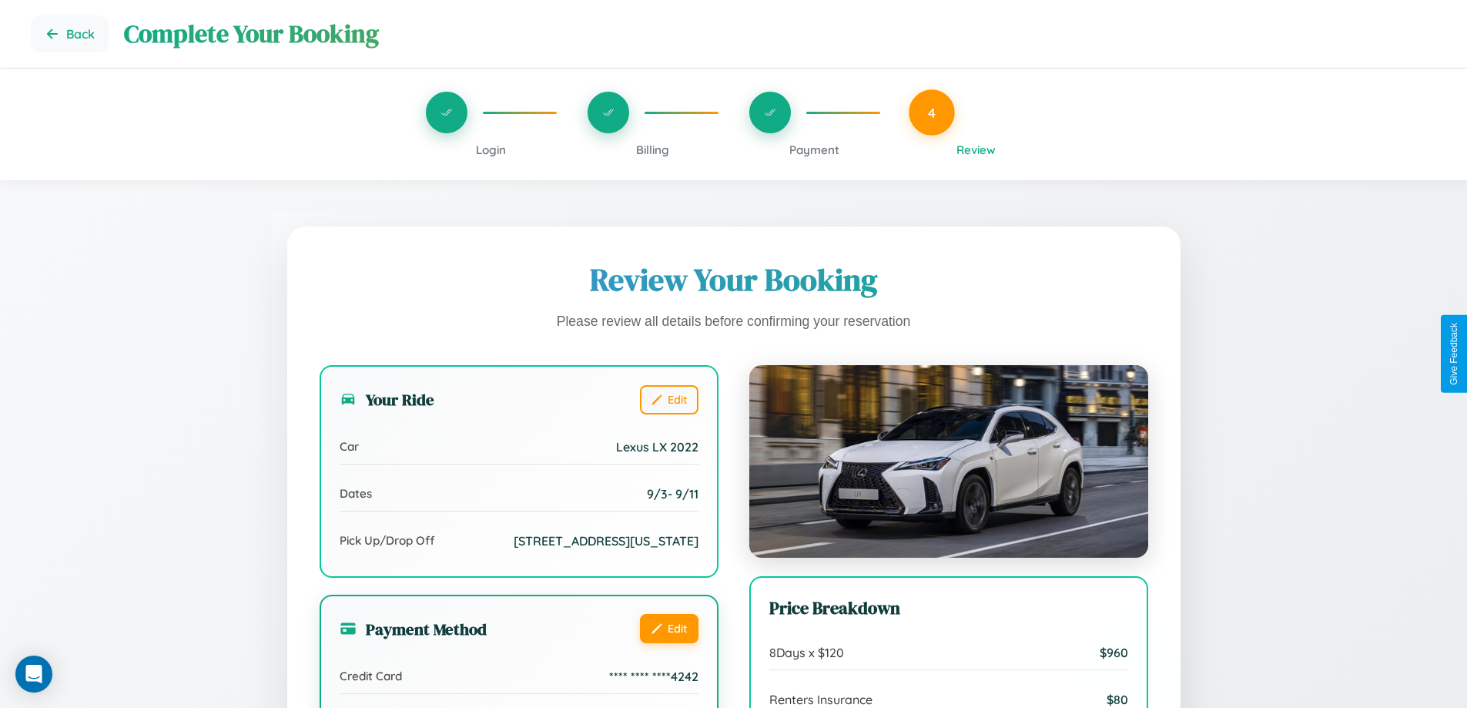
click at [668, 643] on button "Edit" at bounding box center [669, 628] width 59 height 29
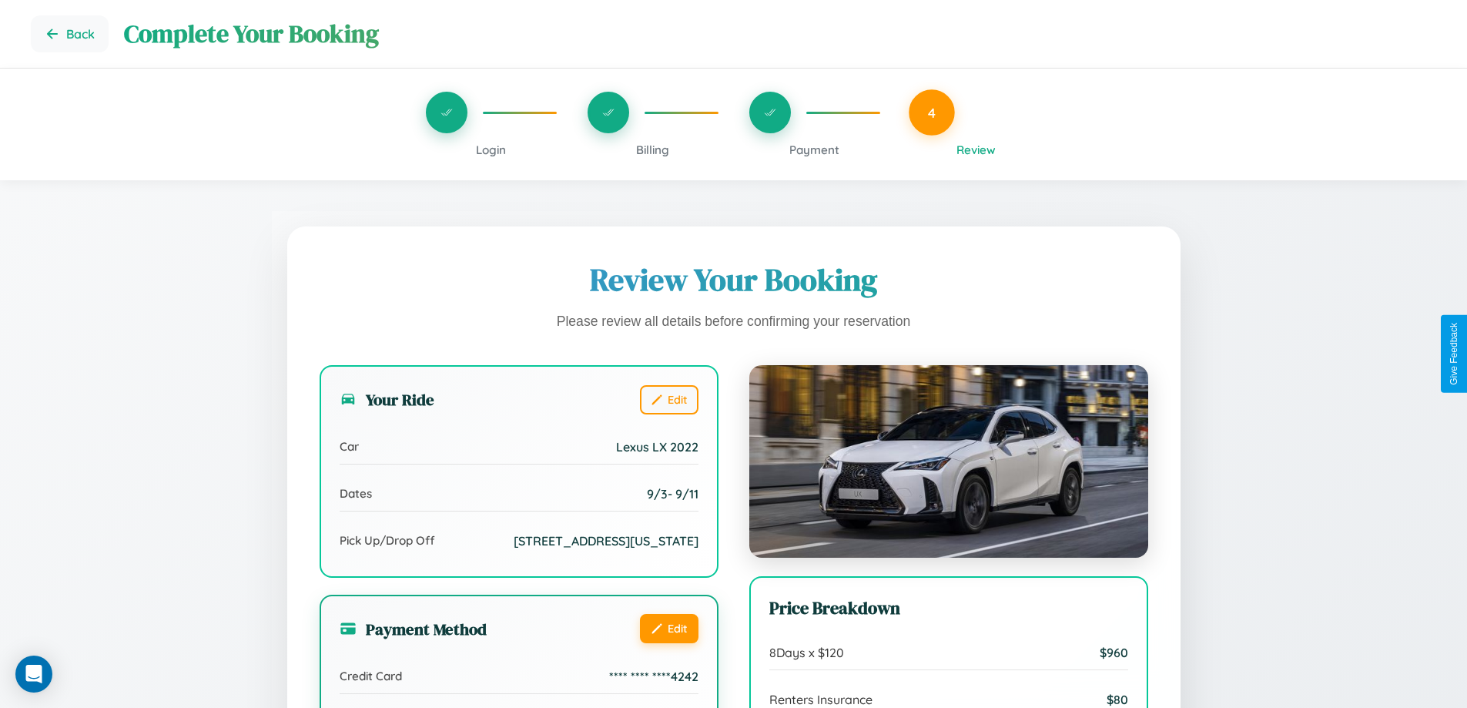
click at [668, 643] on button "Edit" at bounding box center [669, 628] width 59 height 29
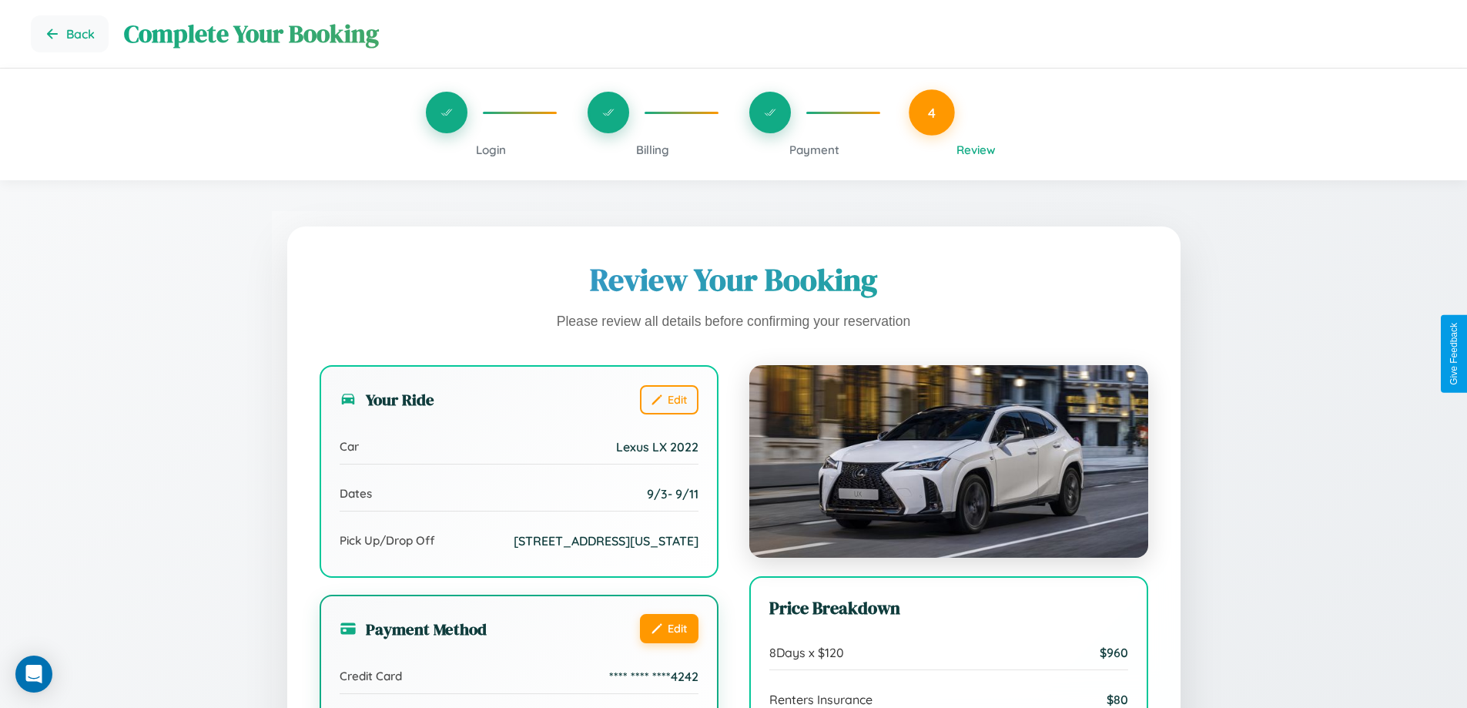
click at [668, 643] on button "Edit" at bounding box center [669, 628] width 59 height 29
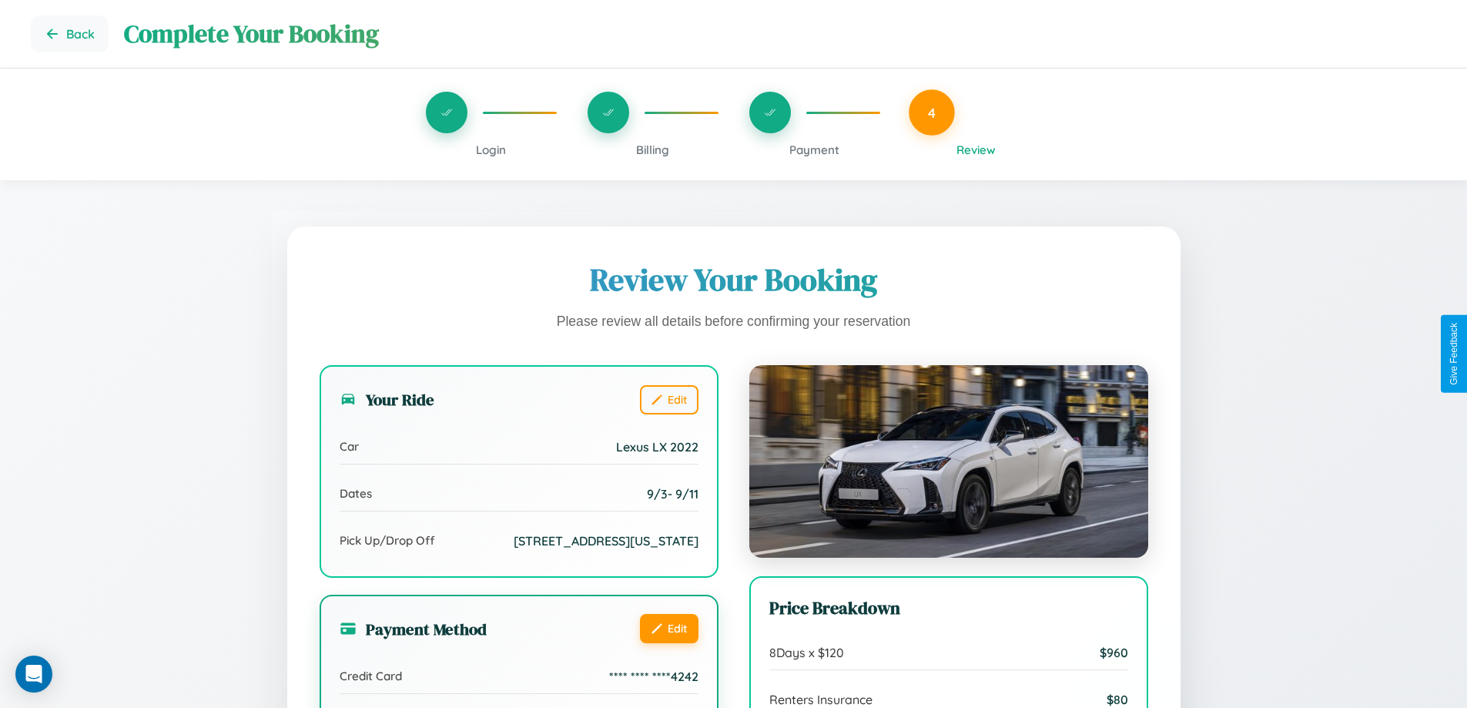
scroll to position [357, 0]
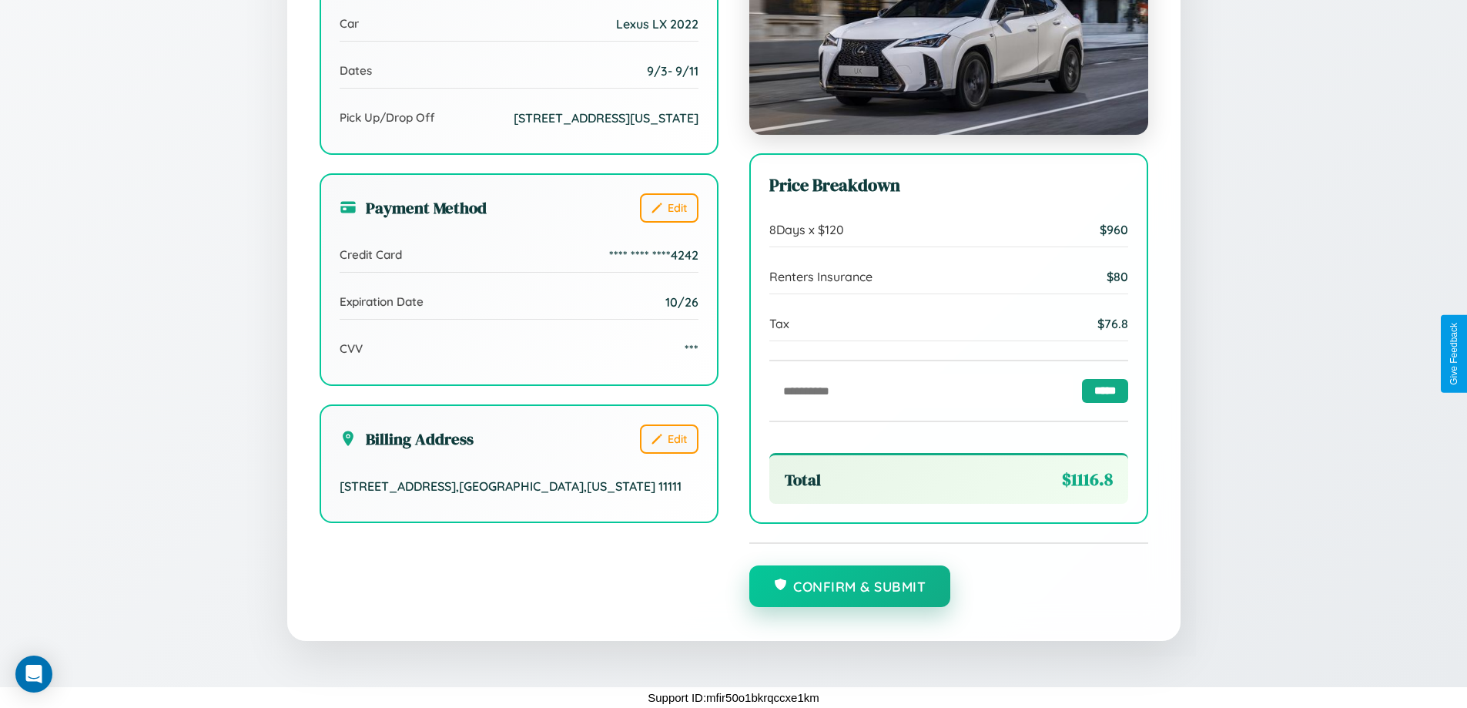
click at [849, 587] on button "Confirm & Submit" at bounding box center [850, 586] width 202 height 42
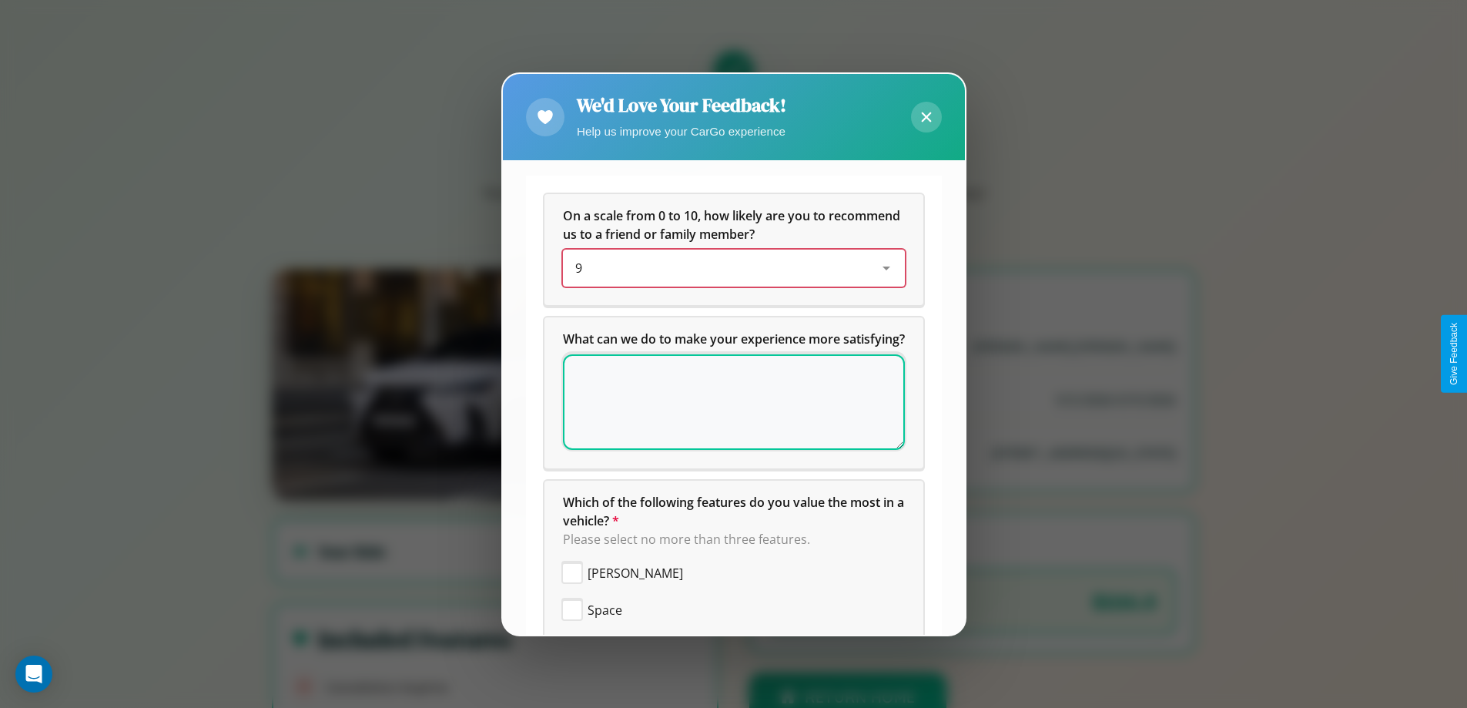
click at [728, 268] on div "9" at bounding box center [721, 268] width 293 height 18
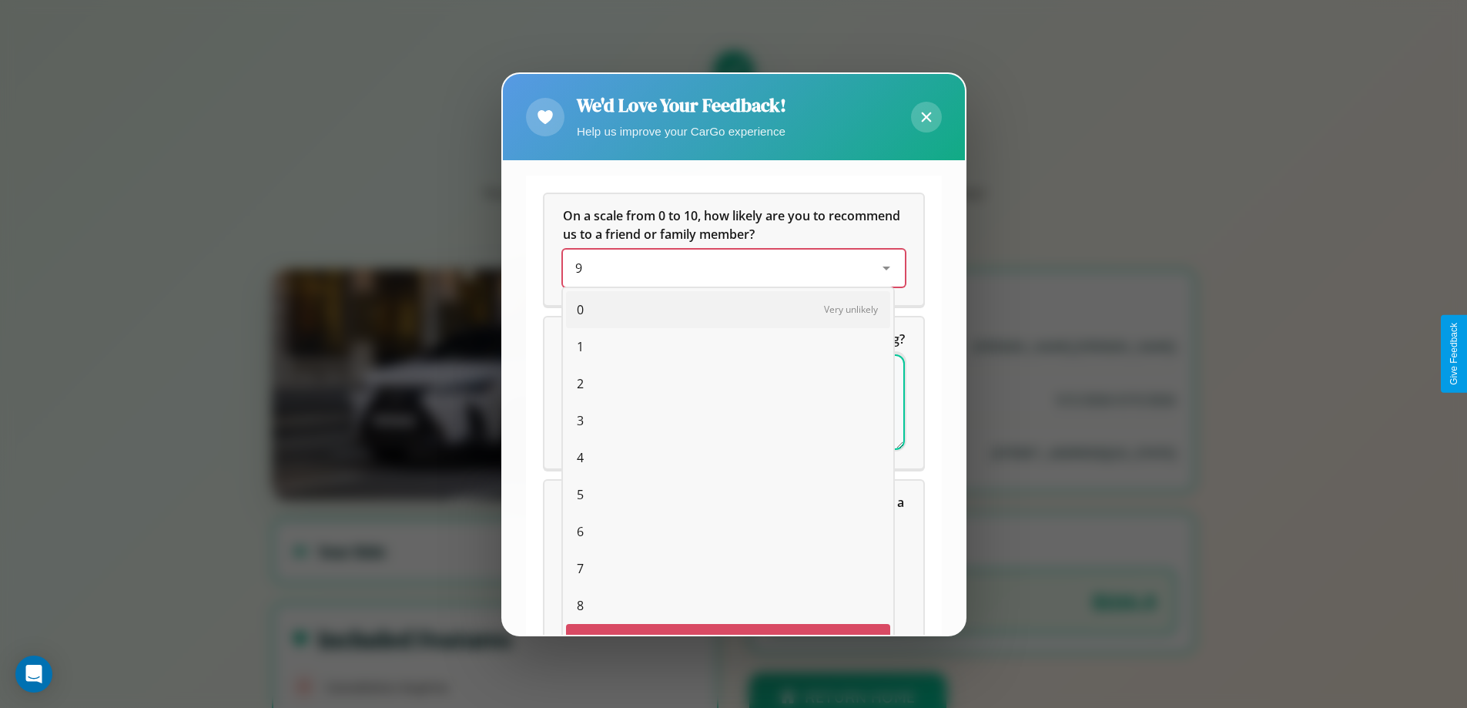
scroll to position [27, 63]
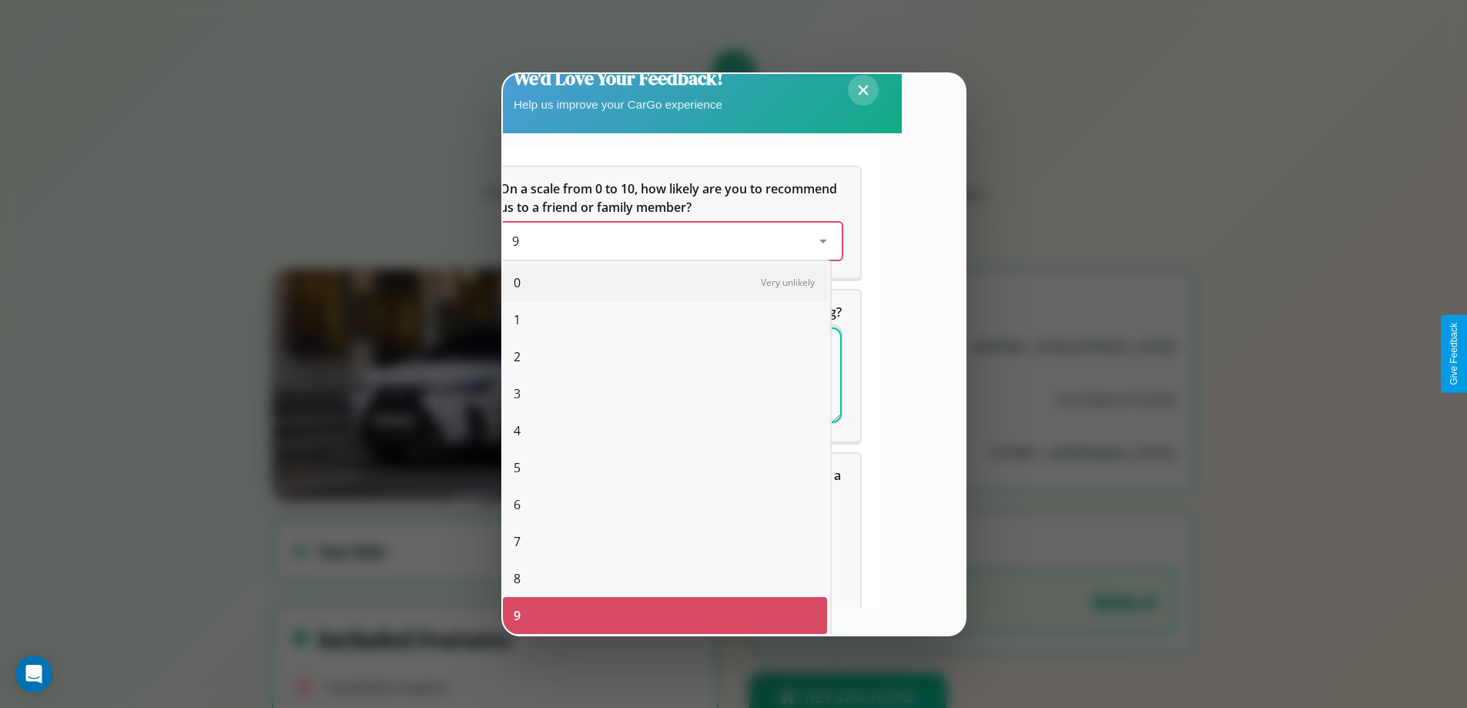
click at [517, 283] on span "0" at bounding box center [517, 282] width 7 height 18
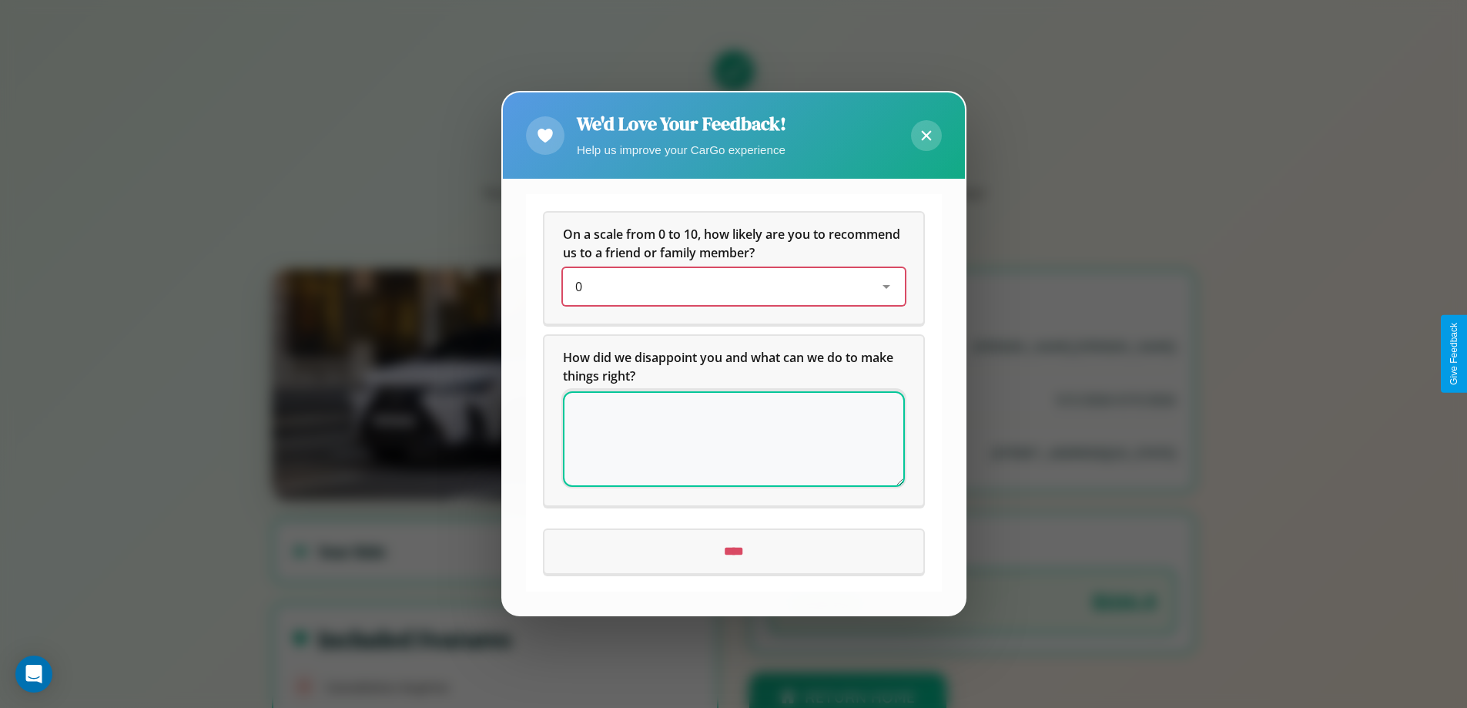
scroll to position [0, 0]
click at [925, 136] on icon at bounding box center [926, 136] width 10 height 10
